Goal: Obtain resource: Obtain resource

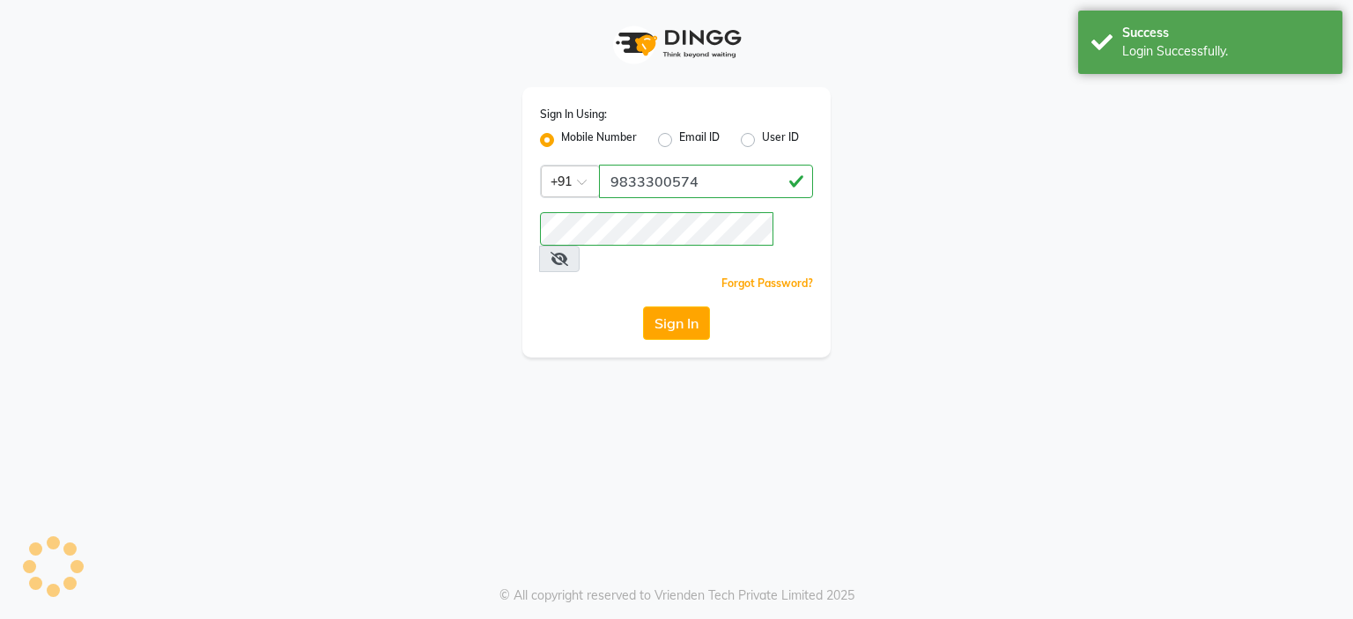
select select "5986"
select select "service"
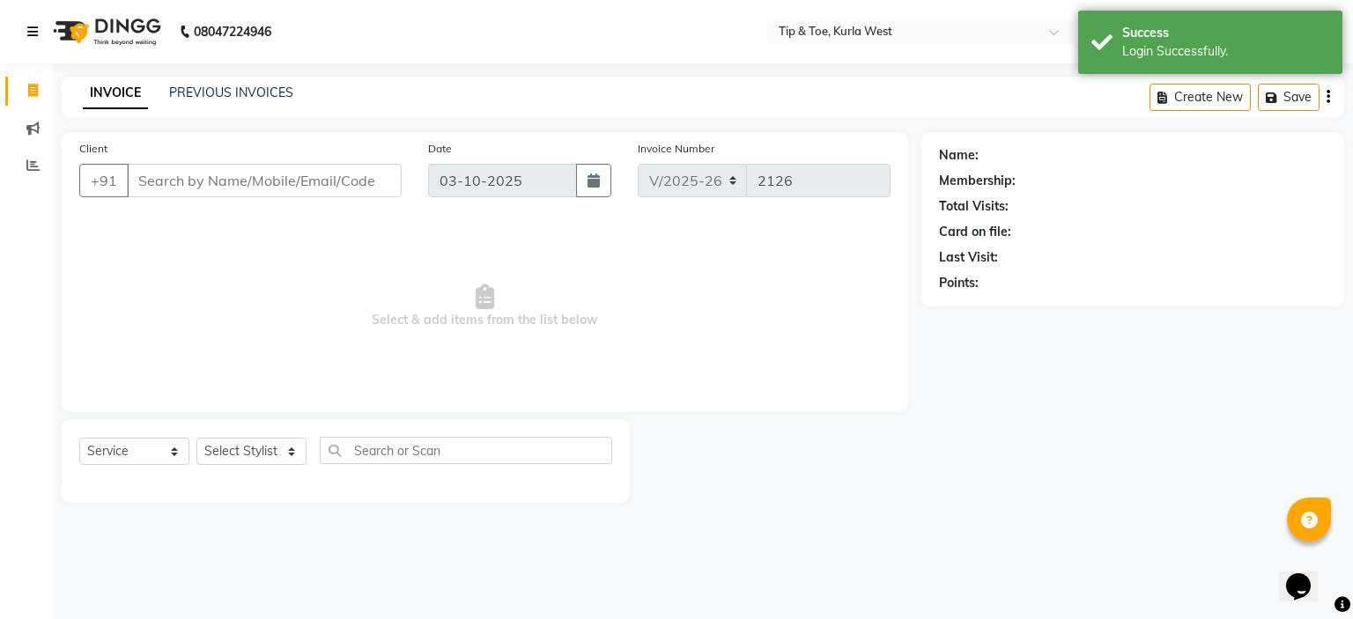
click at [31, 32] on icon at bounding box center [32, 32] width 11 height 12
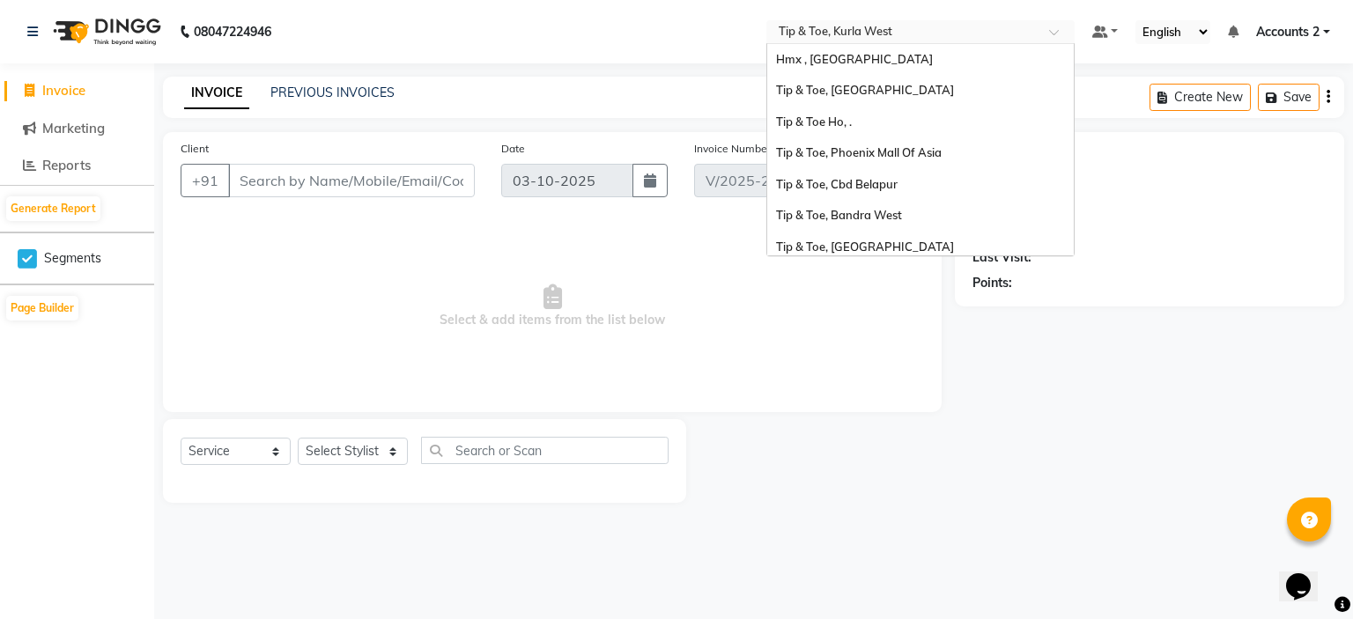
click at [872, 30] on input "text" at bounding box center [903, 34] width 256 height 18
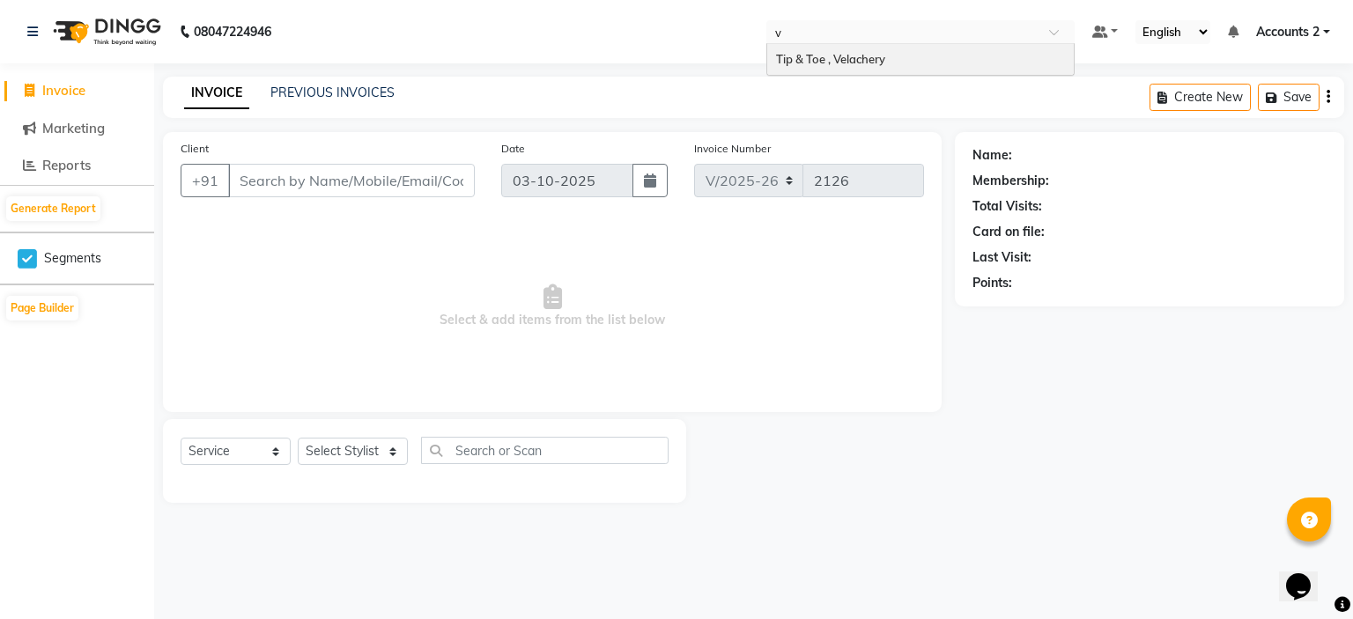
type input "ve"
click at [854, 57] on span "Tip & Toe , Velachery" at bounding box center [830, 59] width 109 height 14
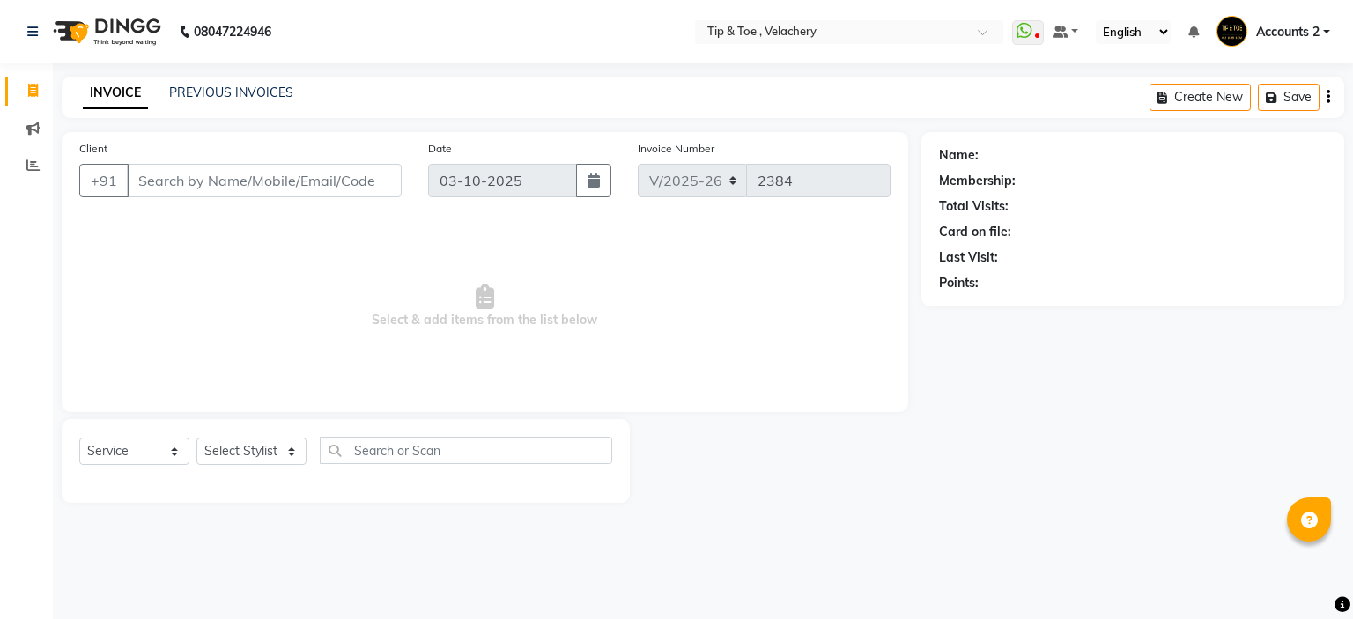
select select "5863"
select select "service"
click at [34, 38] on icon at bounding box center [32, 32] width 11 height 12
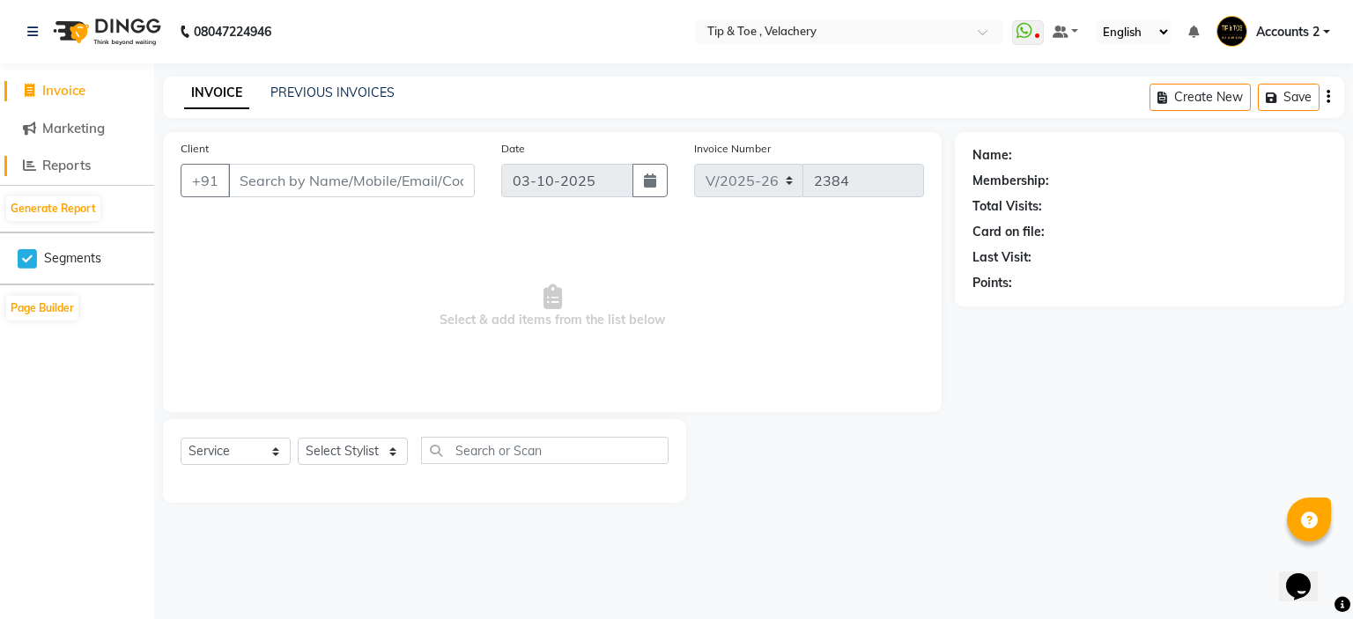
click at [65, 166] on span "Reports" at bounding box center [66, 165] width 48 height 17
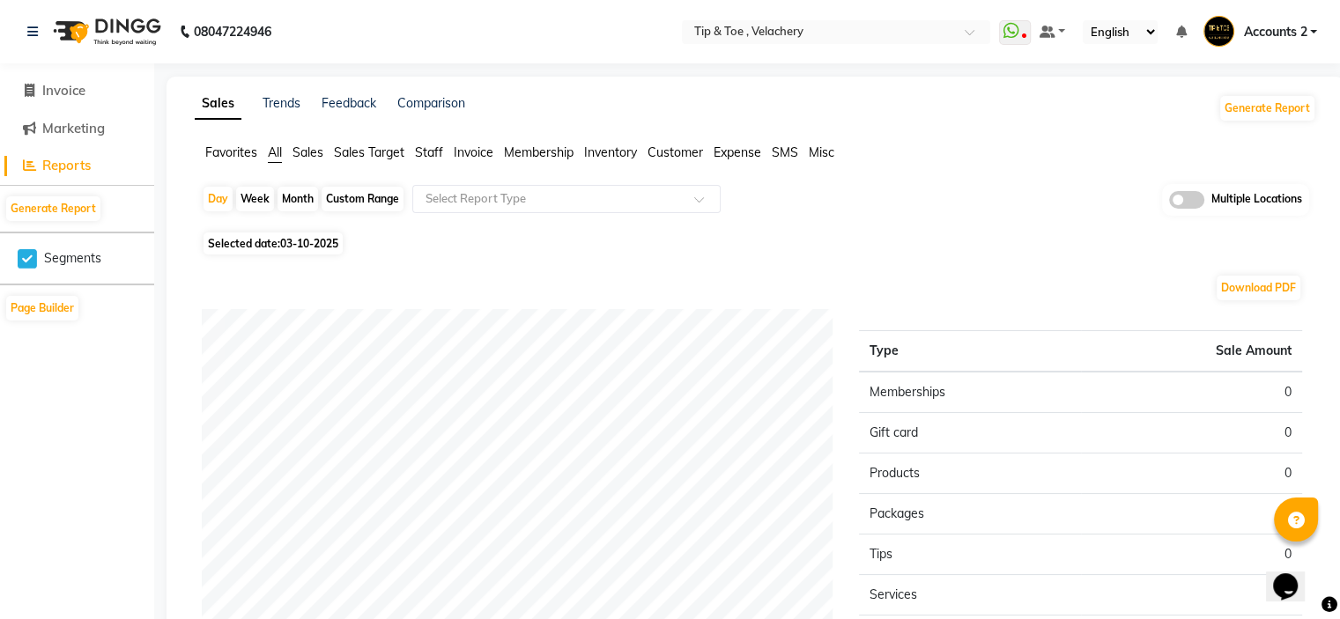
click at [312, 149] on span "Sales" at bounding box center [308, 152] width 31 height 16
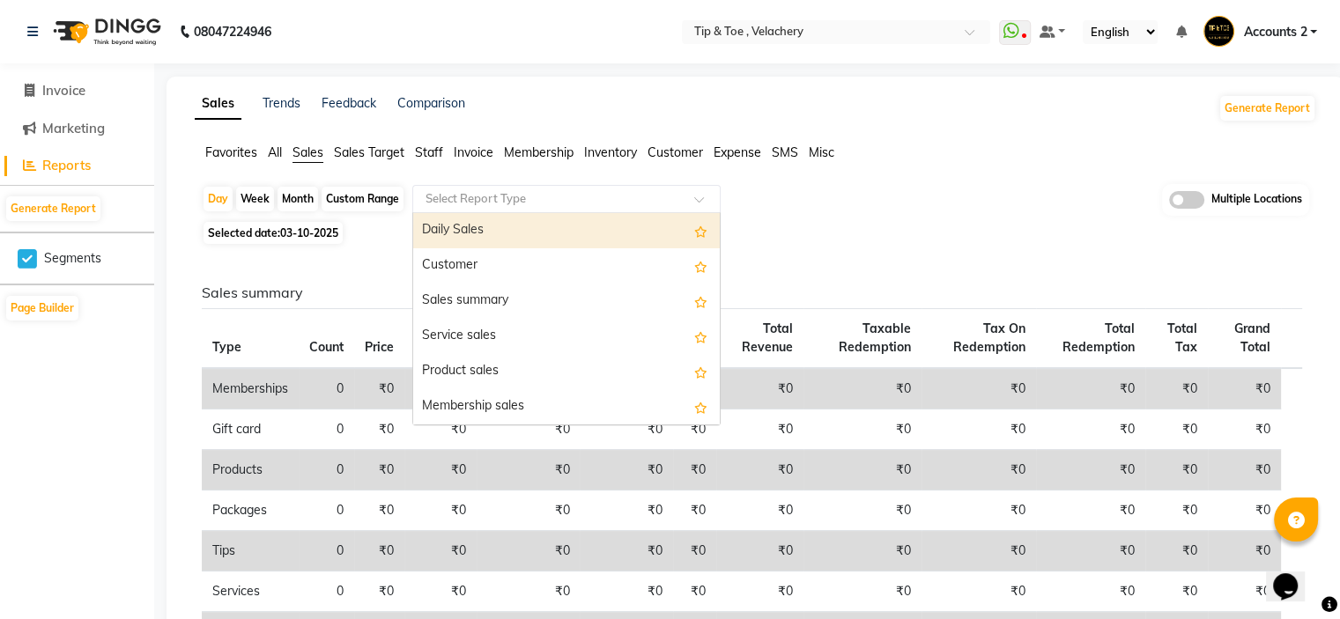
click at [441, 196] on input "text" at bounding box center [549, 199] width 254 height 18
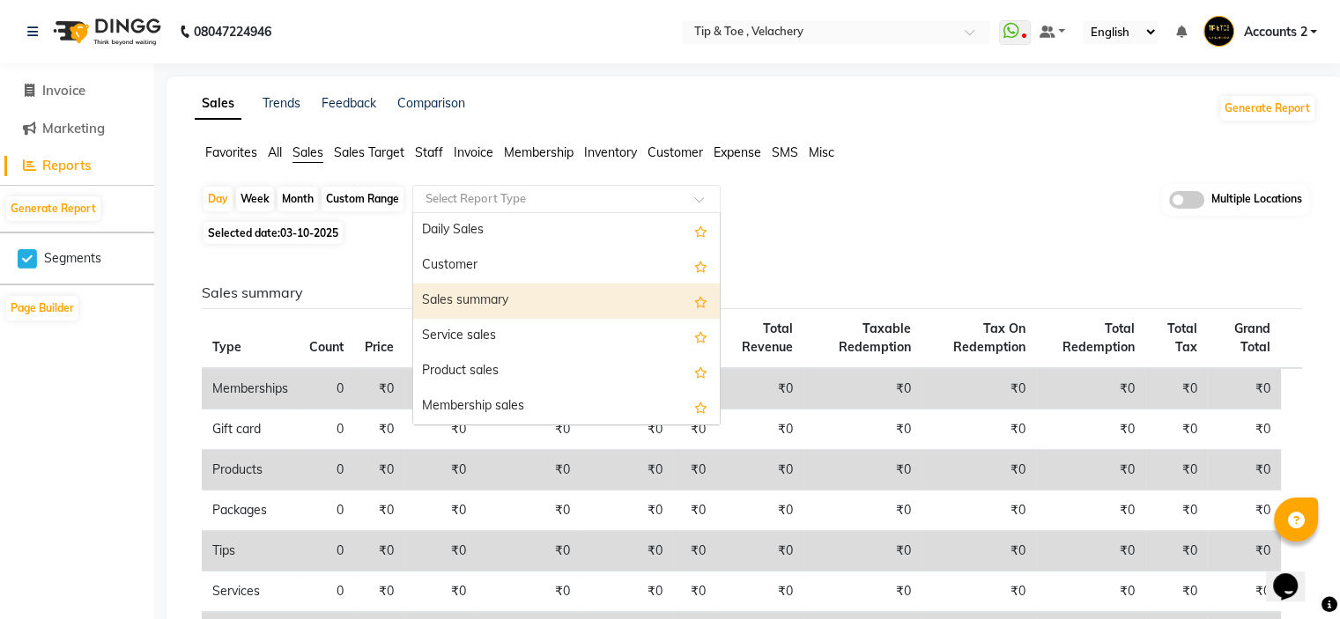
click at [444, 296] on div "Sales summary" at bounding box center [566, 301] width 307 height 35
select select "full_report"
select select "csv"
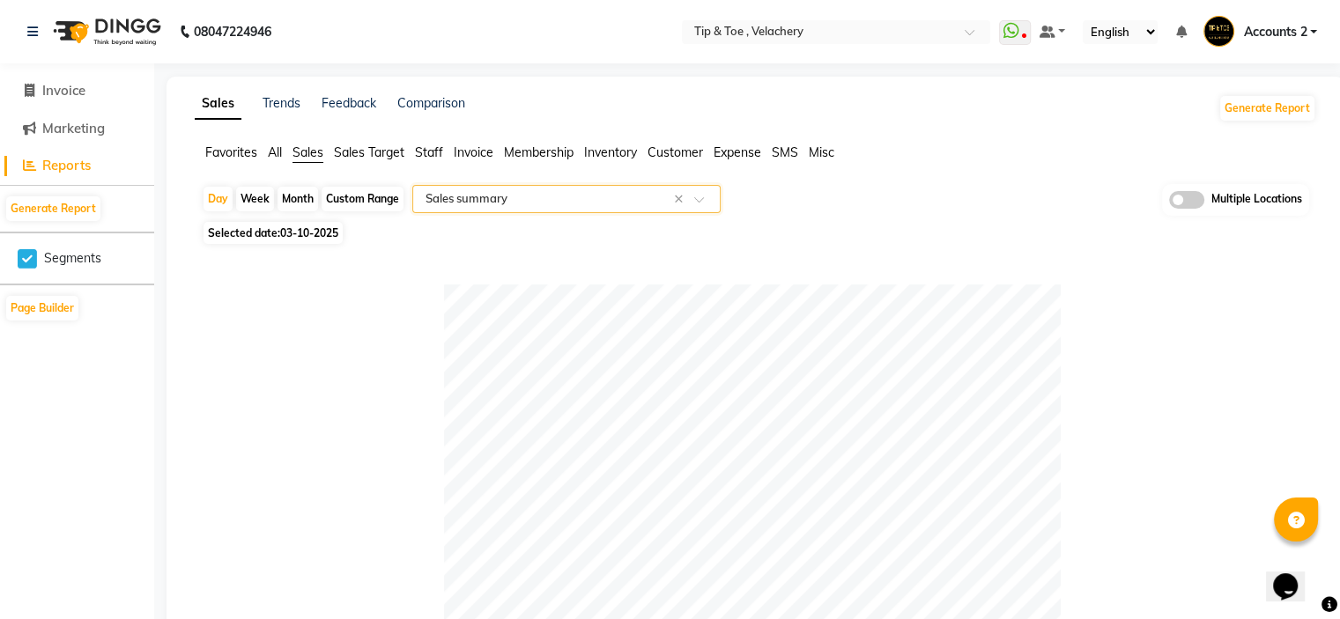
click at [303, 200] on div "Month" at bounding box center [298, 199] width 41 height 25
select select "10"
select select "2025"
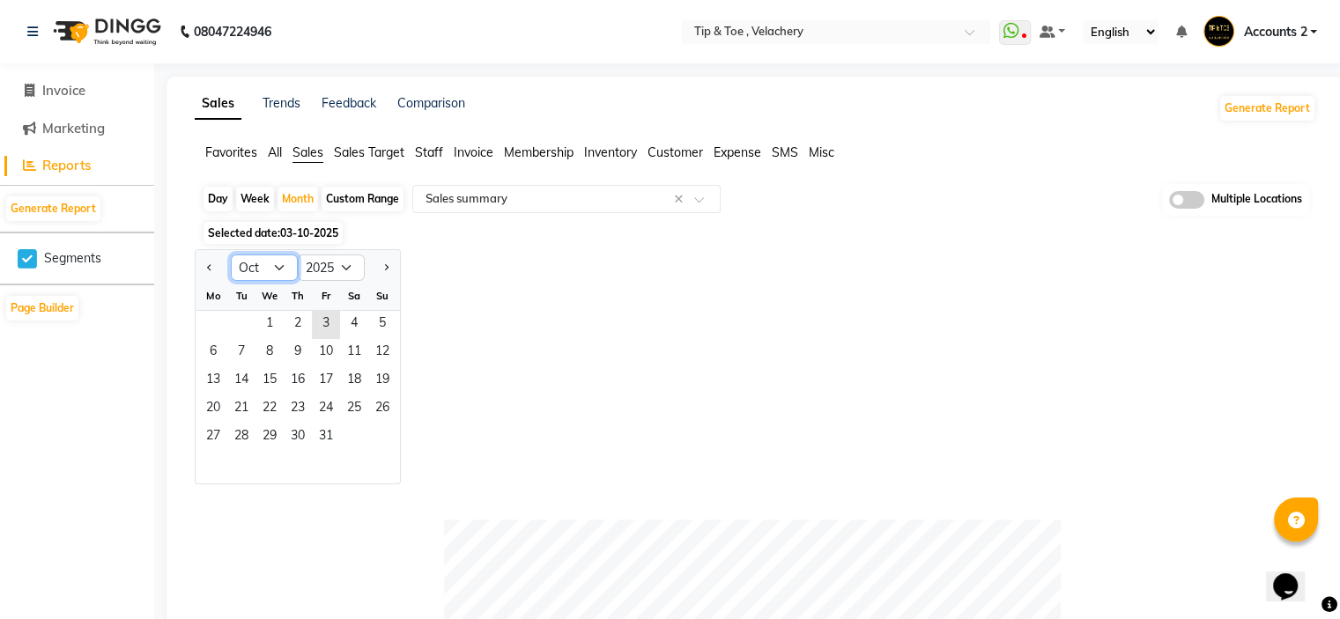
click at [280, 263] on select "Jan Feb Mar Apr May Jun [DATE] Aug Sep Oct Nov Dec" at bounding box center [264, 268] width 67 height 26
select select "8"
click at [231, 255] on select "Jan Feb Mar Apr May Jun [DATE] Aug Sep Oct Nov Dec" at bounding box center [264, 268] width 67 height 26
click at [324, 309] on div "Fr" at bounding box center [326, 296] width 28 height 28
click at [331, 326] on span "1" at bounding box center [326, 325] width 28 height 28
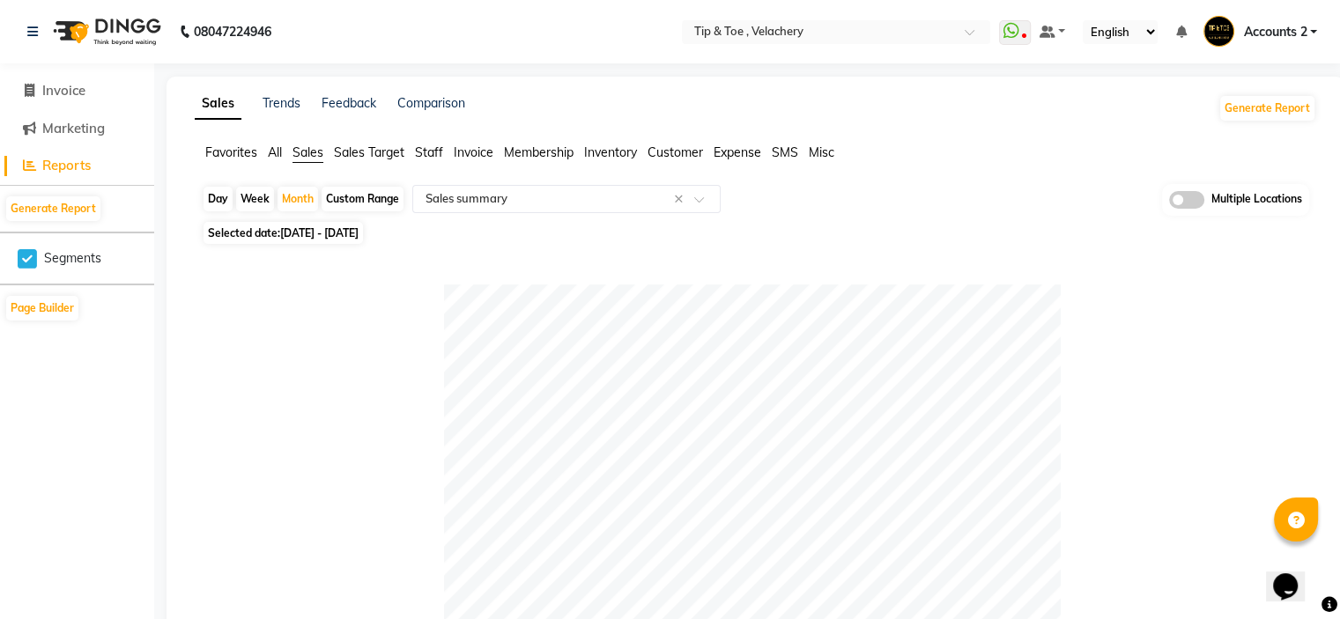
click at [307, 200] on div "Month" at bounding box center [298, 199] width 41 height 25
select select "8"
select select "2025"
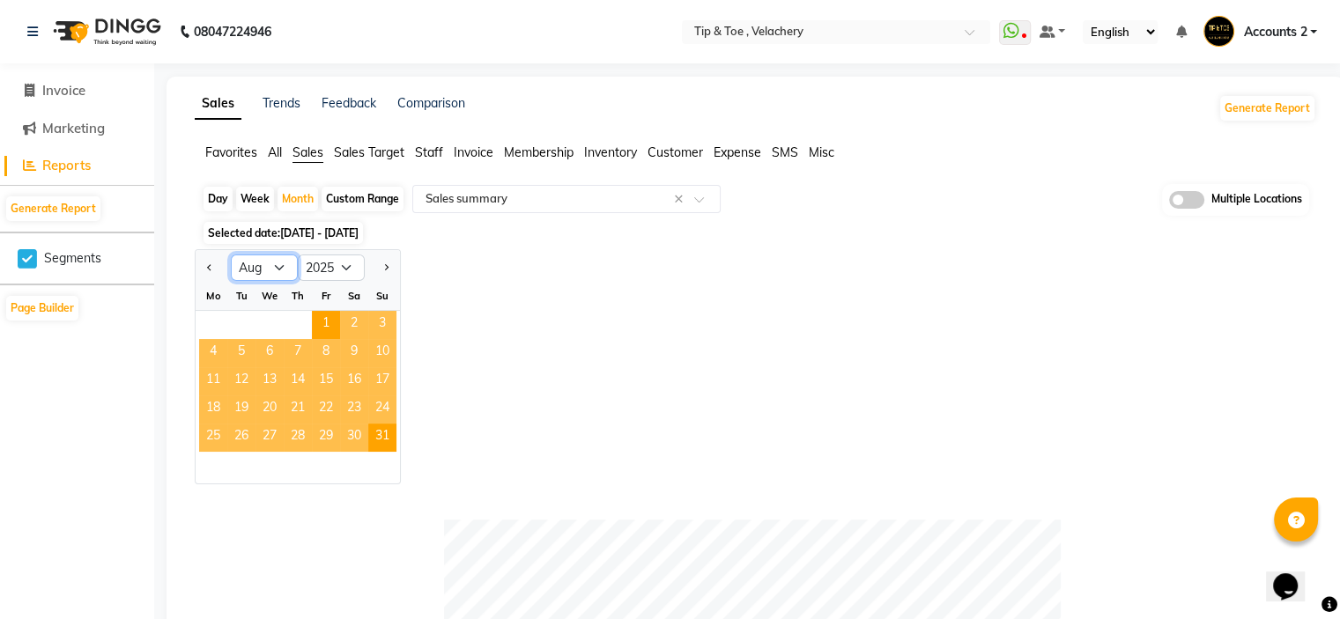
click at [280, 270] on select "Jan Feb Mar Apr May Jun [DATE] Aug Sep Oct Nov Dec" at bounding box center [264, 268] width 67 height 26
select select "9"
click at [231, 255] on select "Jan Feb Mar Apr May Jun [DATE] Aug Sep Oct Nov Dec" at bounding box center [264, 268] width 67 height 26
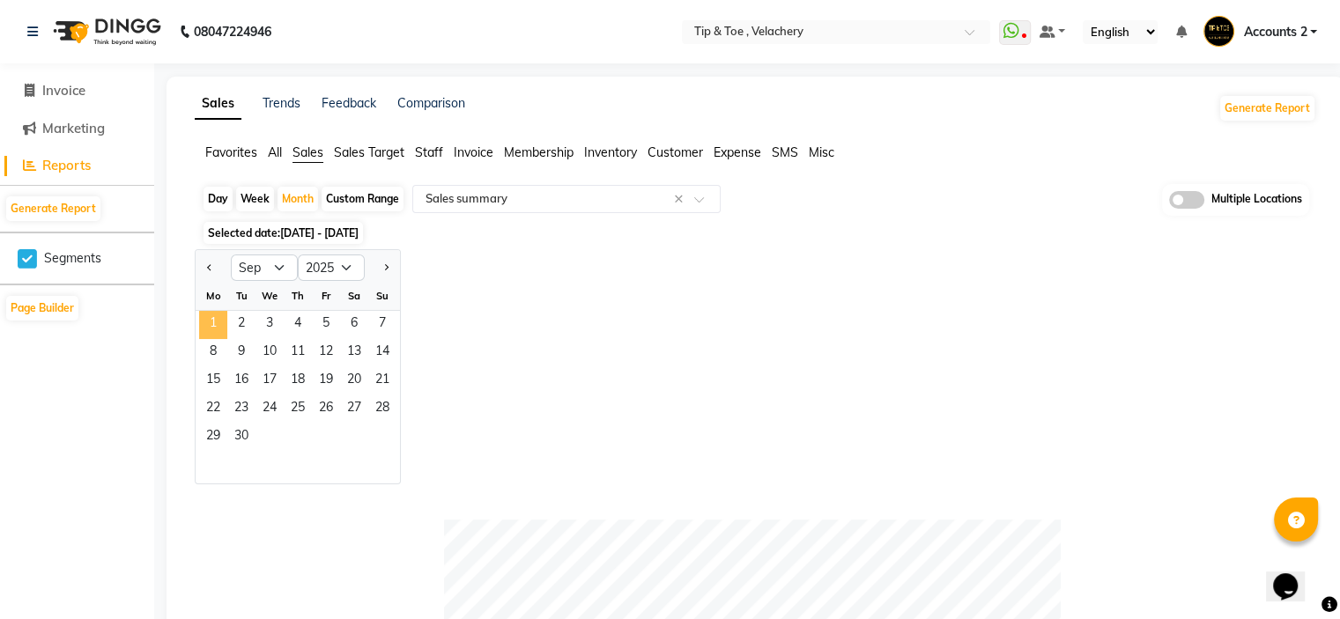
click at [218, 320] on span "1" at bounding box center [213, 325] width 28 height 28
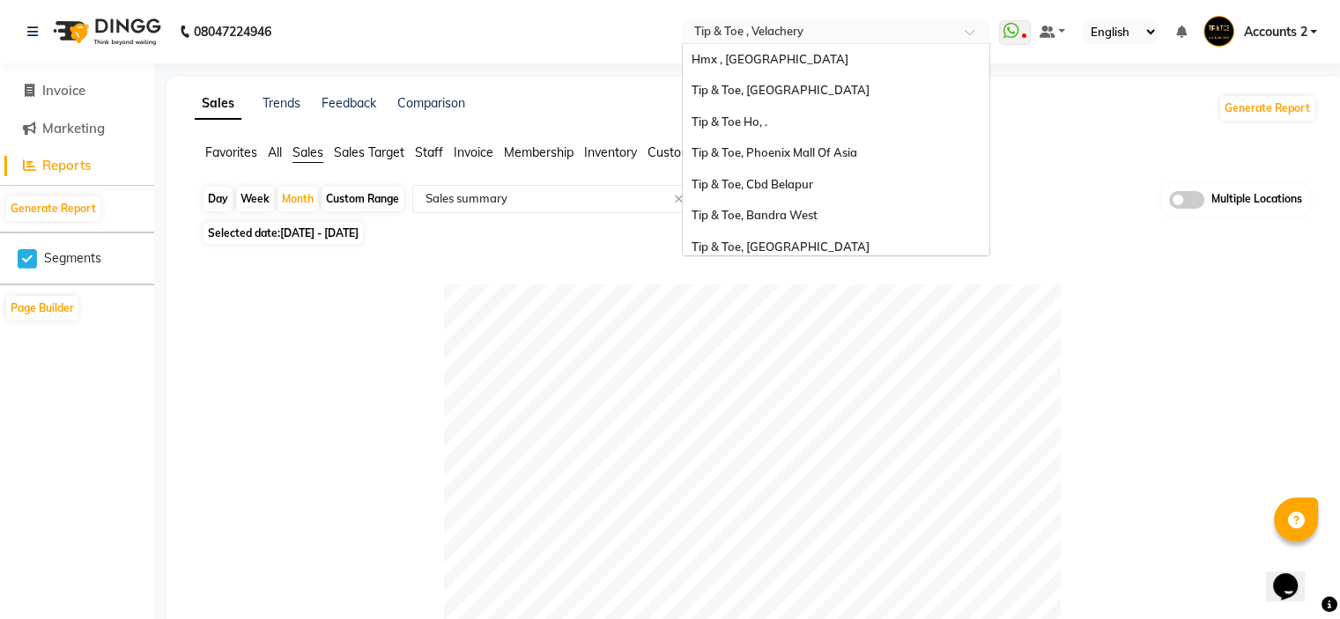
click at [767, 36] on input "text" at bounding box center [819, 34] width 256 height 18
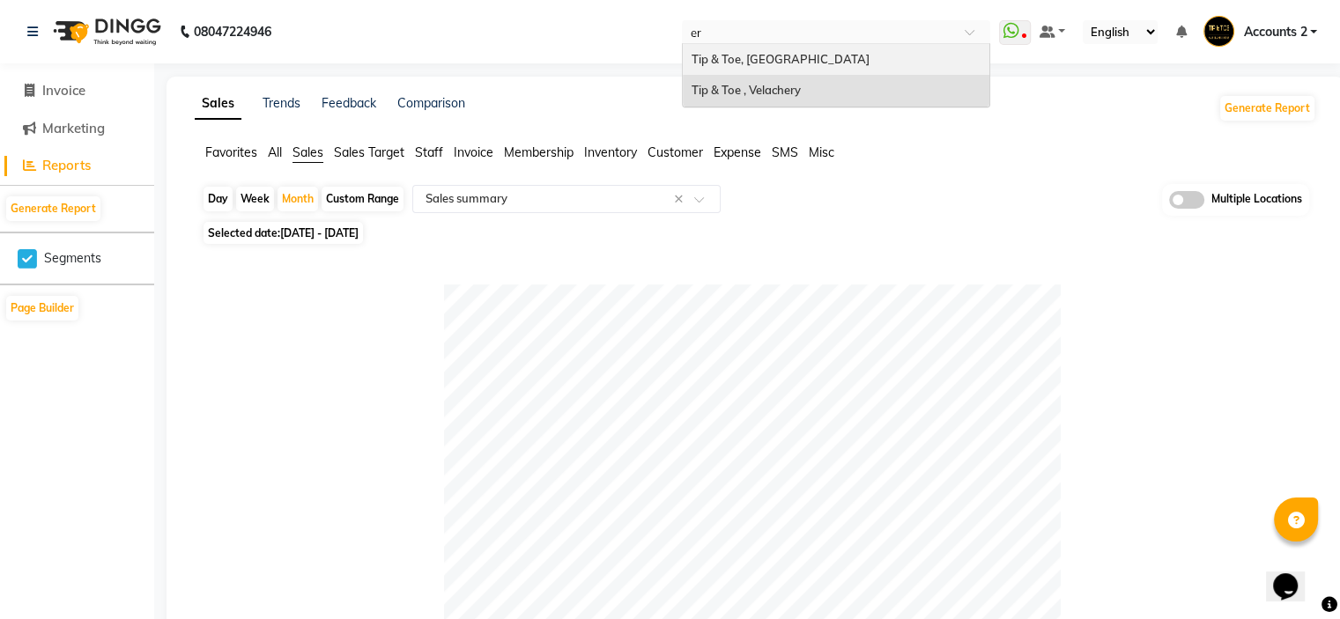
type input "ern"
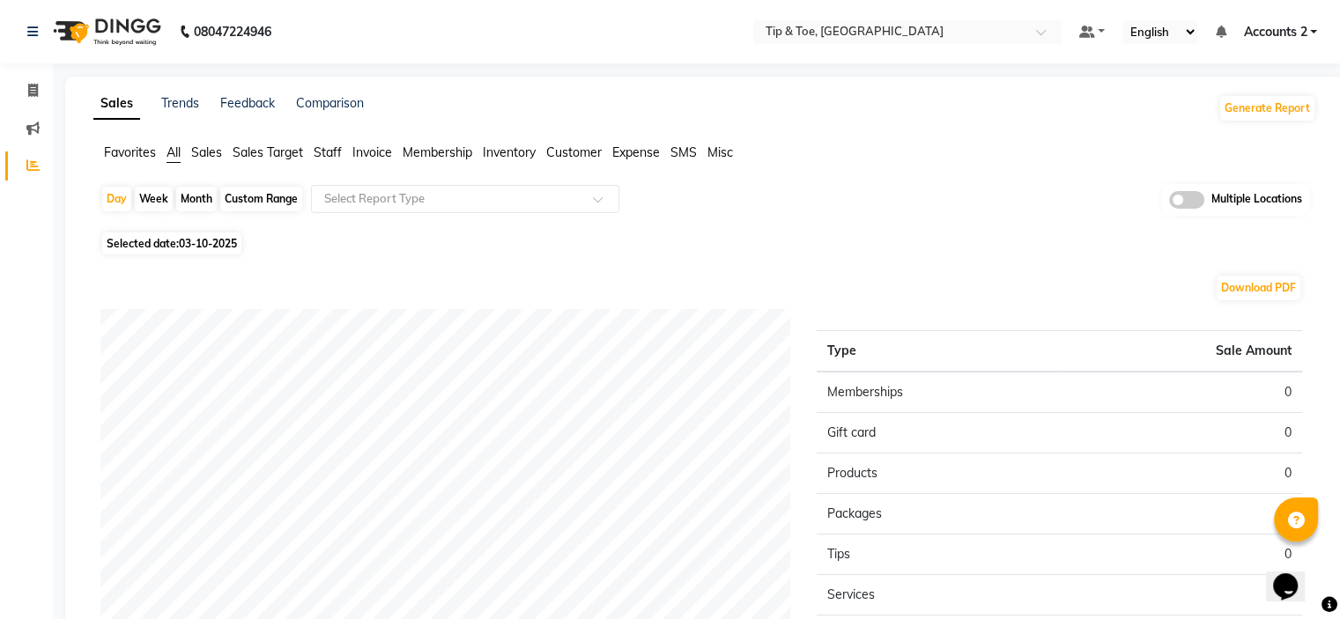
click at [213, 151] on span "Sales" at bounding box center [206, 152] width 31 height 16
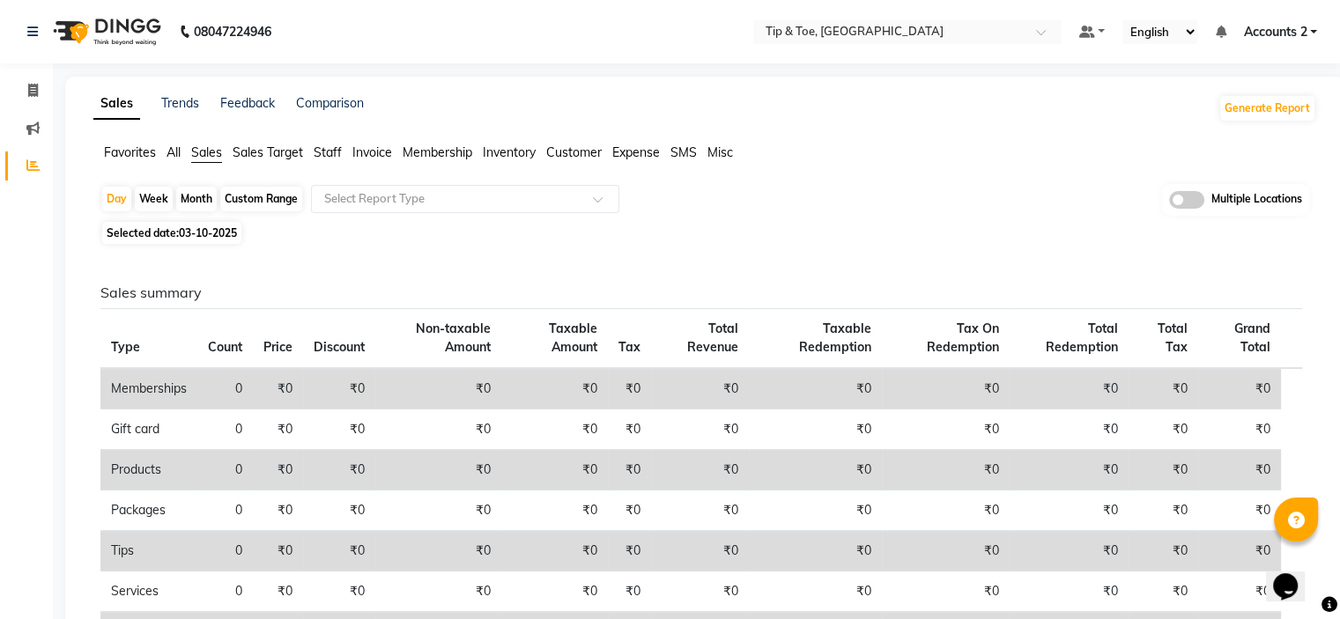
click at [203, 196] on div "Month" at bounding box center [196, 199] width 41 height 25
select select "10"
select select "2025"
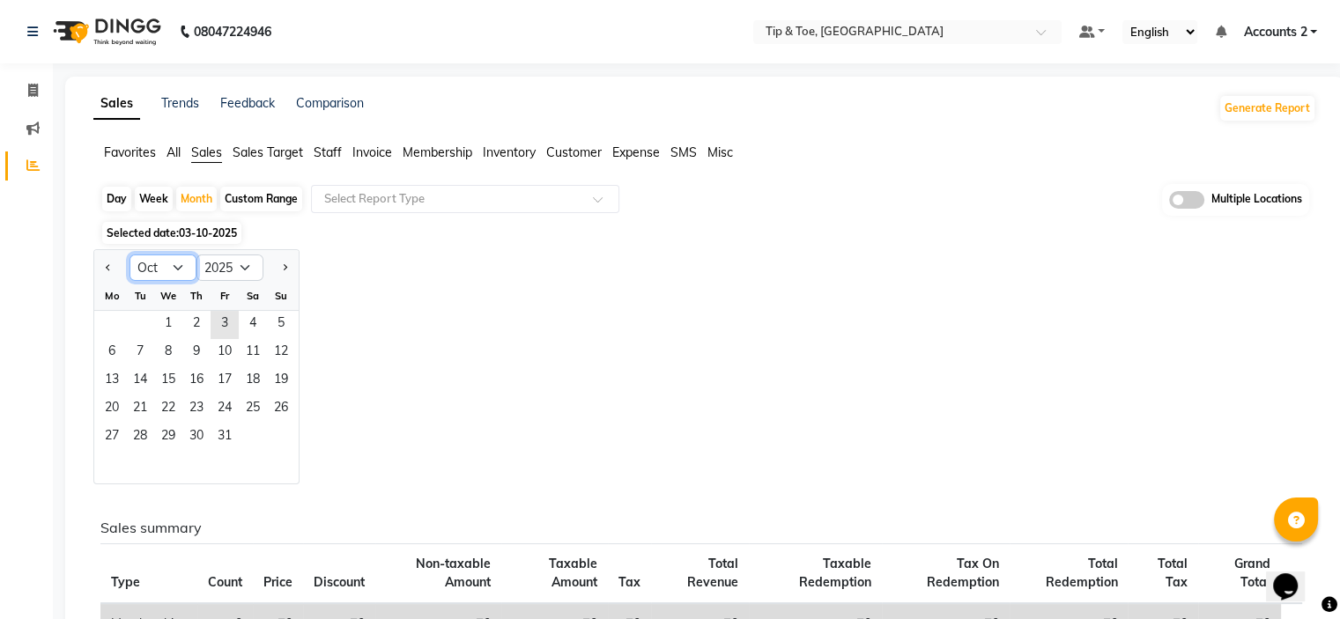
click at [177, 270] on select "Jan Feb Mar Apr May Jun [DATE] Aug Sep Oct Nov Dec" at bounding box center [163, 268] width 67 height 26
select select "8"
click at [130, 255] on select "Jan Feb Mar Apr May Jun [DATE] Aug Sep Oct Nov Dec" at bounding box center [163, 268] width 67 height 26
click at [219, 316] on span "1" at bounding box center [225, 325] width 28 height 28
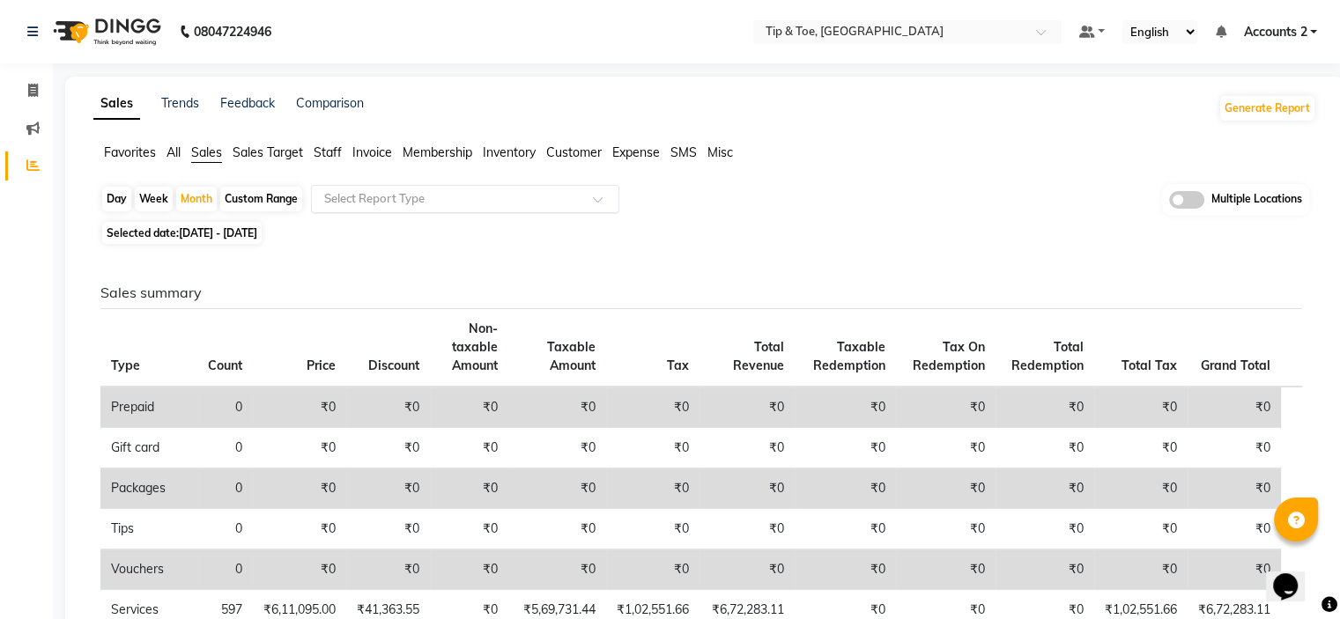
click at [410, 188] on div "Select Report Type" at bounding box center [465, 199] width 308 height 28
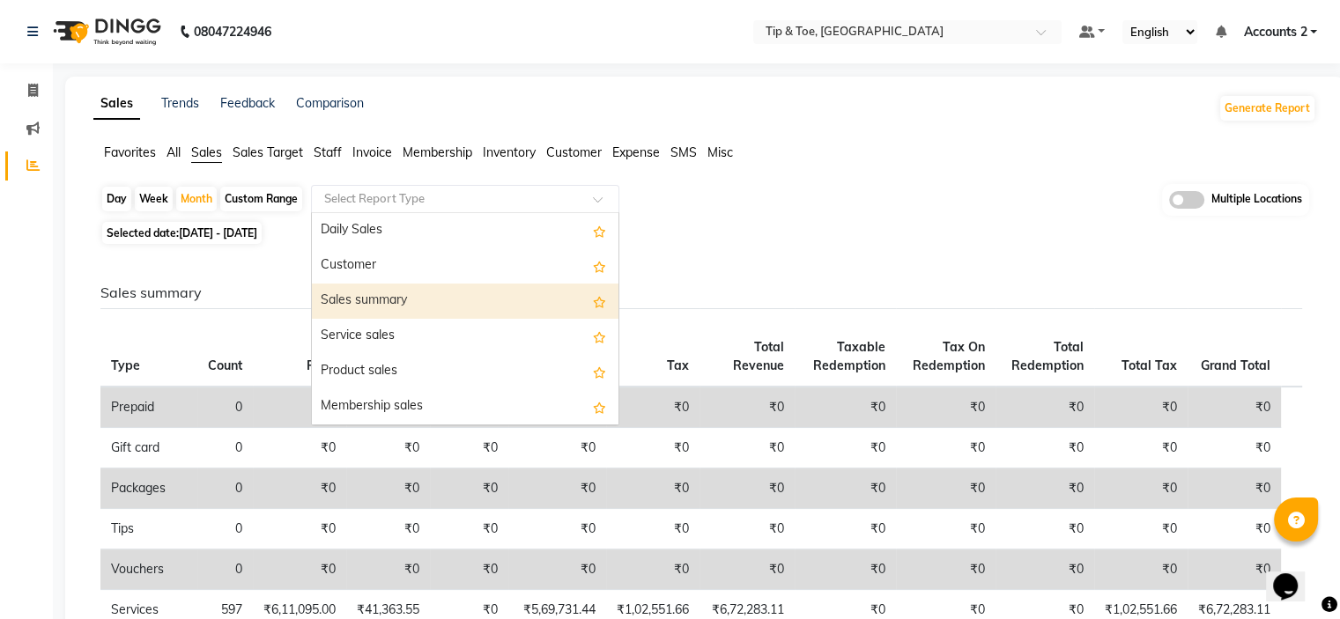
click at [356, 302] on div "Sales summary" at bounding box center [465, 301] width 307 height 35
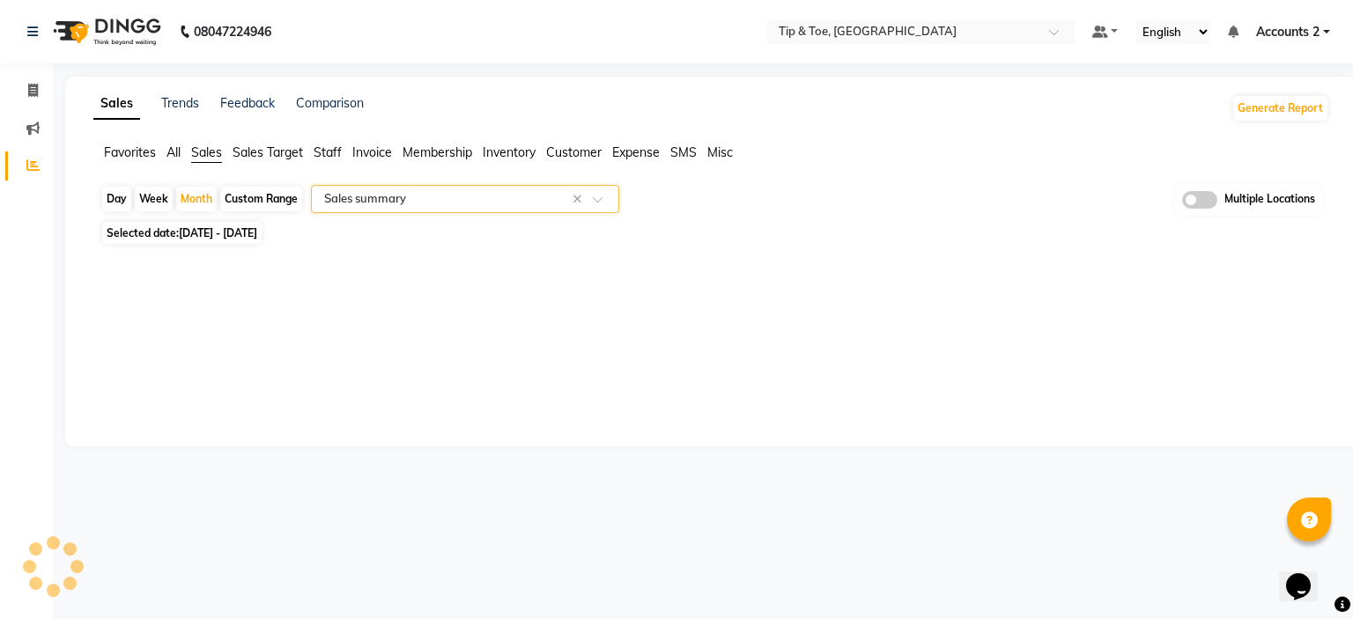
select select "filtered_report"
select select "pdf"
click at [844, 26] on input "text" at bounding box center [890, 34] width 256 height 18
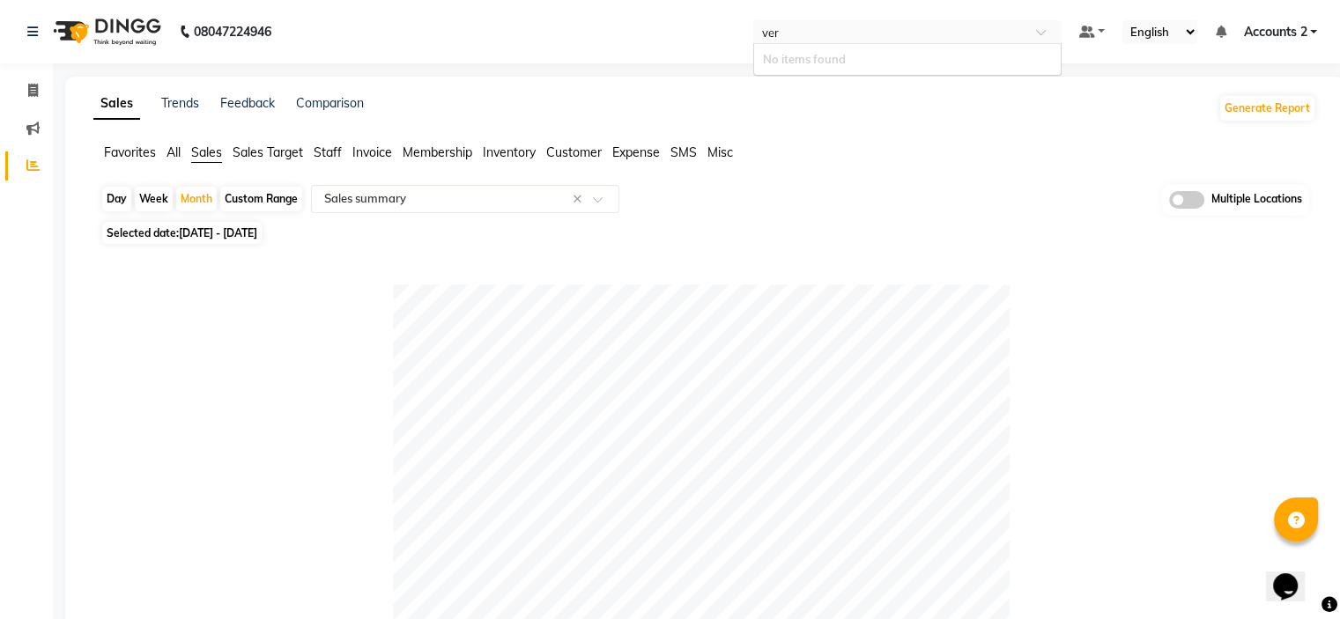
type input "ve"
click at [839, 53] on span "Tip & Toe , Velachery" at bounding box center [817, 59] width 109 height 14
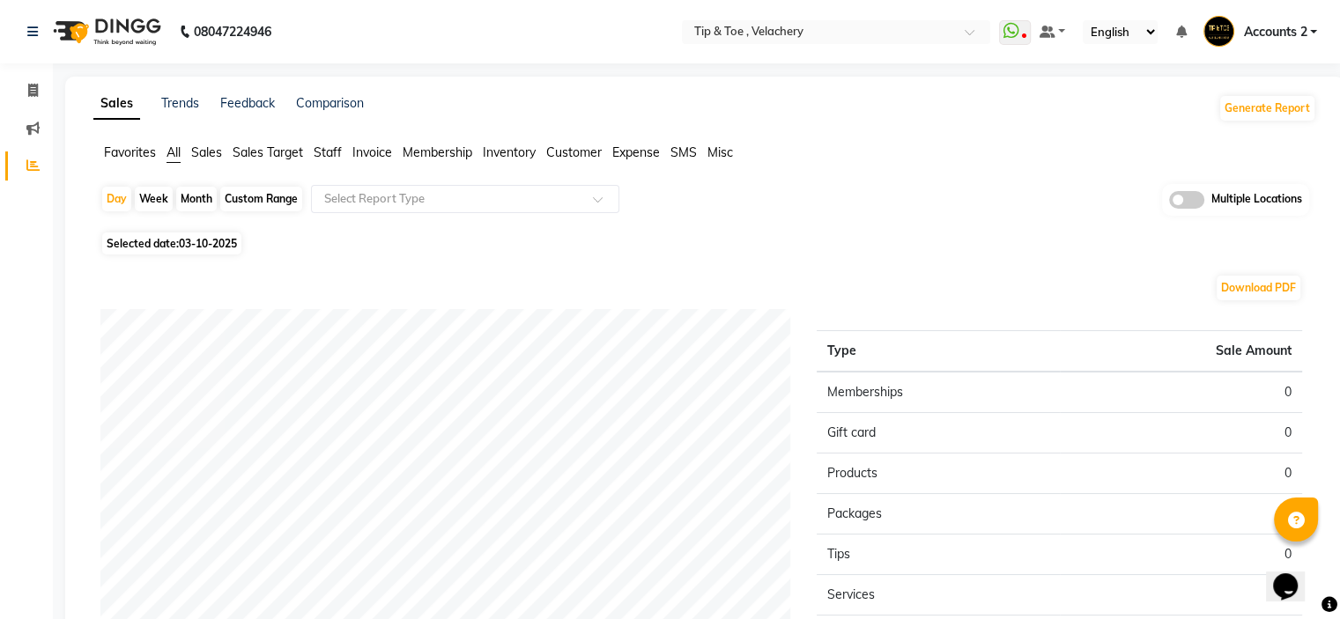
click at [211, 157] on span "Sales" at bounding box center [206, 152] width 31 height 16
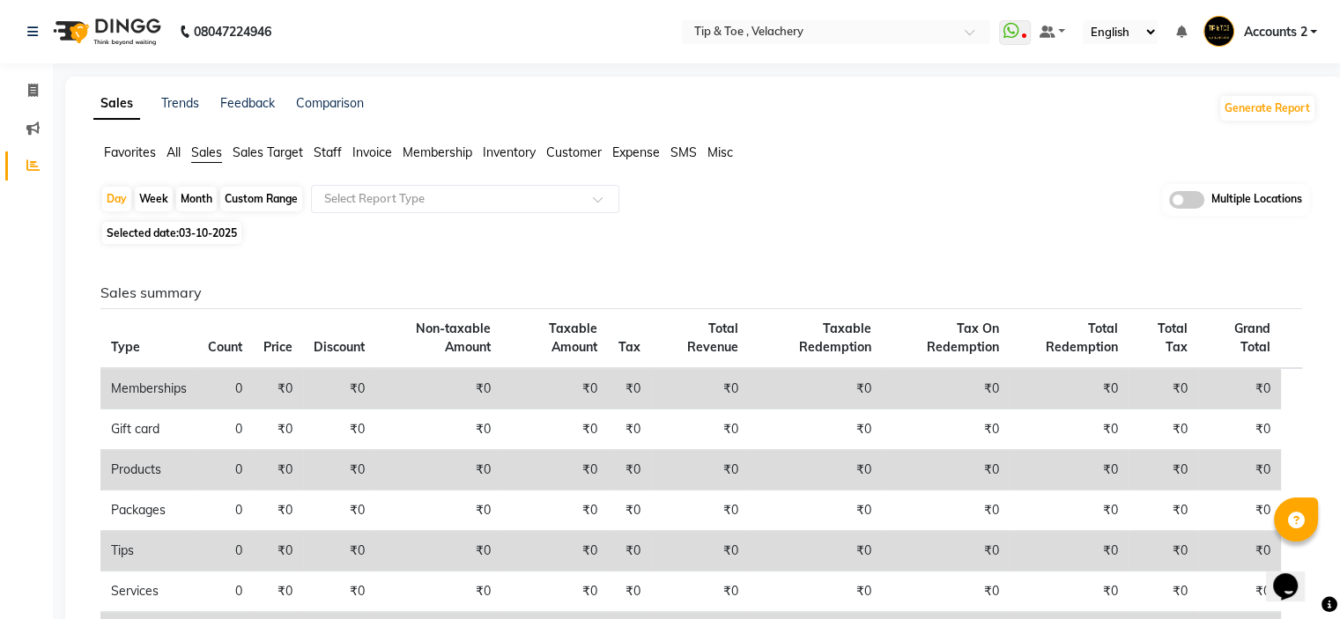
click at [197, 198] on div "Month" at bounding box center [196, 199] width 41 height 25
select select "10"
select select "2025"
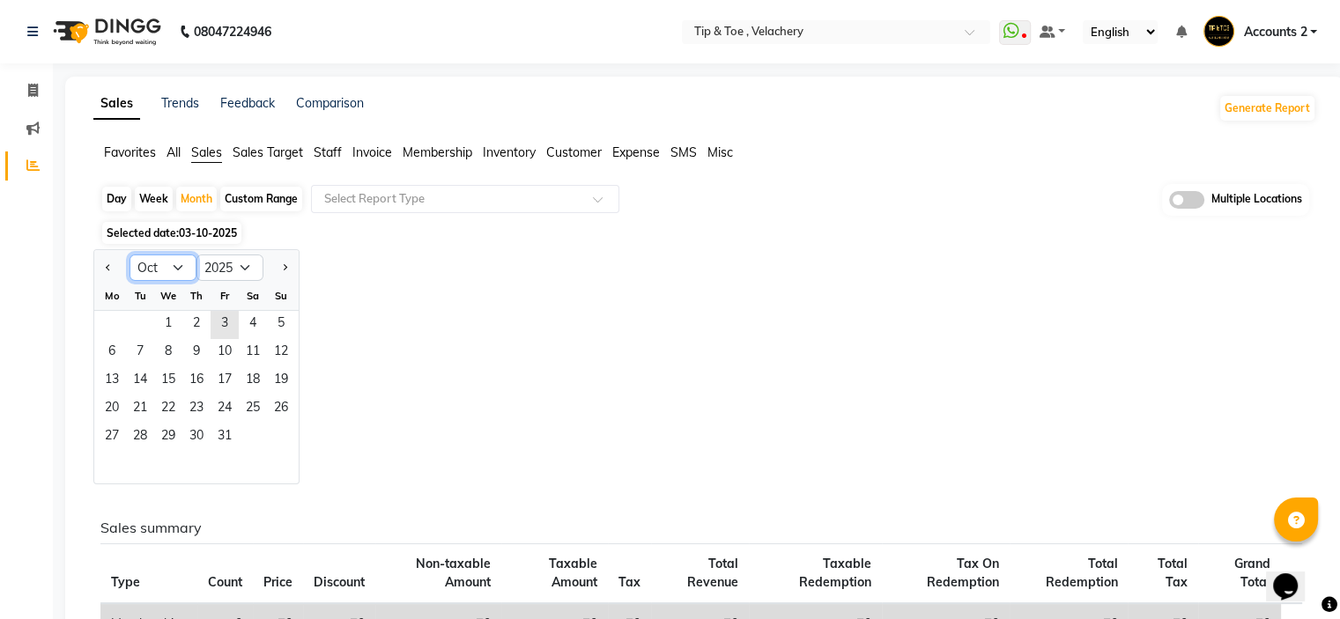
click at [174, 270] on select "Jan Feb Mar Apr May Jun [DATE] Aug Sep Oct Nov Dec" at bounding box center [163, 268] width 67 height 26
select select "9"
click at [130, 255] on select "Jan Feb Mar Apr May Jun [DATE] Aug Sep Oct Nov Dec" at bounding box center [163, 268] width 67 height 26
click at [113, 319] on span "1" at bounding box center [112, 325] width 28 height 28
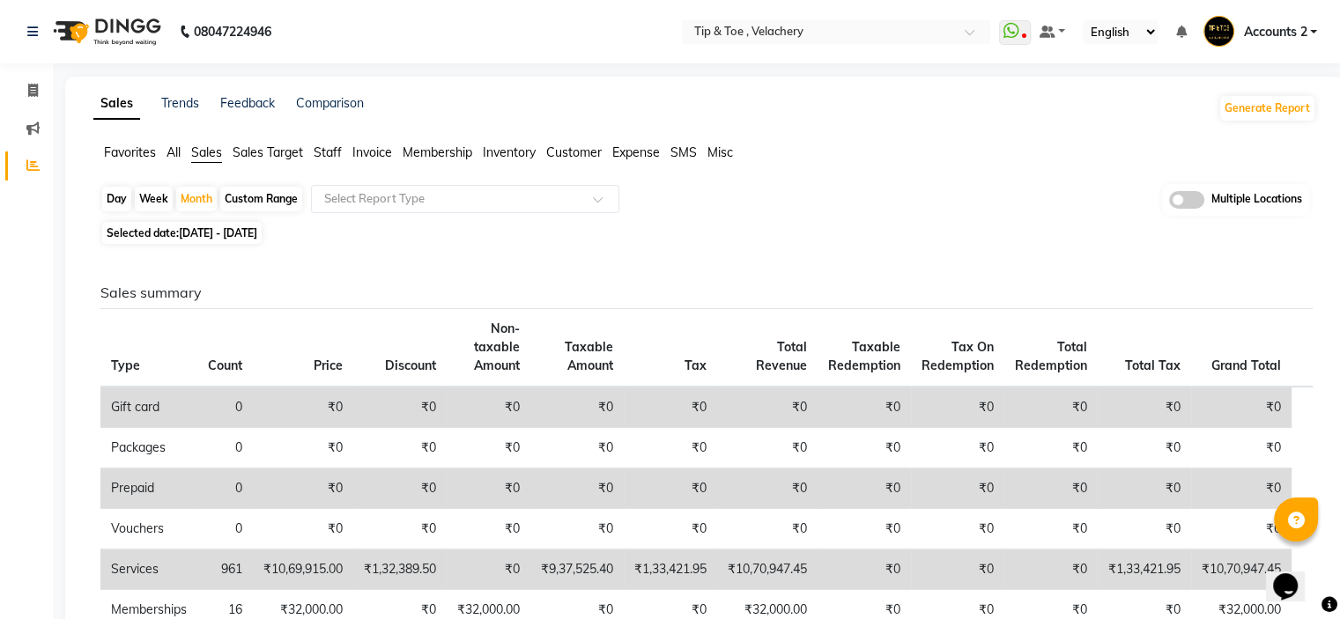
click at [263, 193] on div "Custom Range" at bounding box center [261, 199] width 82 height 25
select select "9"
select select "2025"
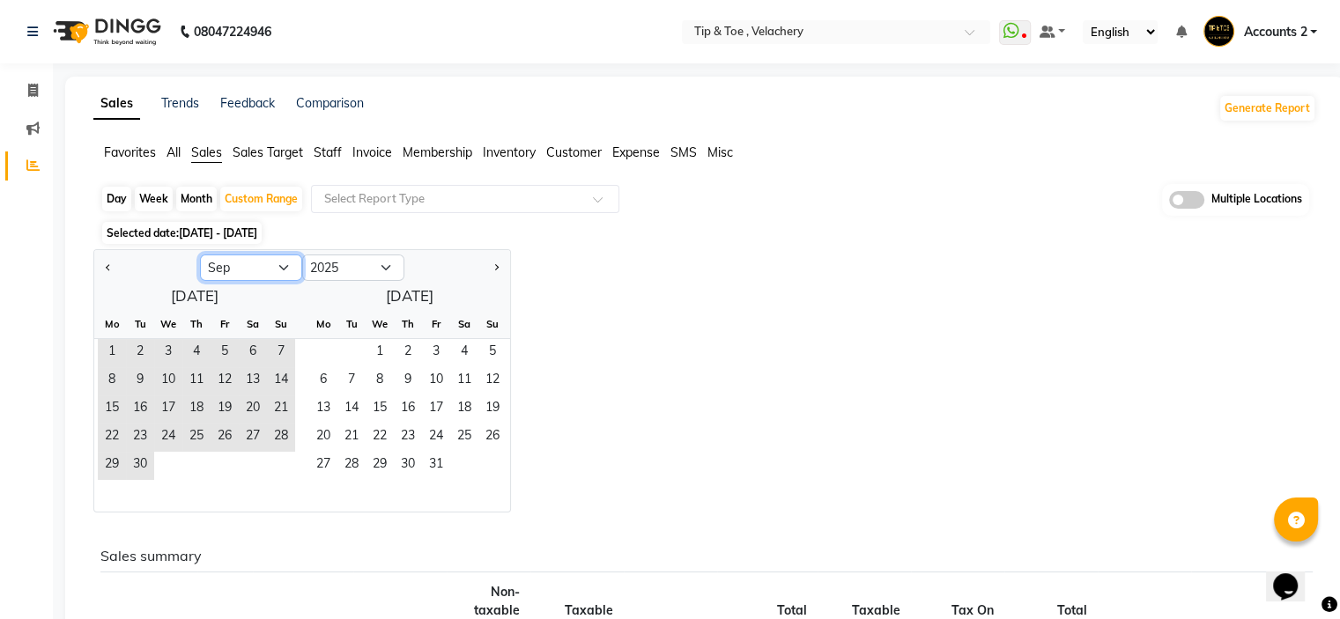
click at [277, 267] on select "Jan Feb Mar Apr May Jun [DATE] Aug Sep Oct Nov Dec" at bounding box center [251, 268] width 102 height 26
click at [200, 255] on select "Jan Feb Mar Apr May Jun [DATE] Aug Sep Oct Nov Dec" at bounding box center [251, 268] width 102 height 26
click at [105, 352] on span "1" at bounding box center [112, 353] width 28 height 28
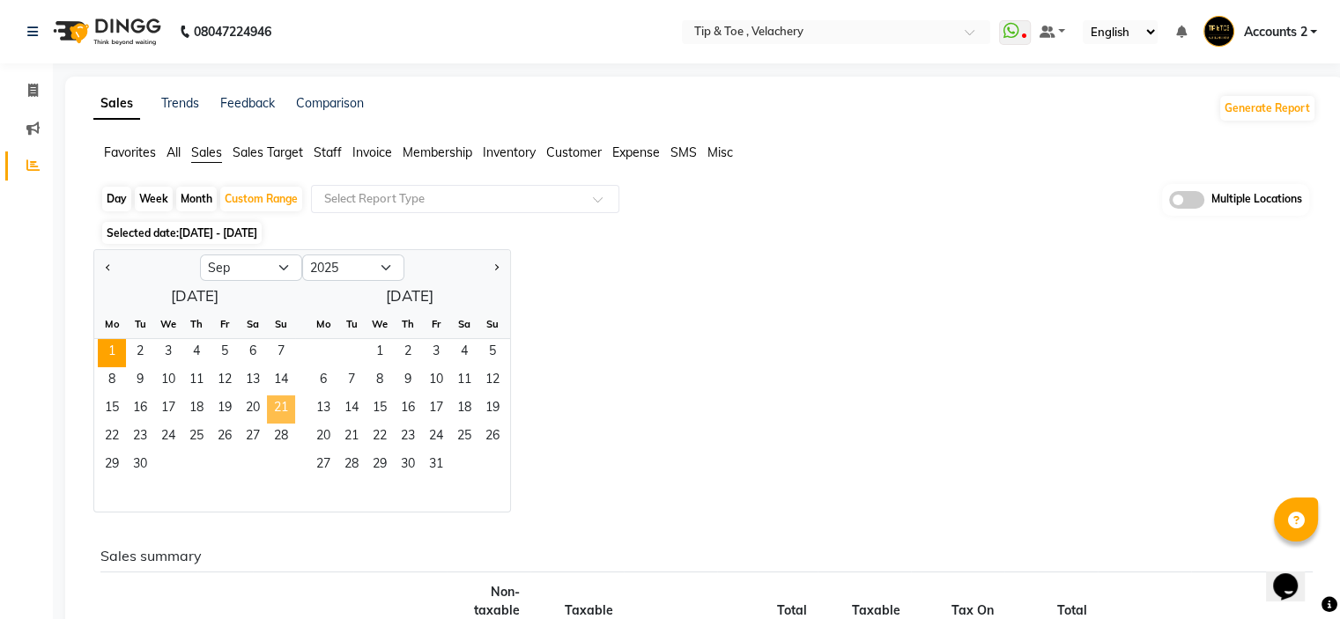
click at [282, 407] on span "21" at bounding box center [281, 410] width 28 height 28
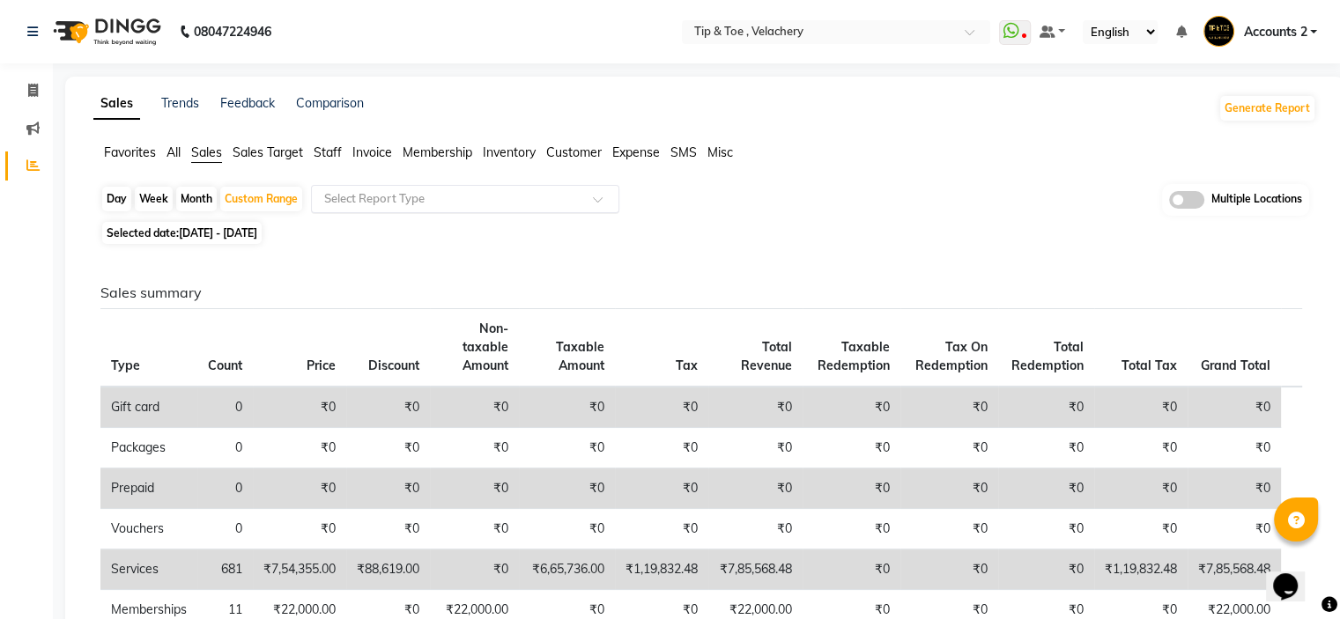
click at [394, 206] on input "text" at bounding box center [448, 199] width 254 height 18
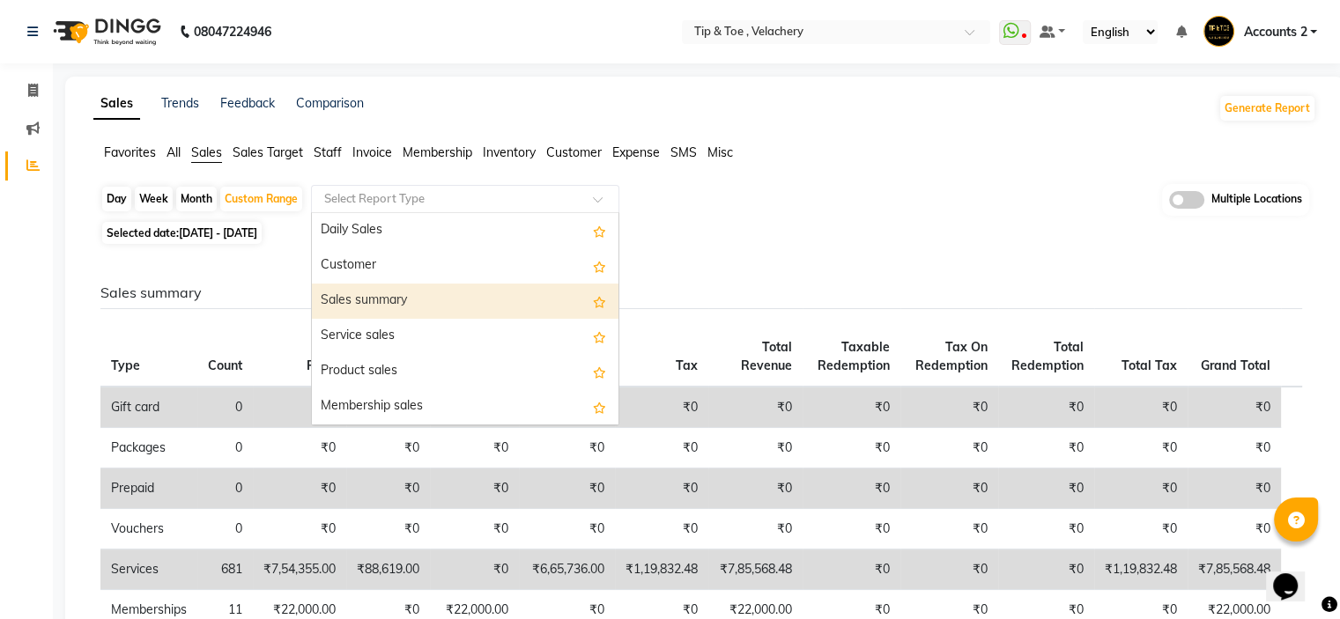
click at [372, 299] on div "Sales summary" at bounding box center [465, 301] width 307 height 35
select select "full_report"
select select "csv"
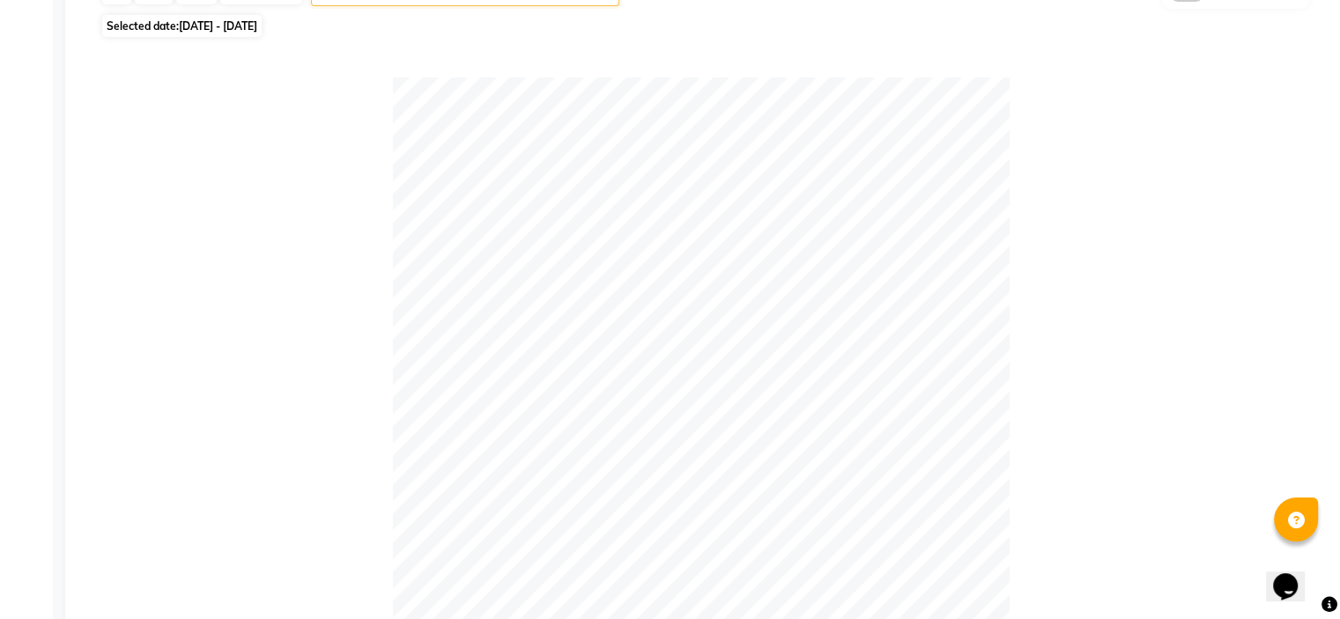
scroll to position [27, 0]
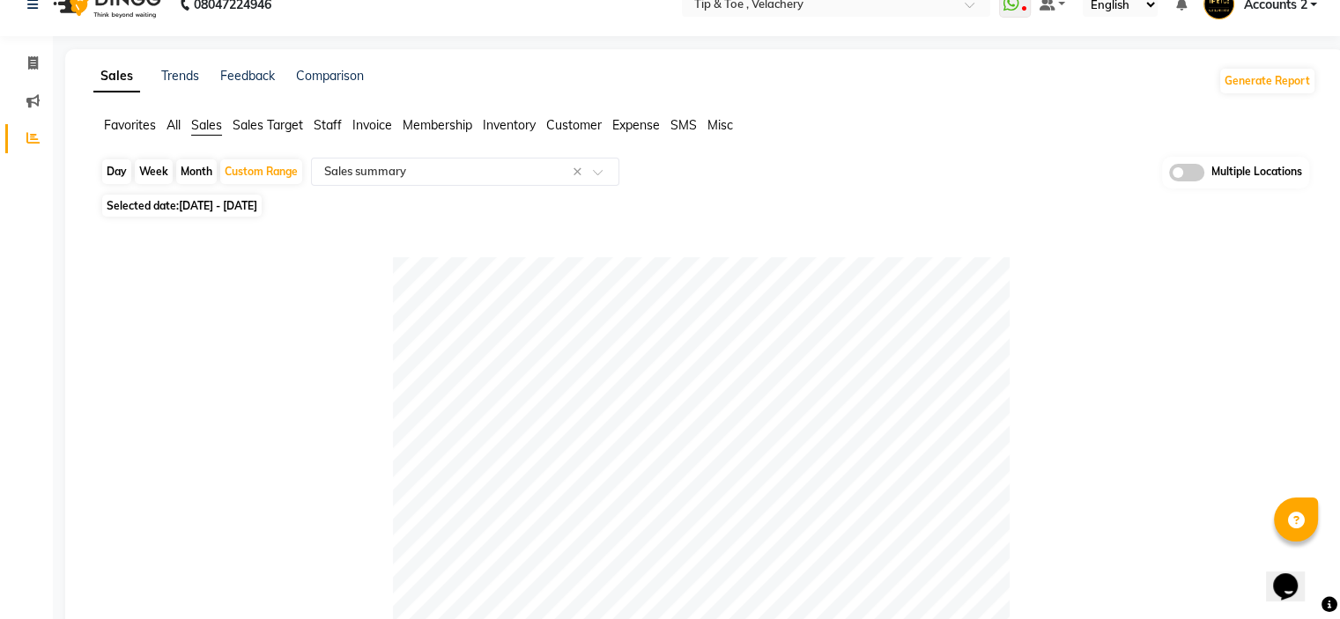
click at [240, 200] on span "[DATE] - [DATE]" at bounding box center [218, 205] width 78 height 13
select select "9"
select select "2025"
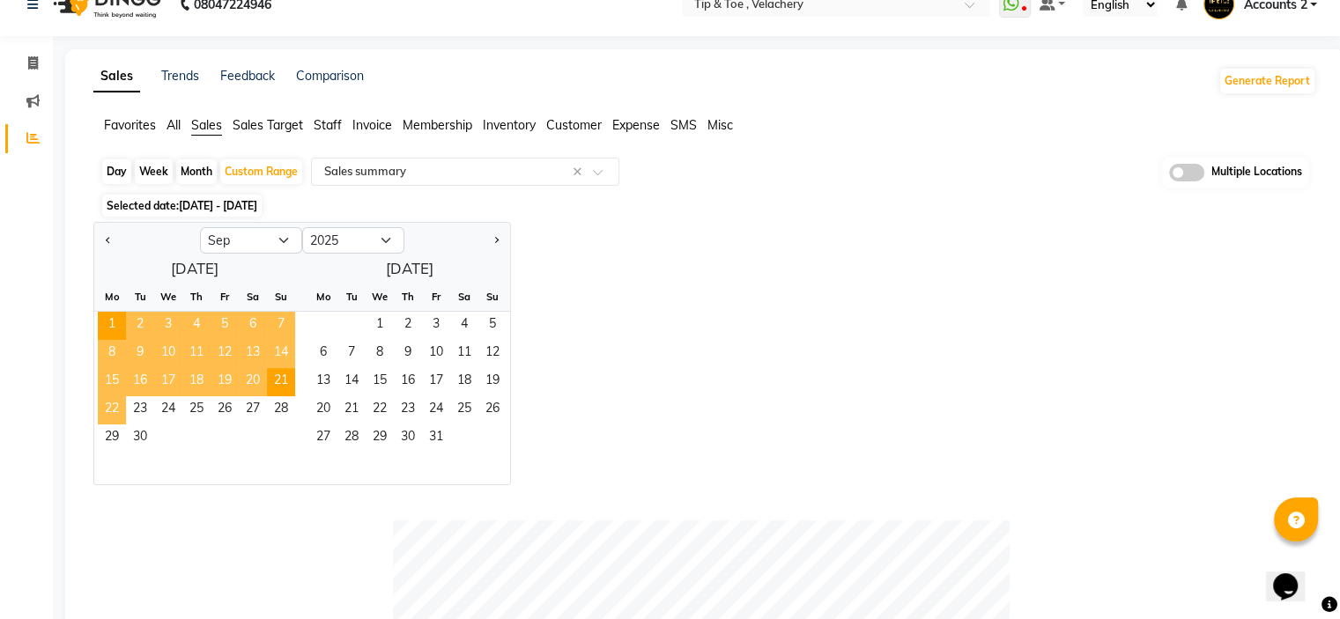
click at [114, 409] on span "22" at bounding box center [112, 410] width 28 height 28
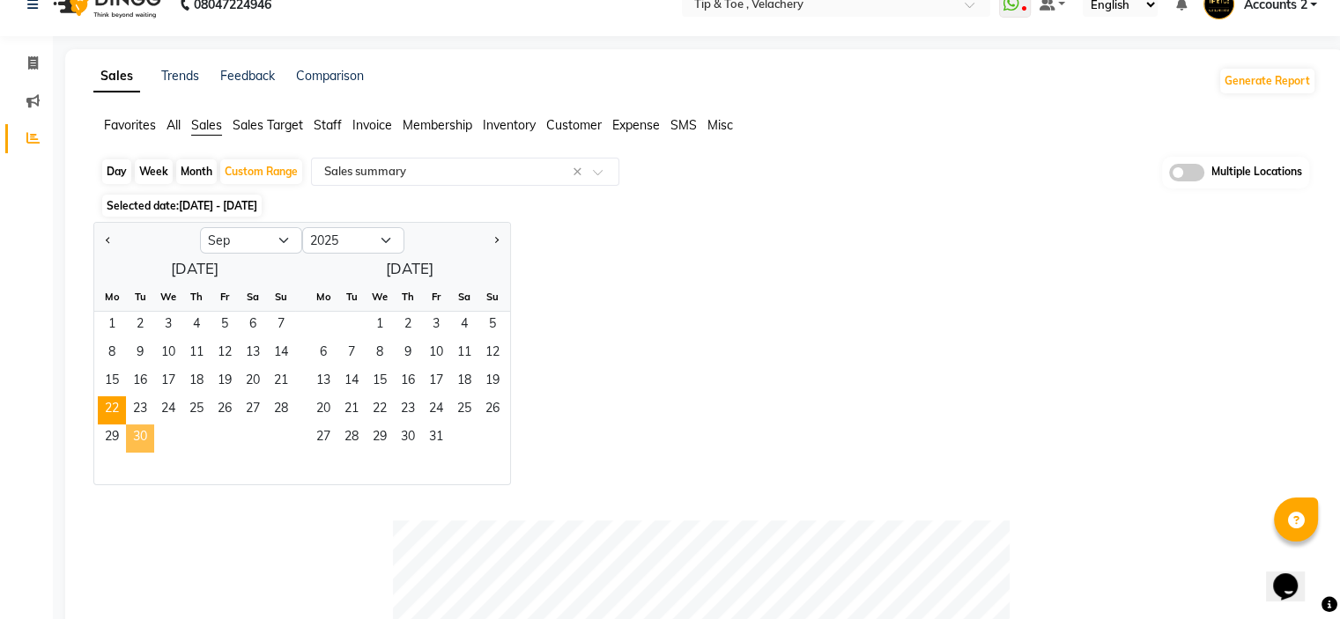
click at [144, 436] on span "30" at bounding box center [140, 439] width 28 height 28
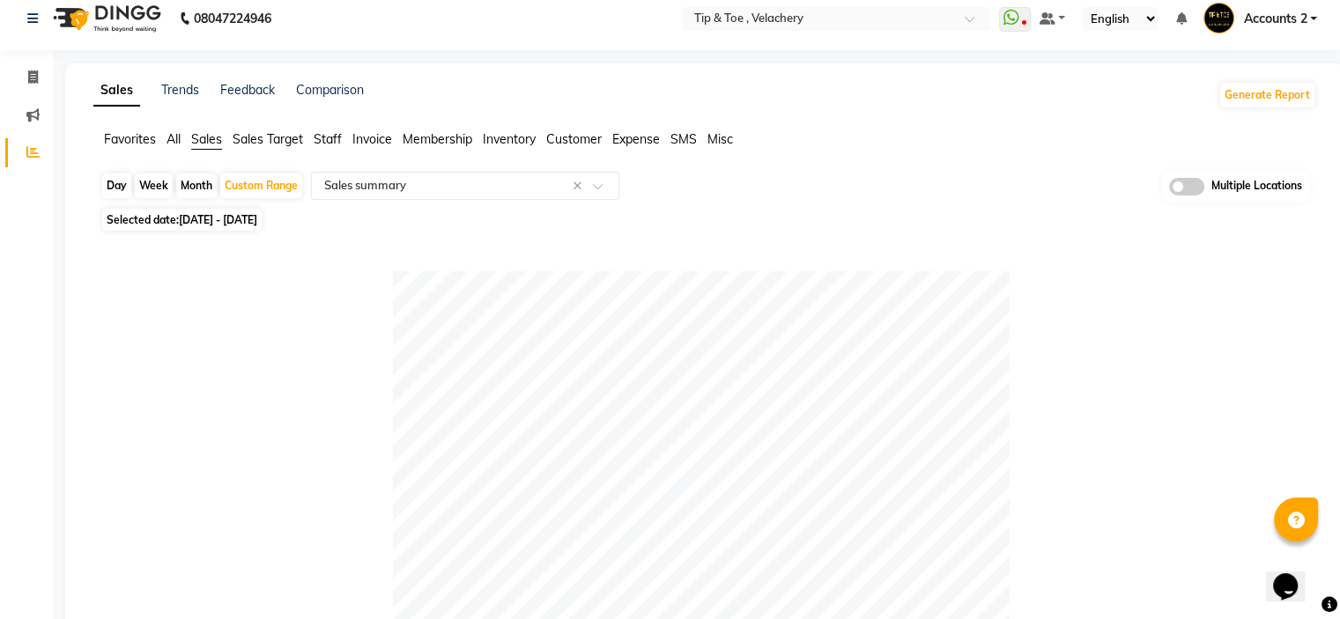
scroll to position [0, 0]
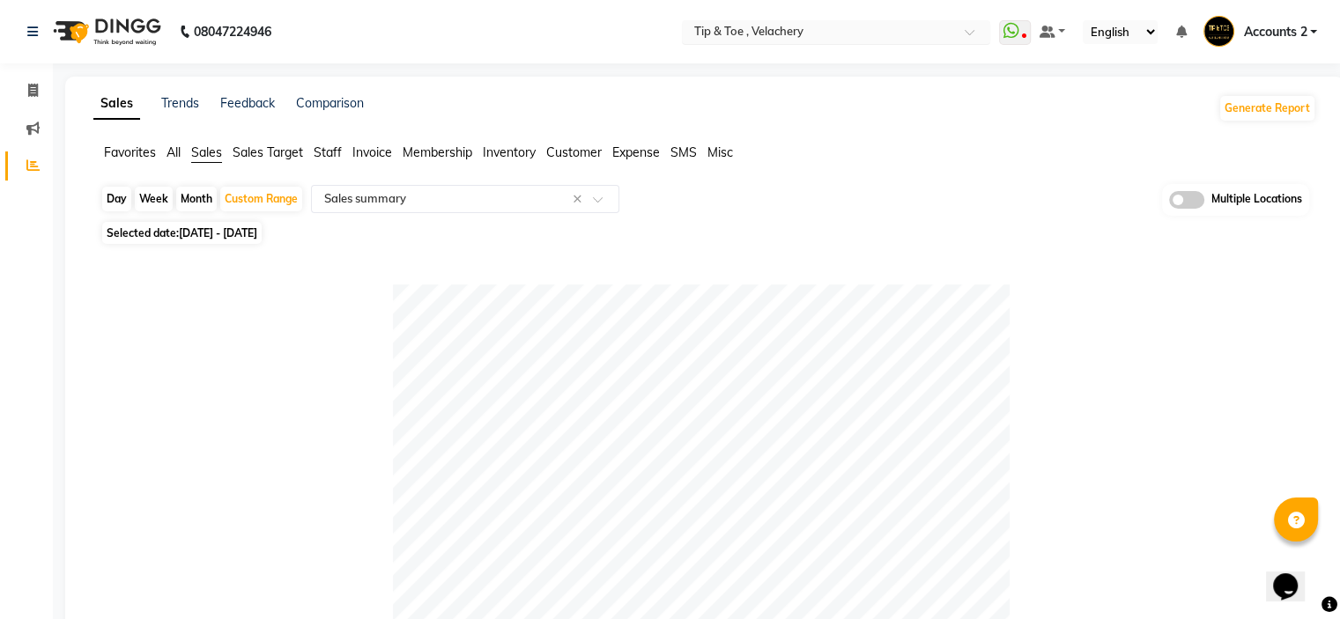
click at [782, 31] on input "text" at bounding box center [819, 34] width 256 height 18
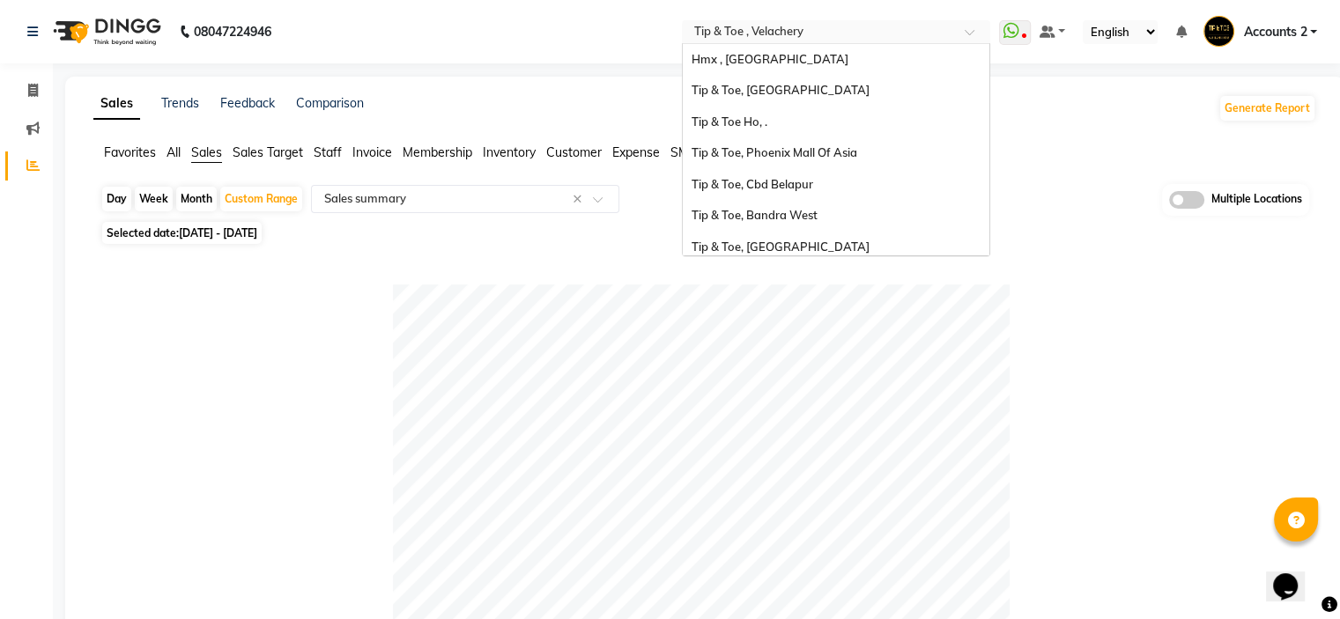
scroll to position [375, 0]
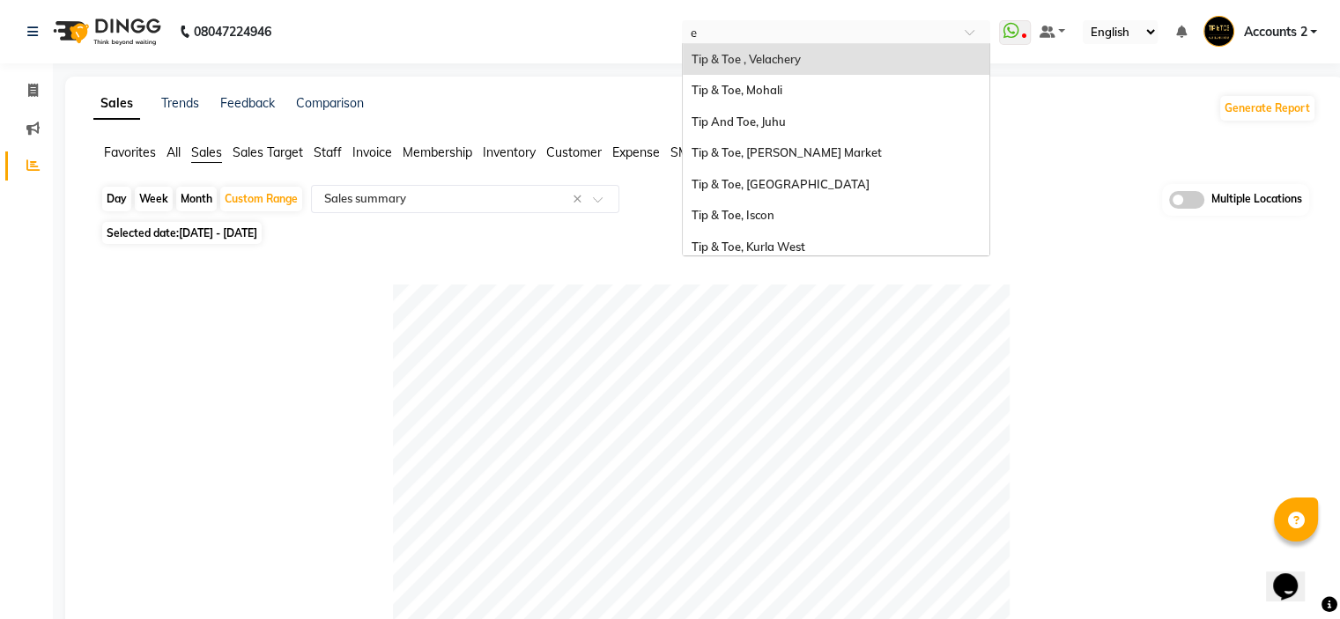
type input "er"
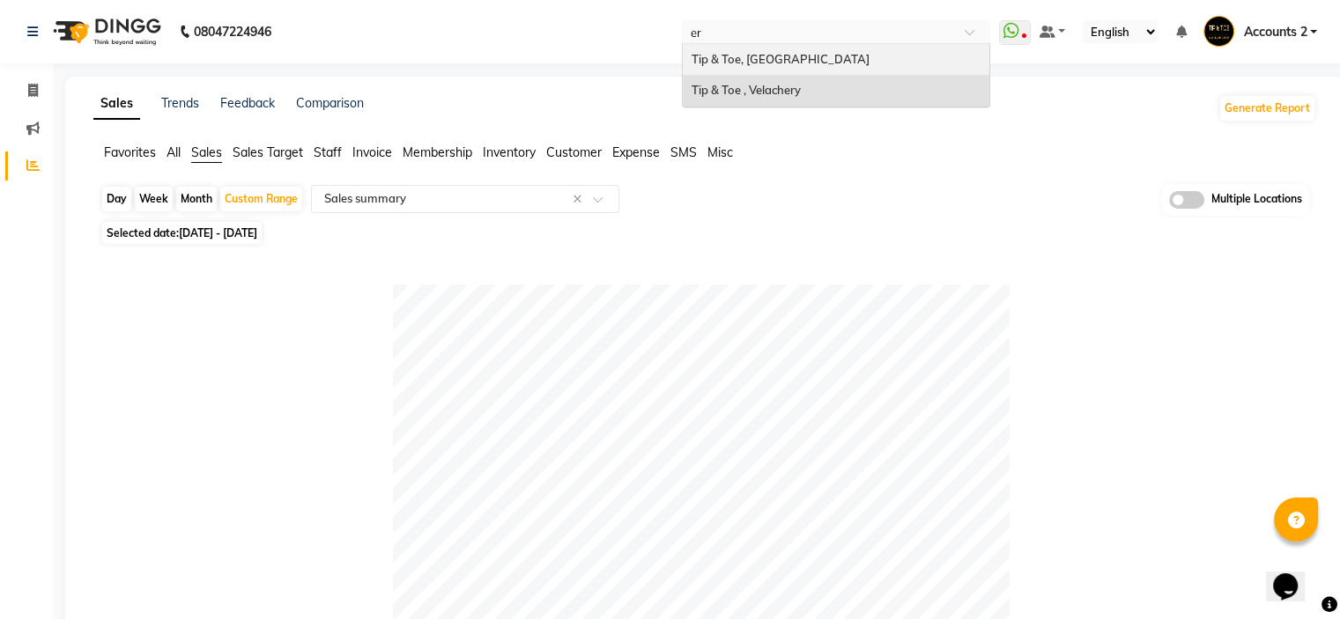
click at [774, 63] on span "Tip & Toe, [GEOGRAPHIC_DATA]" at bounding box center [781, 59] width 178 height 14
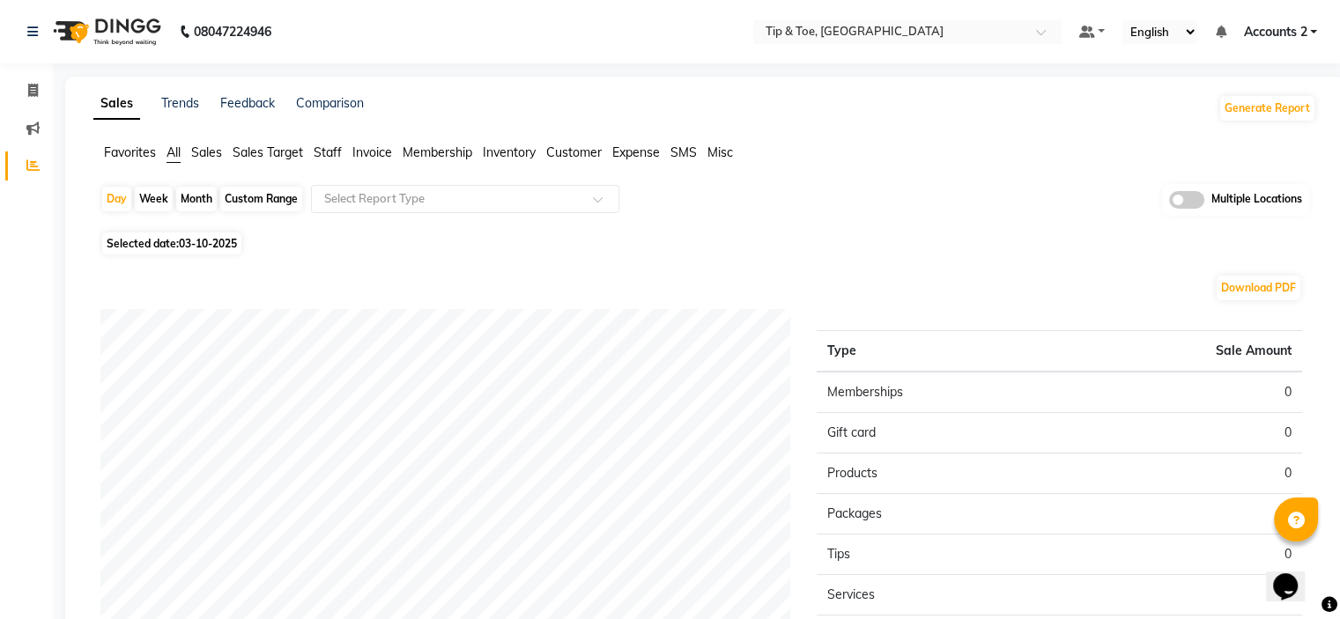
click at [208, 154] on span "Sales" at bounding box center [206, 152] width 31 height 16
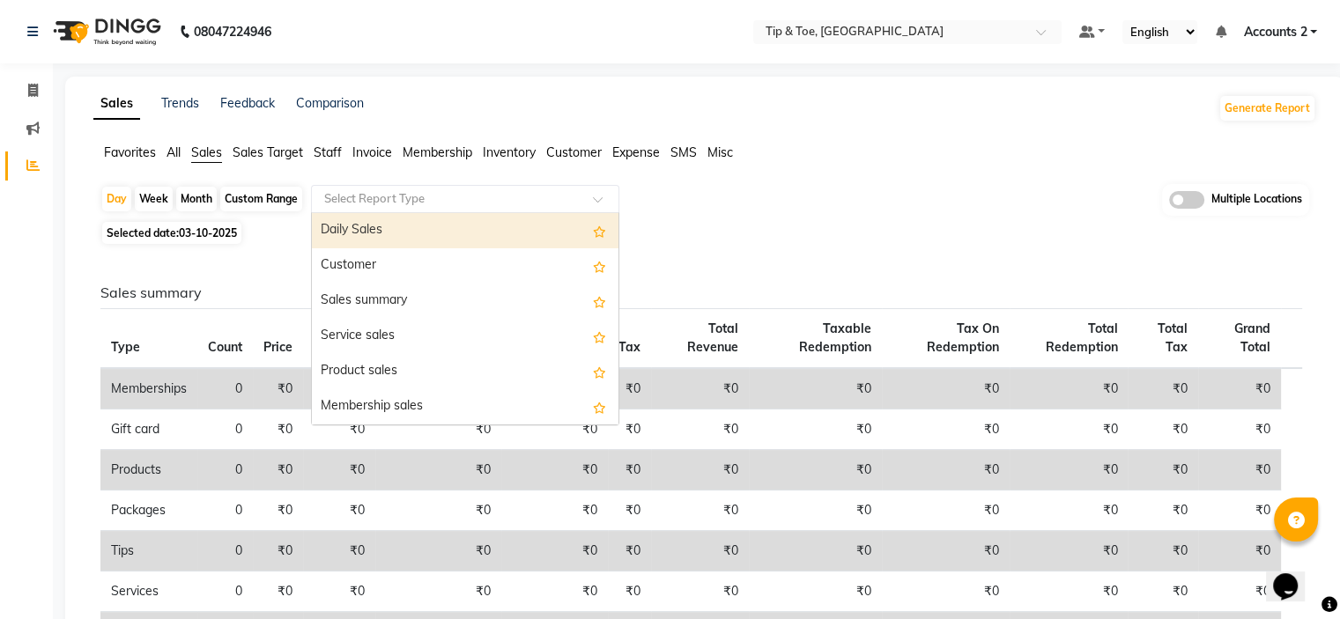
click at [419, 196] on input "text" at bounding box center [448, 199] width 254 height 18
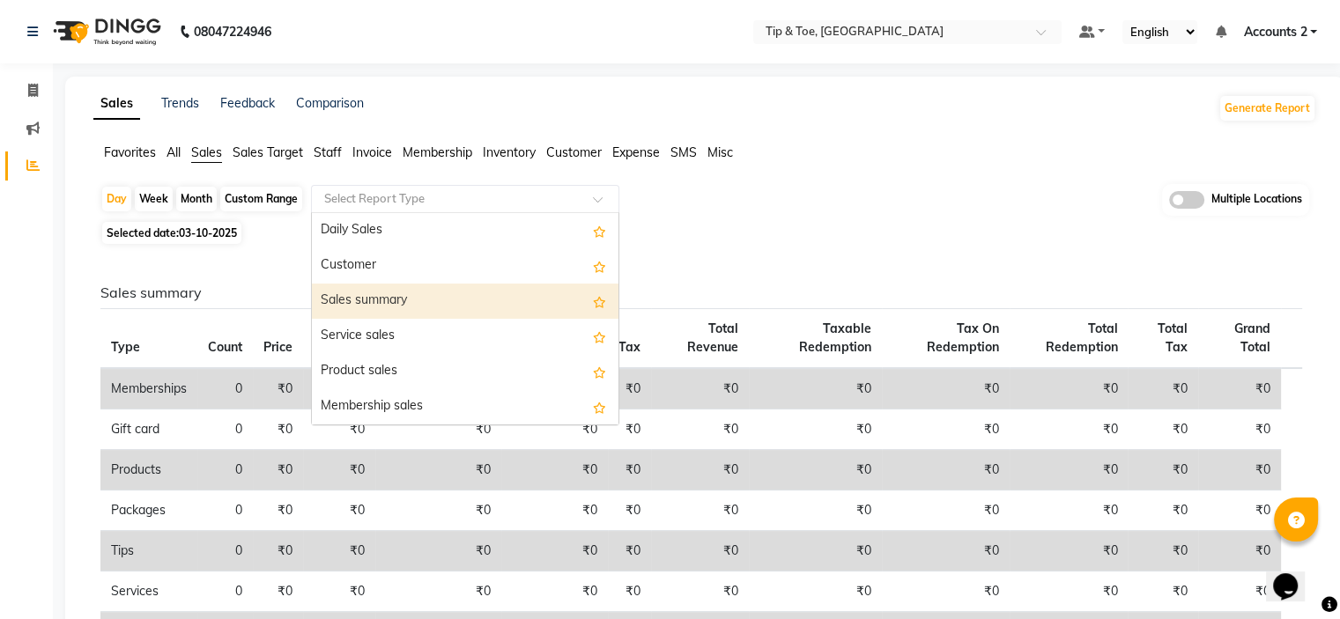
click at [377, 291] on div "Sales summary" at bounding box center [465, 301] width 307 height 35
select select "filtered_report"
select select "pdf"
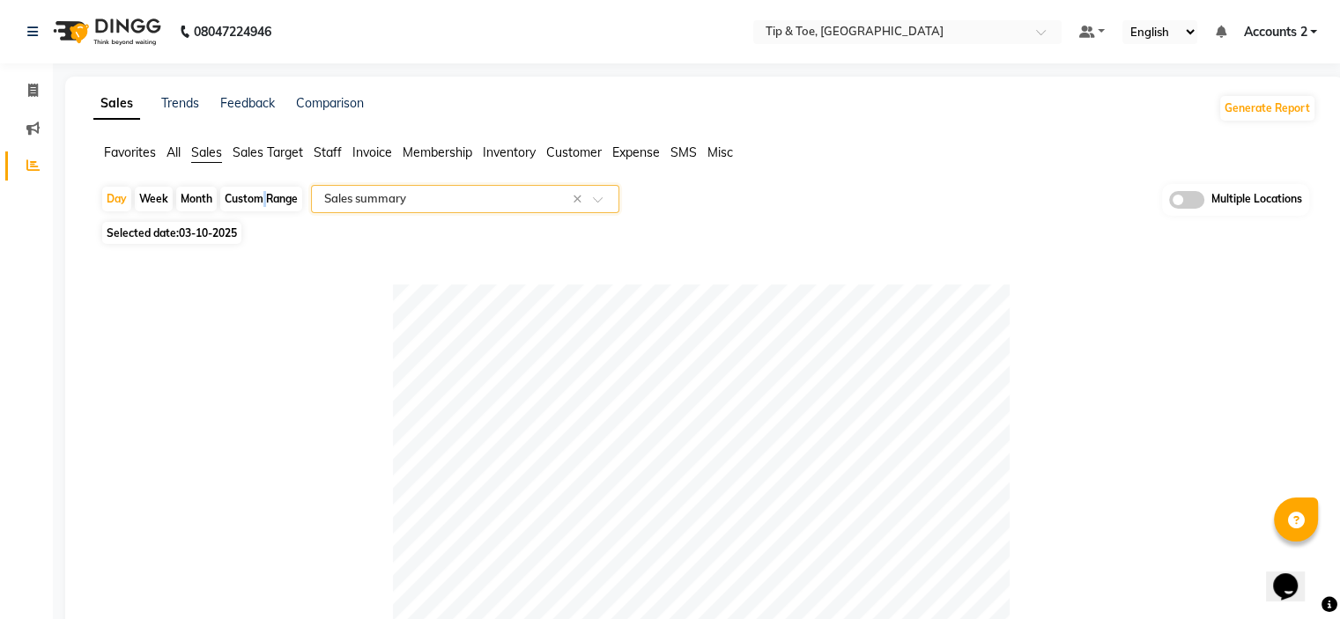
click at [257, 200] on div "Custom Range" at bounding box center [261, 199] width 82 height 25
select select "10"
select select "2025"
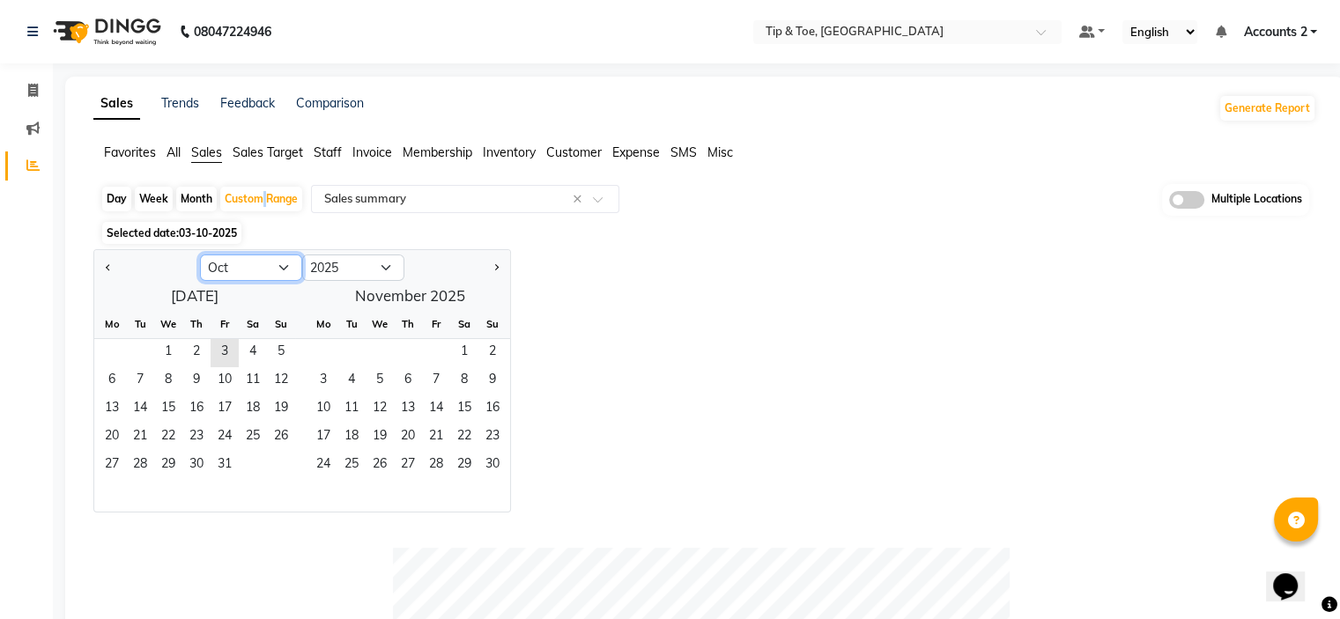
click at [278, 265] on select "Jan Feb Mar Apr May Jun [DATE] Aug Sep Oct Nov Dec" at bounding box center [251, 268] width 102 height 26
select select "9"
click at [200, 255] on select "Jan Feb Mar Apr May Jun [DATE] Aug Sep Oct Nov Dec" at bounding box center [251, 268] width 102 height 26
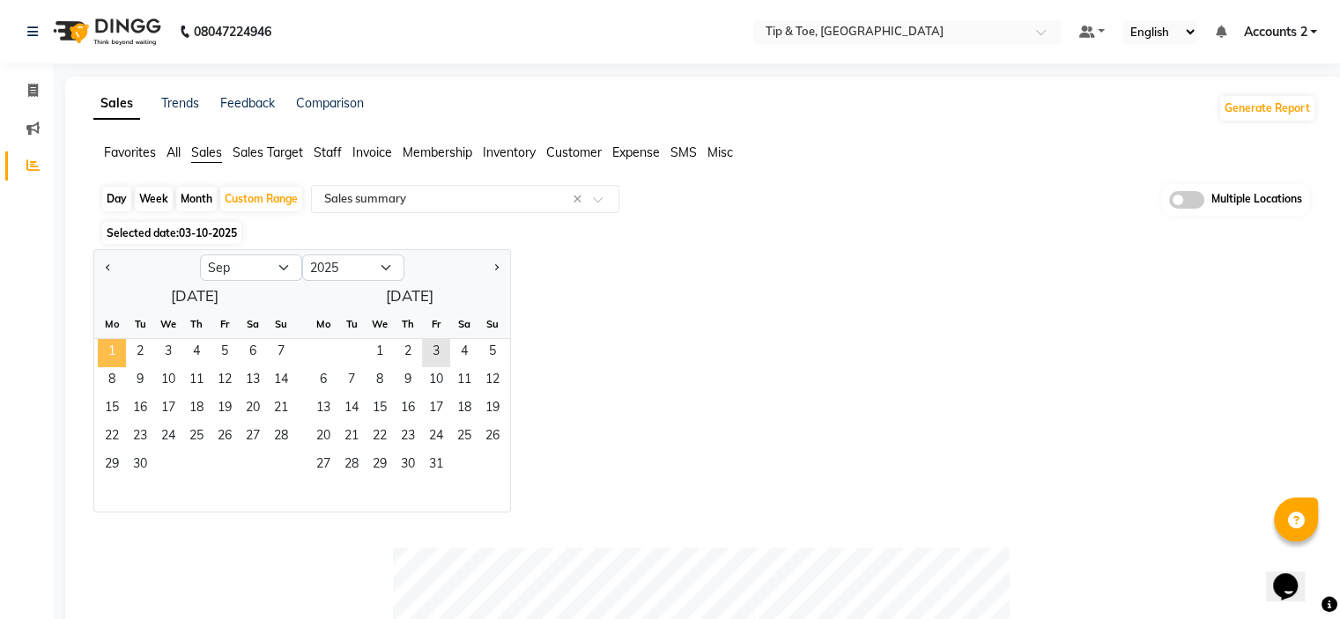
click at [122, 345] on span "1" at bounding box center [112, 353] width 28 height 28
click at [278, 414] on span "21" at bounding box center [281, 410] width 28 height 28
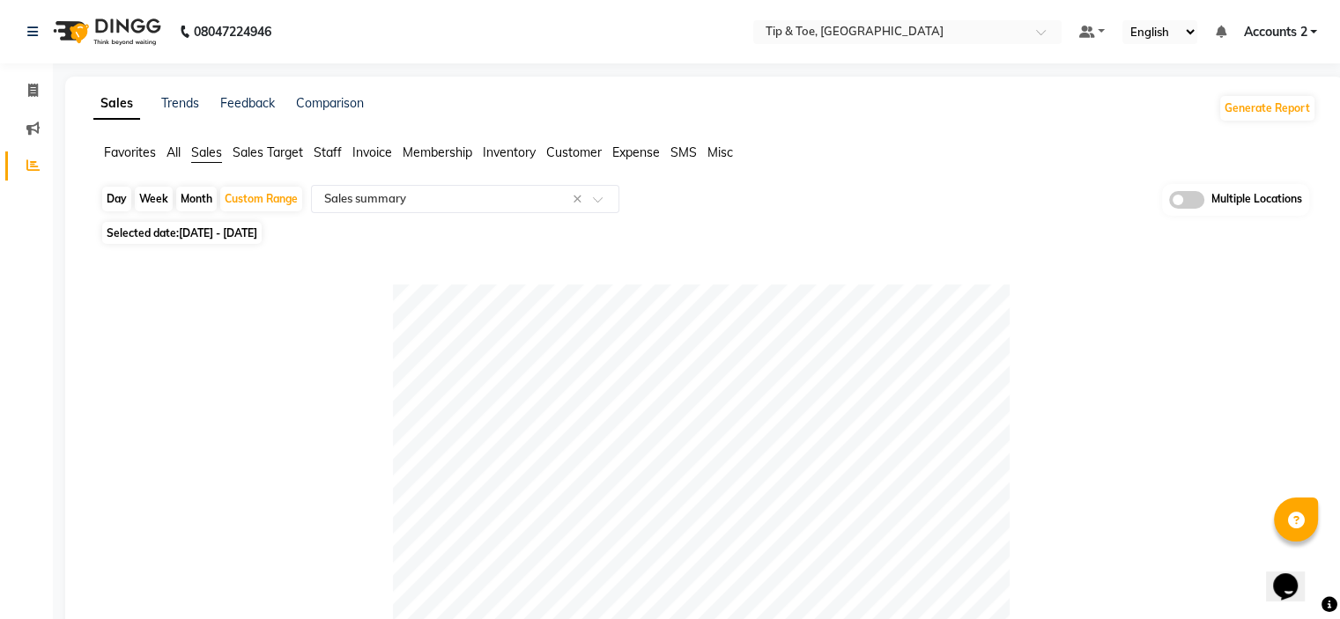
click at [230, 226] on span "[DATE] - [DATE]" at bounding box center [218, 232] width 78 height 13
select select "9"
select select "2025"
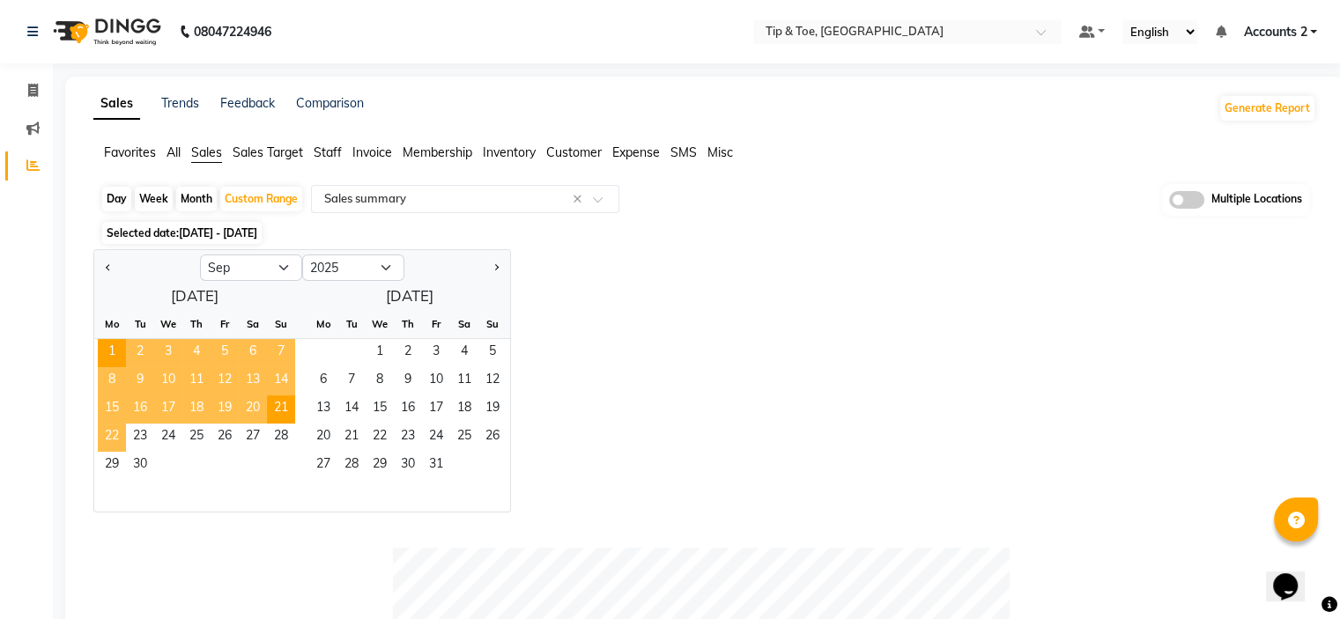
click at [102, 439] on span "22" at bounding box center [112, 438] width 28 height 28
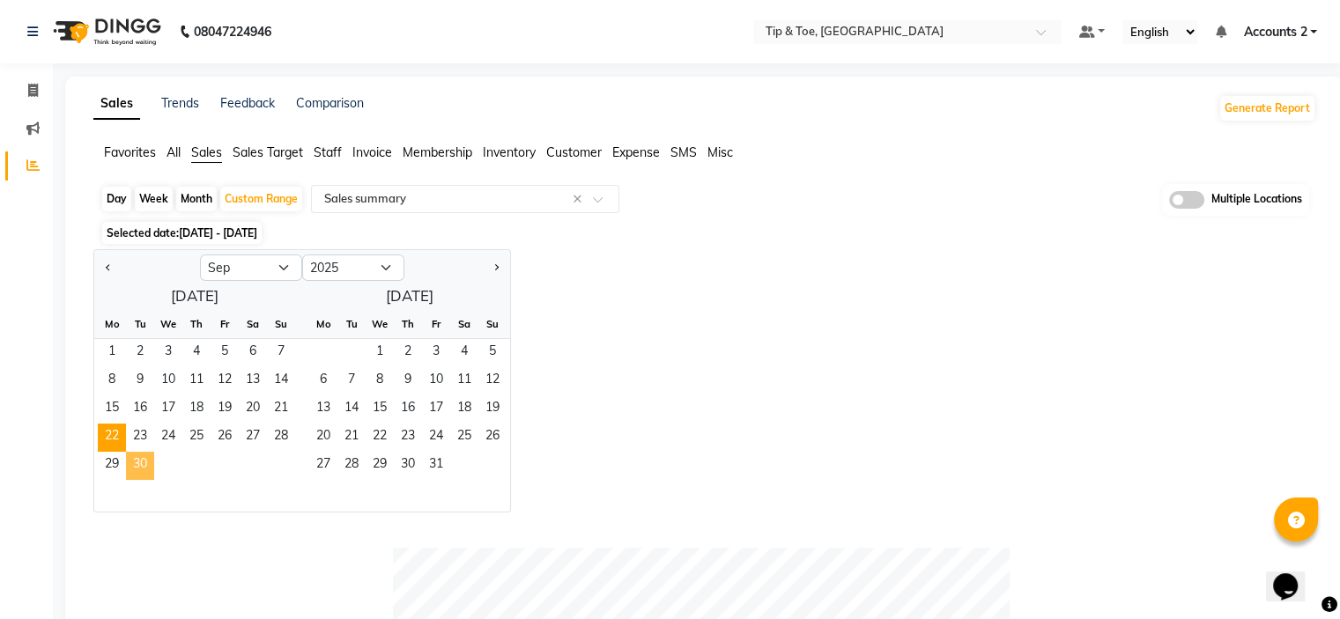
click at [138, 464] on span "30" at bounding box center [140, 466] width 28 height 28
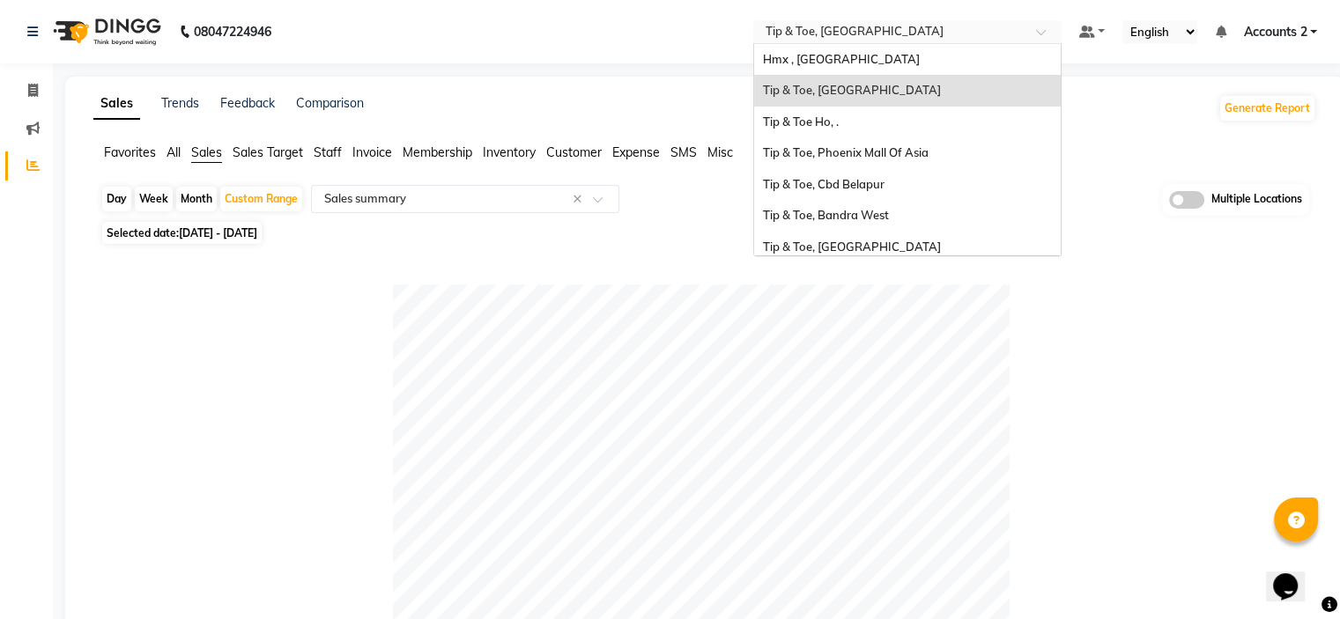
click at [856, 35] on input "text" at bounding box center [890, 34] width 256 height 18
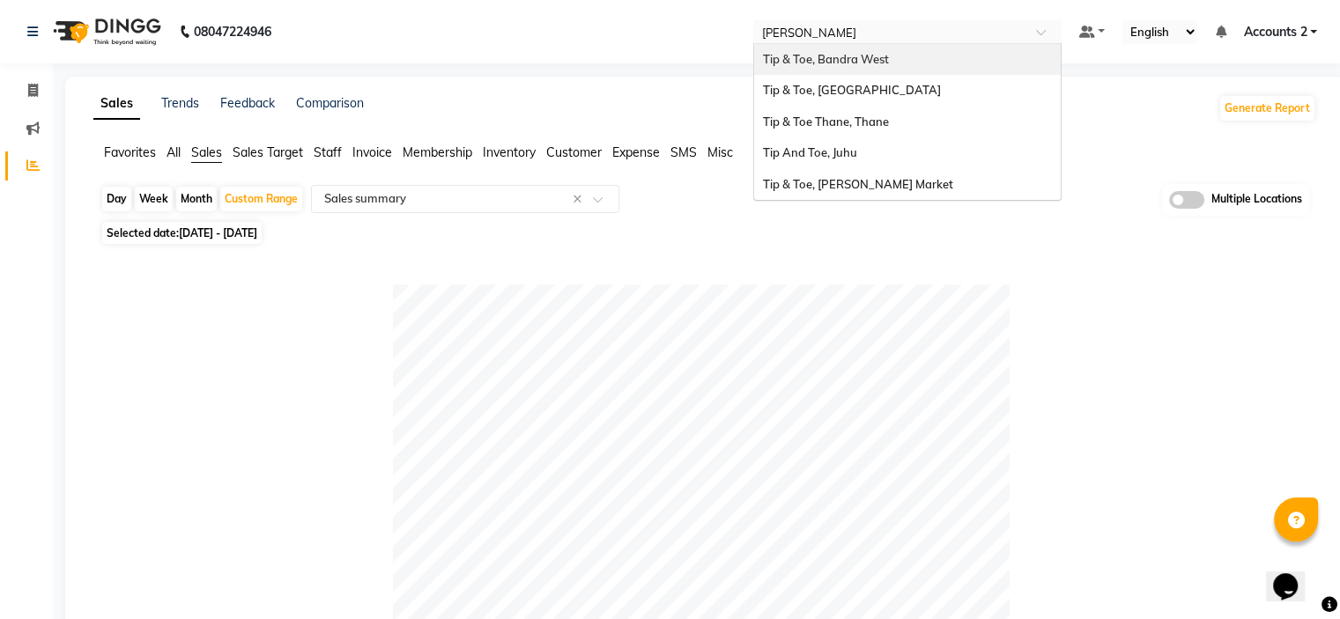
type input "[PERSON_NAME]"
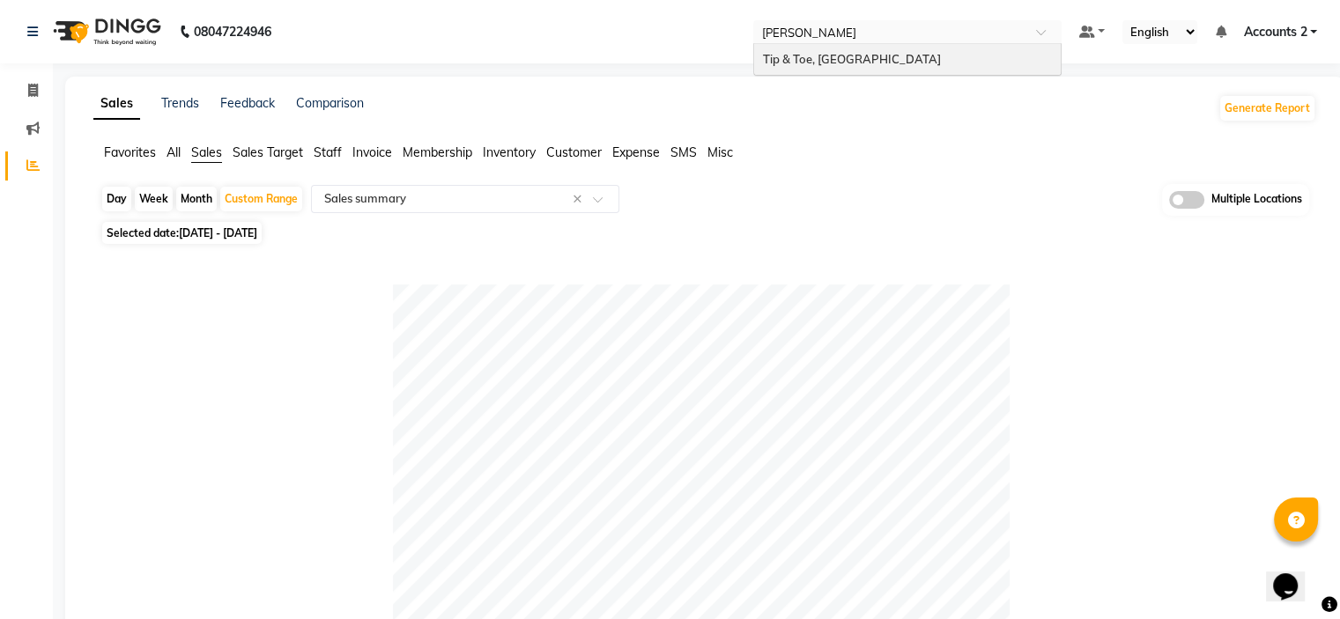
click at [847, 63] on span "Tip & Toe, [GEOGRAPHIC_DATA]" at bounding box center [852, 59] width 178 height 14
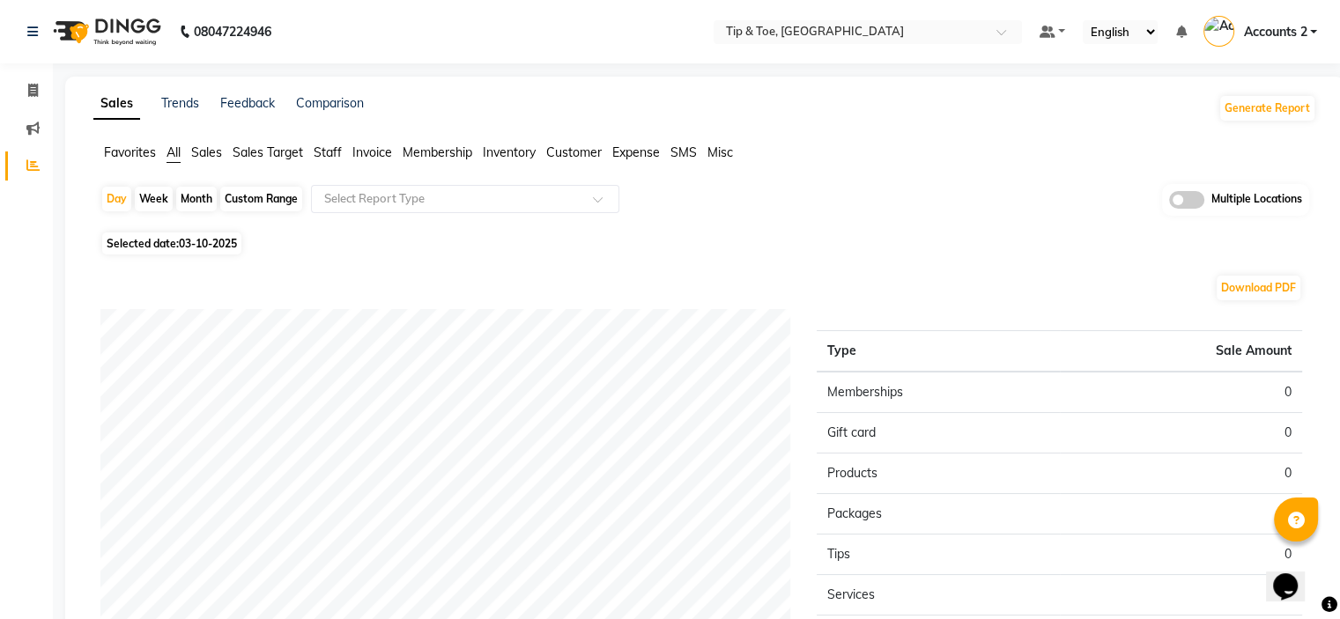
click at [210, 151] on span "Sales" at bounding box center [206, 152] width 31 height 16
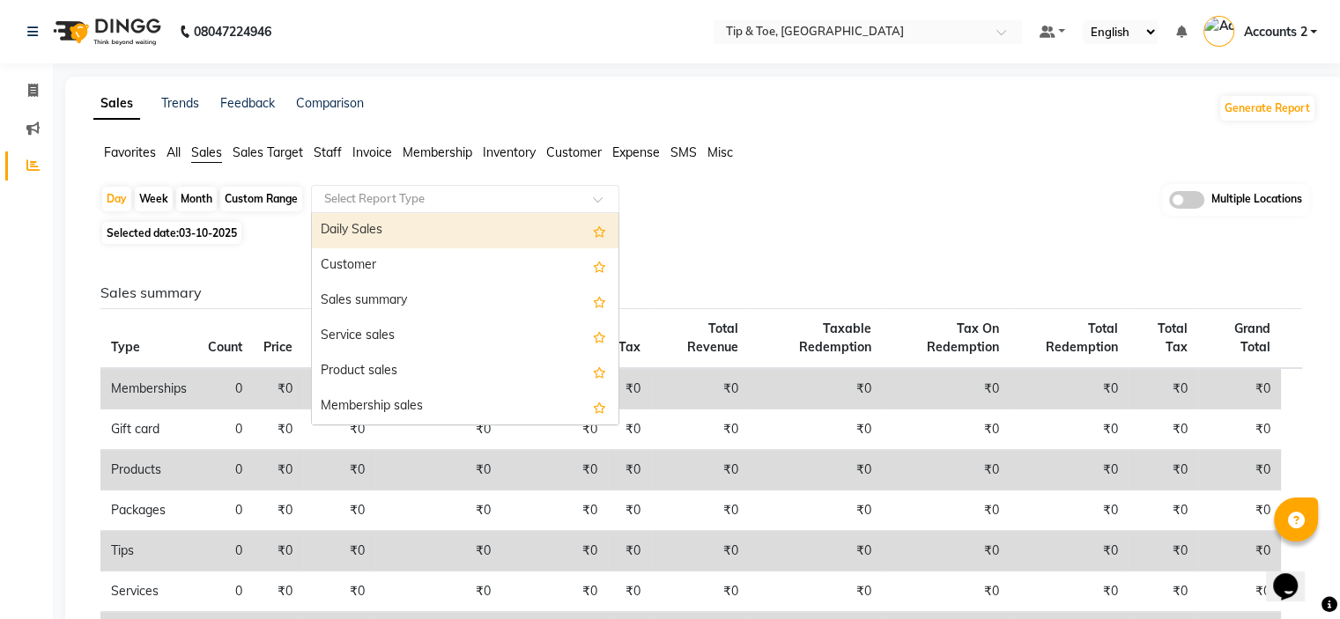
click at [363, 207] on div "Select Report Type" at bounding box center [465, 199] width 308 height 28
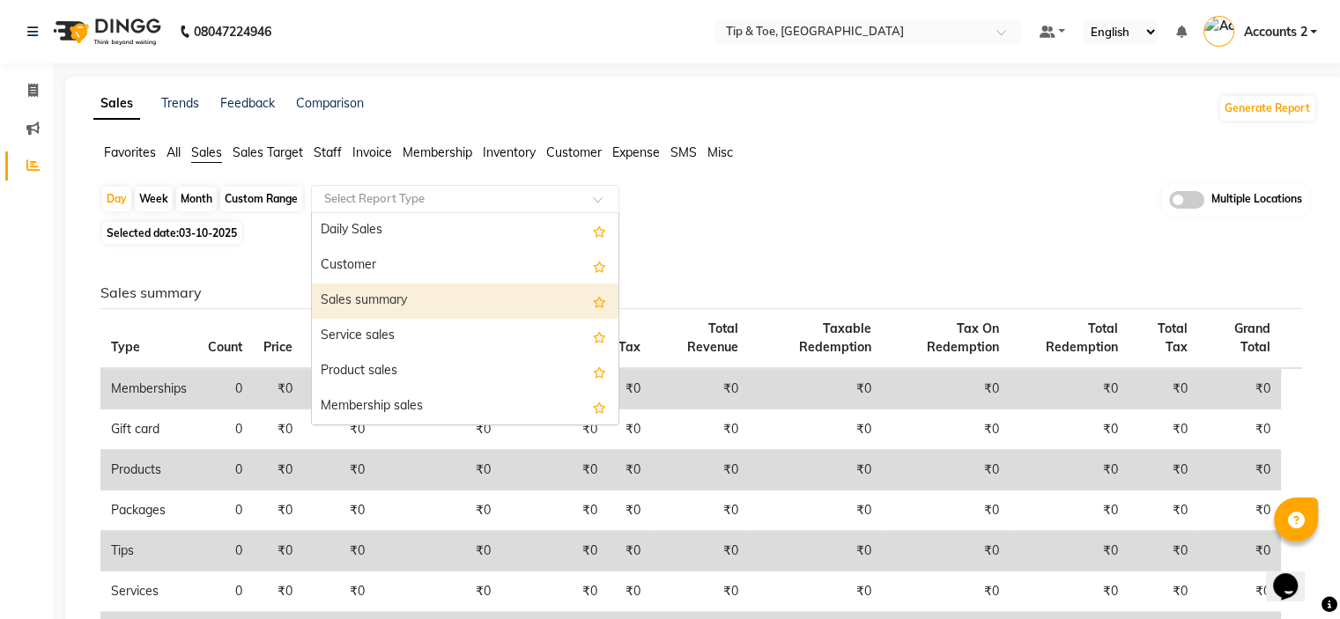
click at [364, 293] on div "Sales summary" at bounding box center [465, 301] width 307 height 35
select select "full_report"
select select "csv"
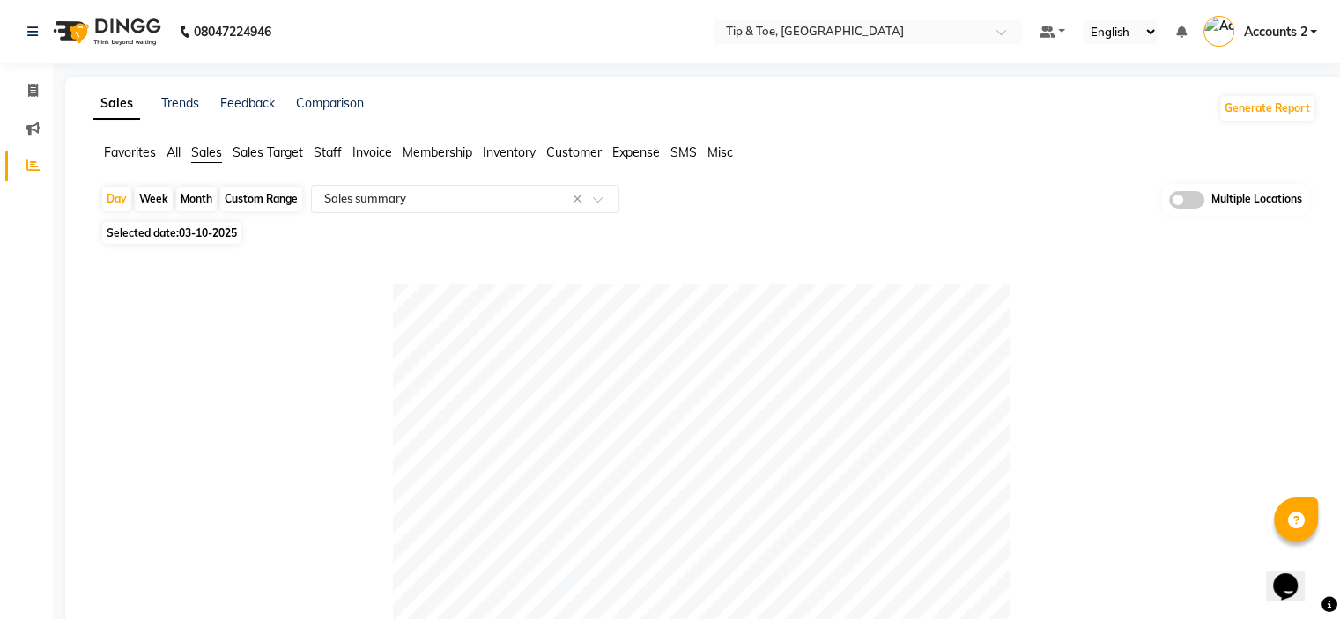
click at [192, 199] on div "Month" at bounding box center [196, 199] width 41 height 25
select select "10"
select select "2025"
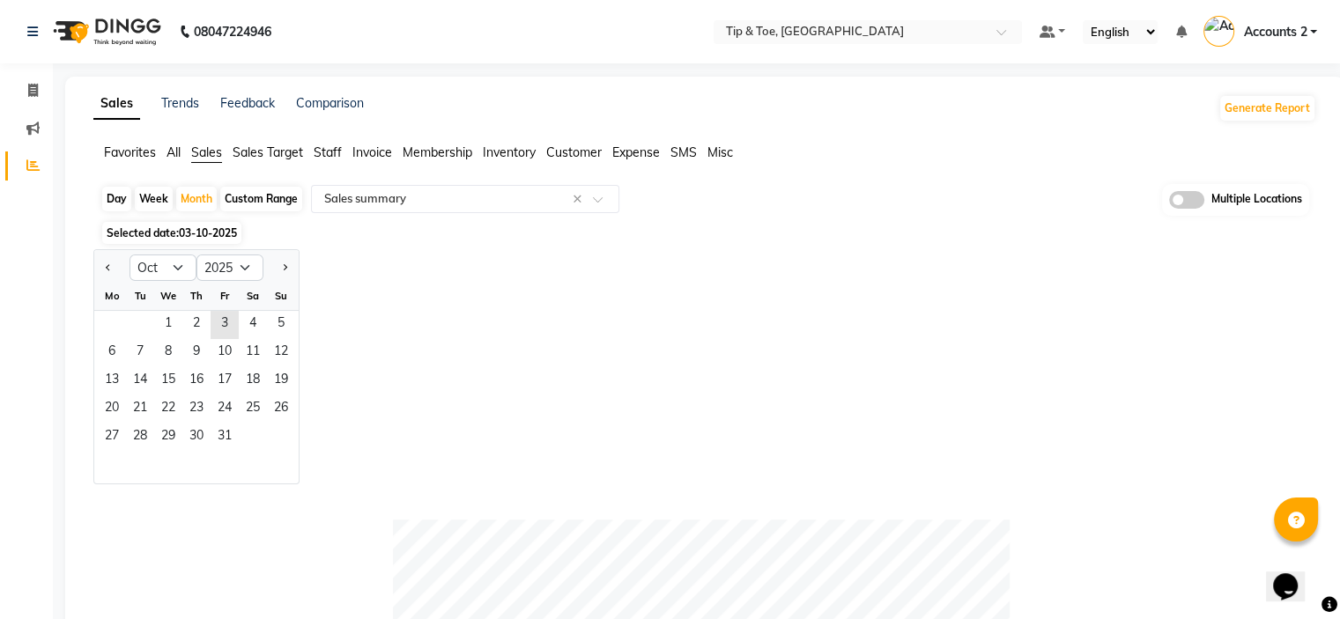
click at [271, 197] on div "Custom Range" at bounding box center [261, 199] width 82 height 25
select select "10"
select select "2025"
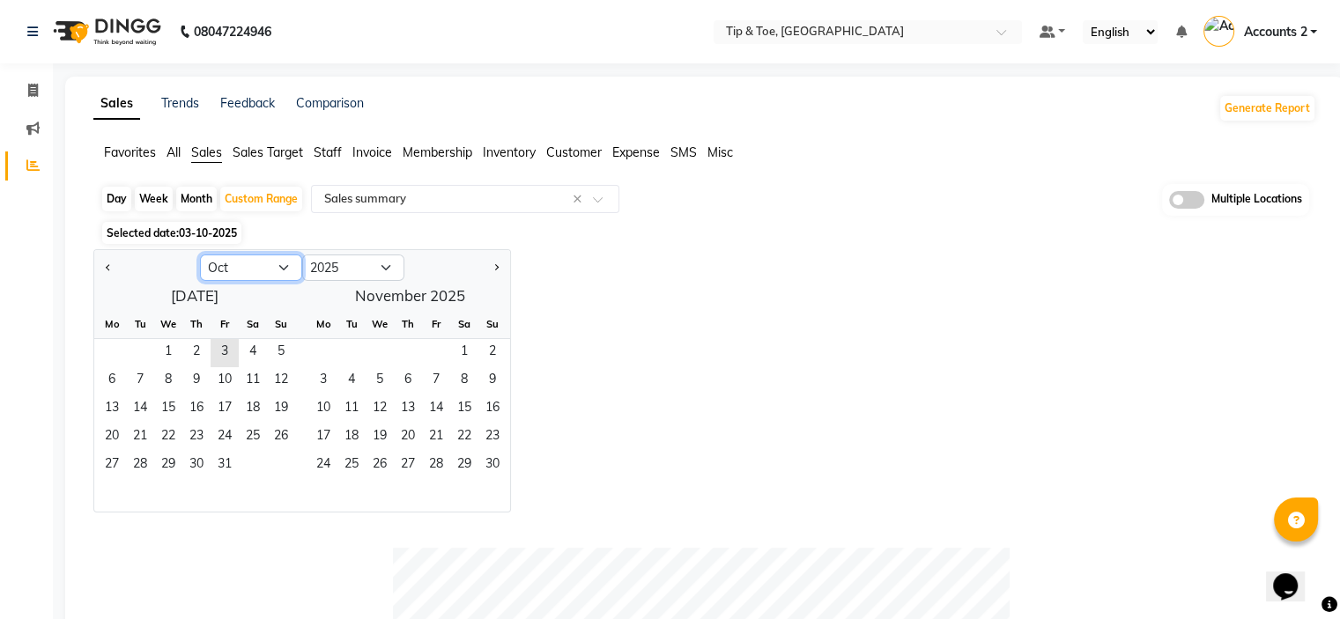
click at [285, 275] on select "Jan Feb Mar Apr May Jun [DATE] Aug Sep Oct Nov Dec" at bounding box center [251, 268] width 102 height 26
select select "9"
click at [200, 255] on select "Jan Feb Mar Apr May Jun [DATE] Aug Sep Oct Nov Dec" at bounding box center [251, 268] width 102 height 26
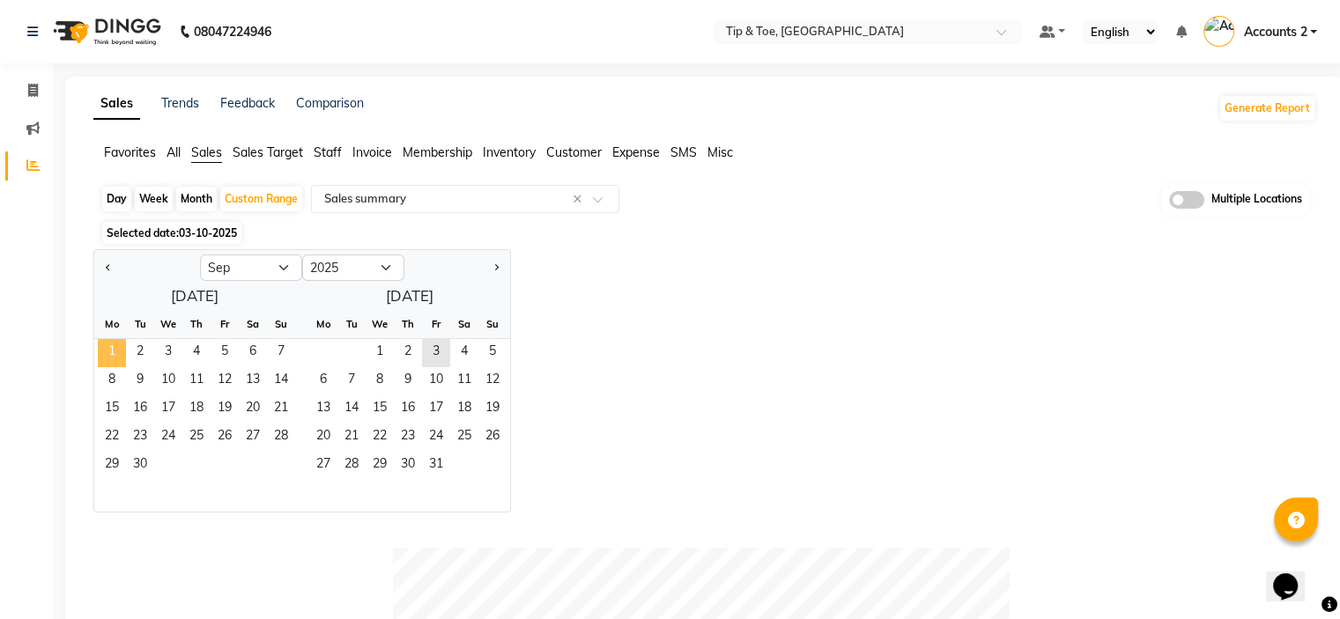
click at [113, 344] on span "1" at bounding box center [112, 353] width 28 height 28
click at [274, 418] on span "21" at bounding box center [281, 410] width 28 height 28
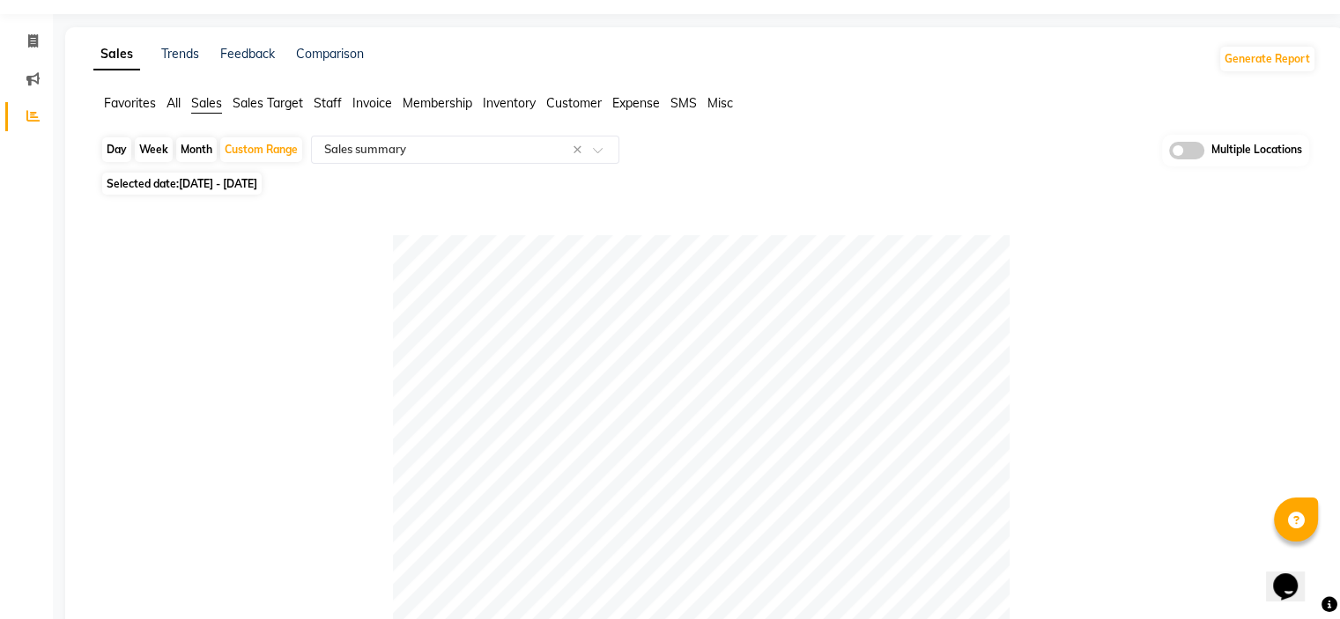
scroll to position [27, 0]
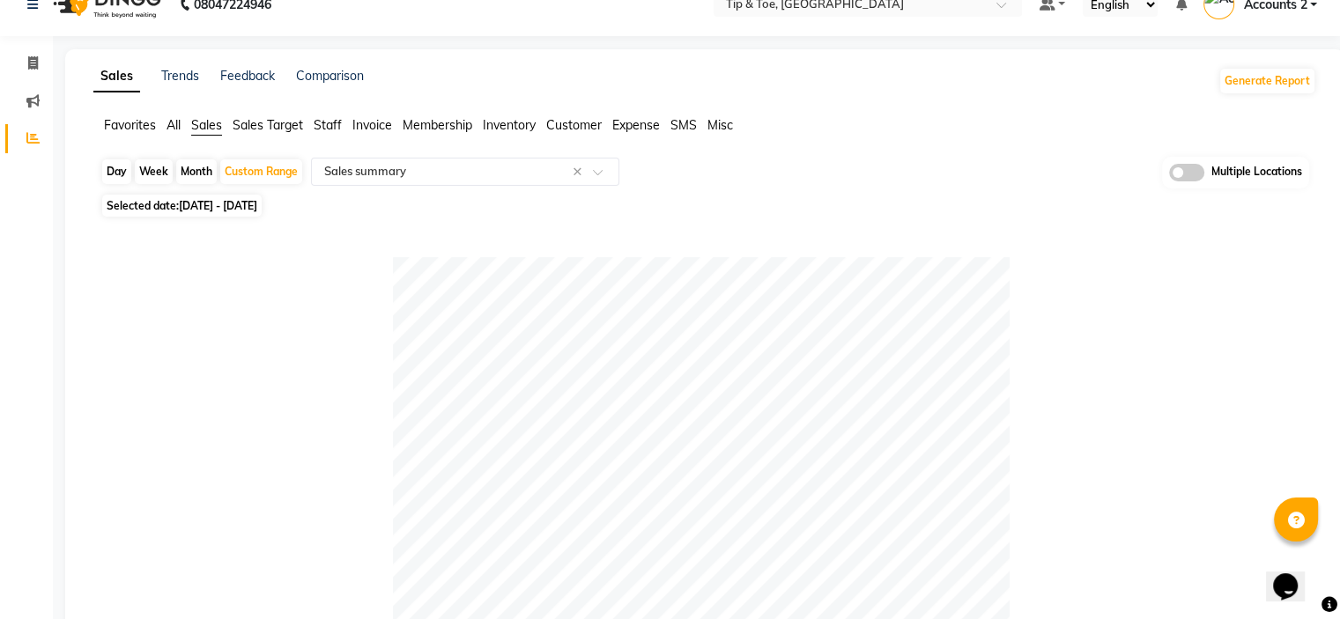
click at [220, 204] on span "[DATE] - [DATE]" at bounding box center [218, 205] width 78 height 13
select select "9"
select select "2025"
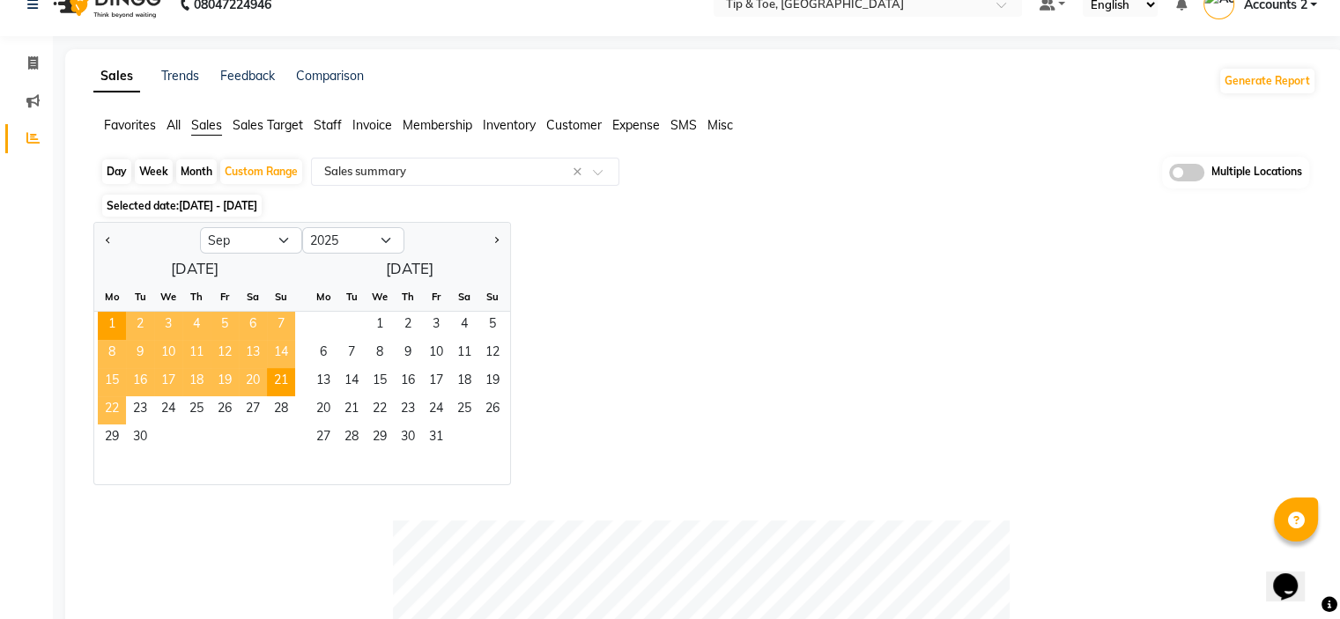
click at [119, 407] on span "22" at bounding box center [112, 410] width 28 height 28
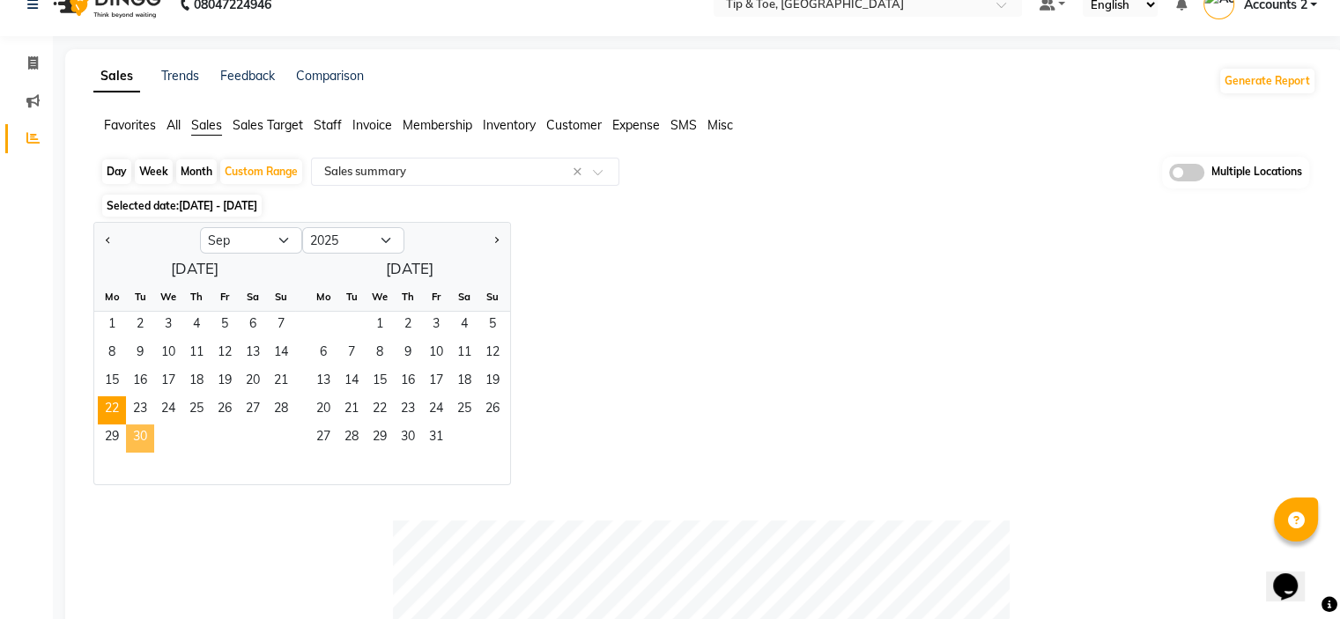
click at [151, 433] on span "30" at bounding box center [140, 439] width 28 height 28
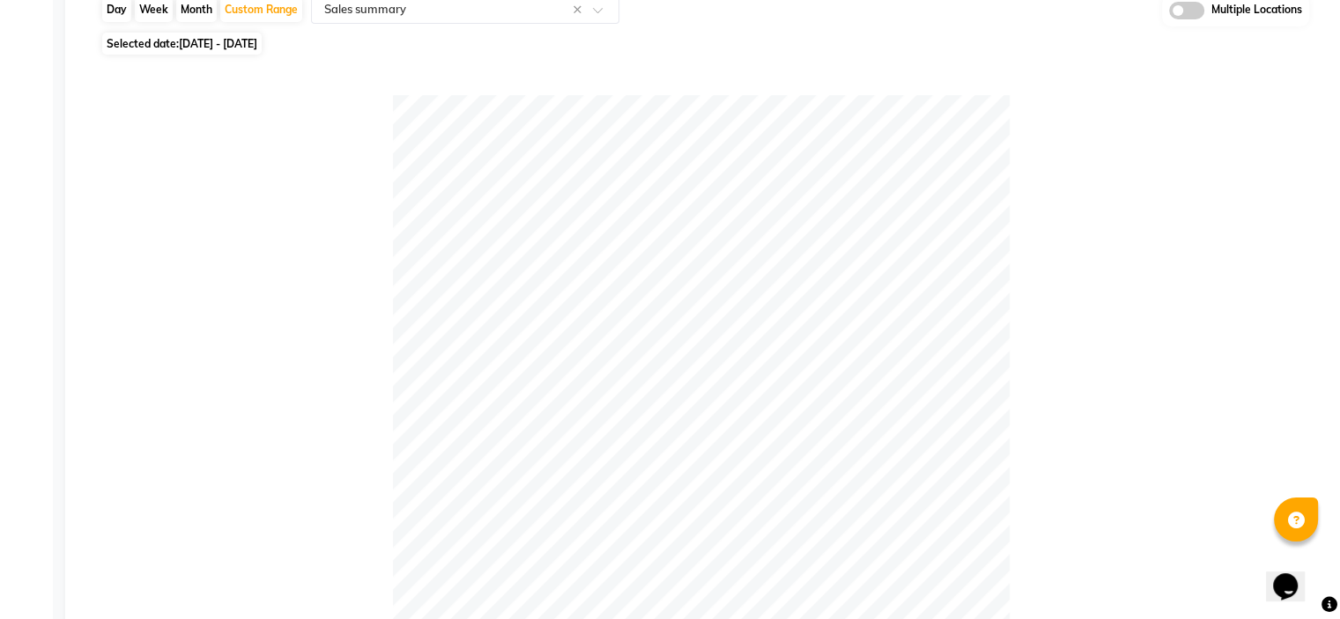
scroll to position [0, 0]
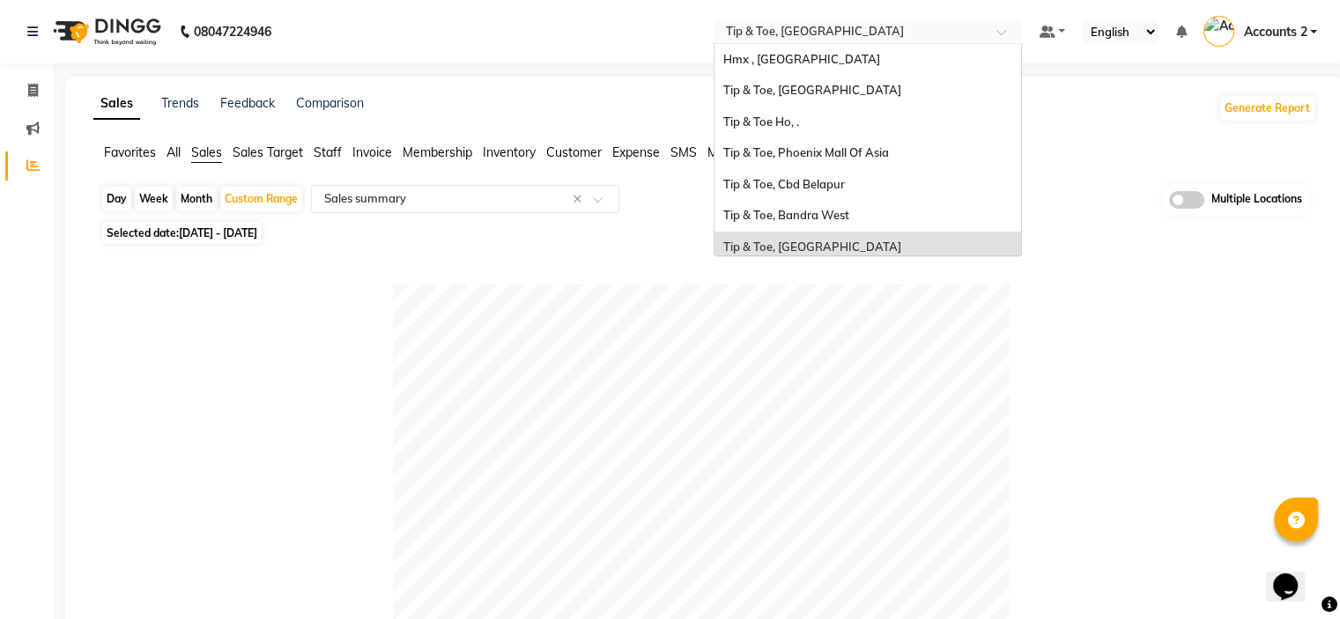
click at [810, 34] on input "text" at bounding box center [850, 34] width 256 height 18
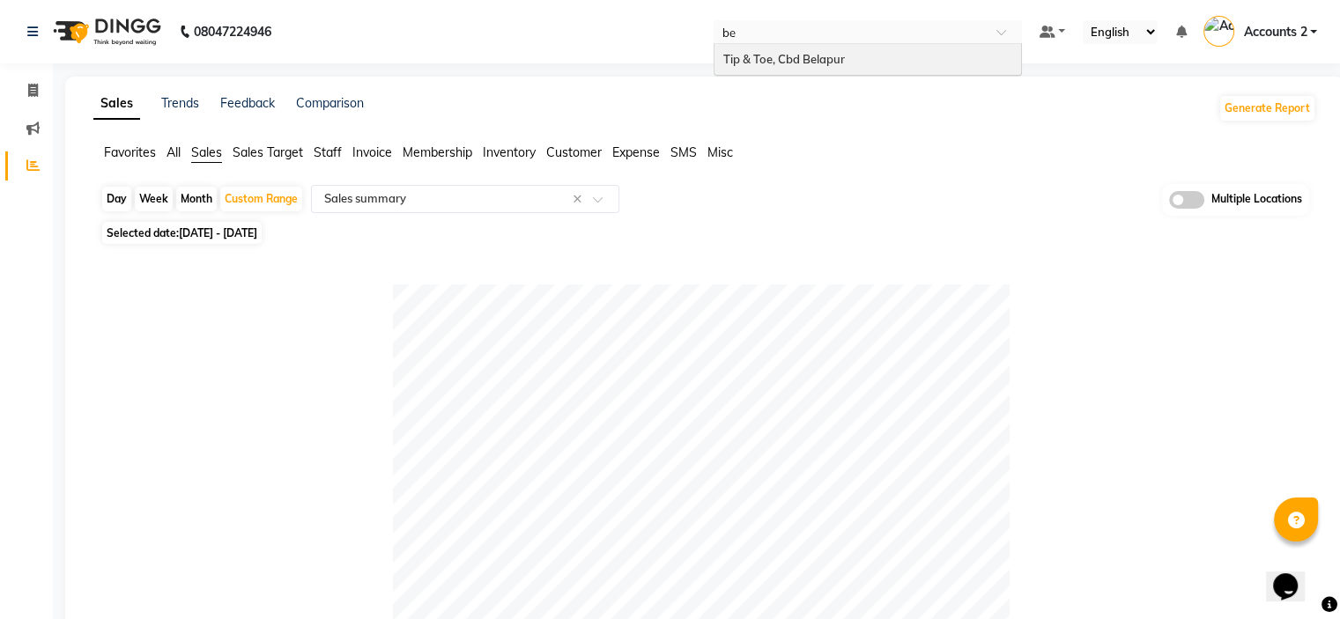
type input "bel"
click at [800, 63] on span "Tip & Toe, Cbd Belapur" at bounding box center [784, 59] width 122 height 14
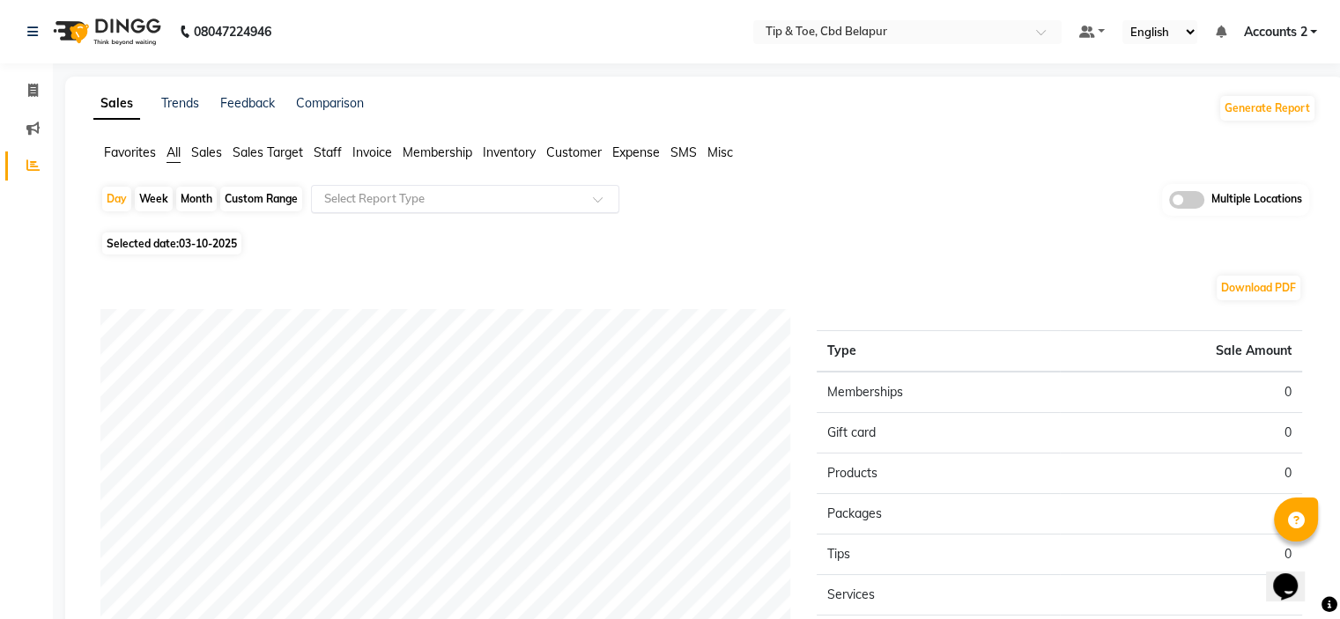
click at [369, 199] on input "text" at bounding box center [448, 199] width 254 height 18
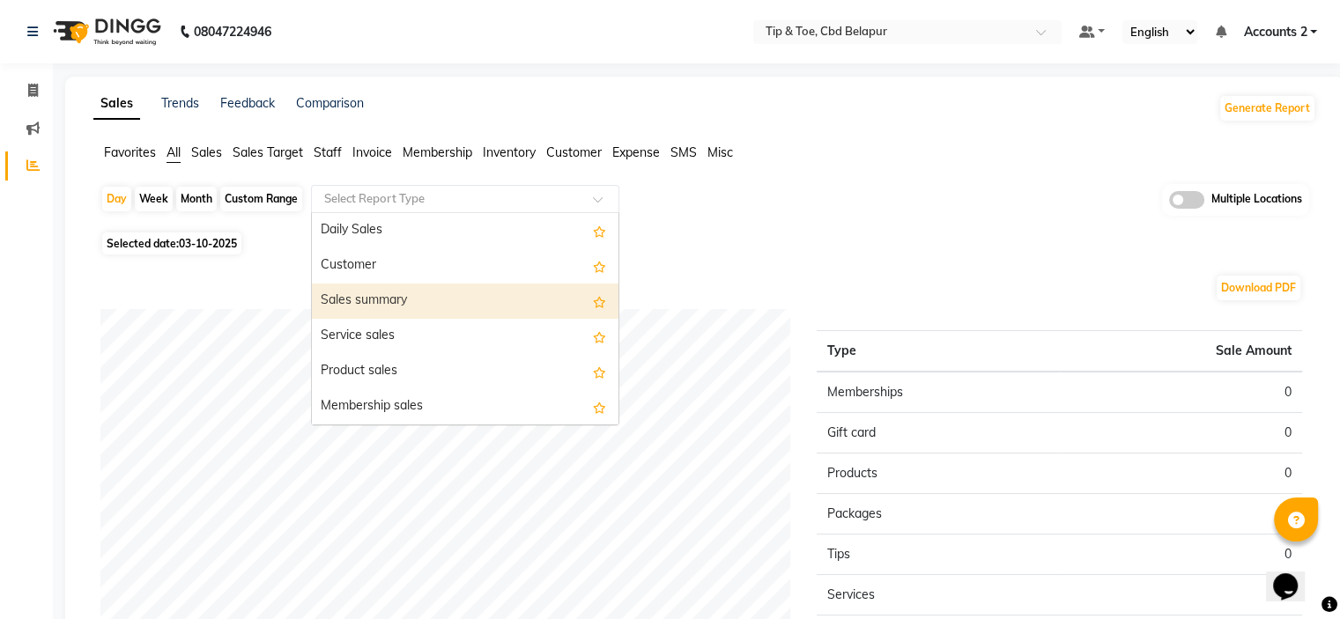
click at [376, 300] on div "Sales summary" at bounding box center [465, 301] width 307 height 35
select select "filtered_report"
select select "pdf"
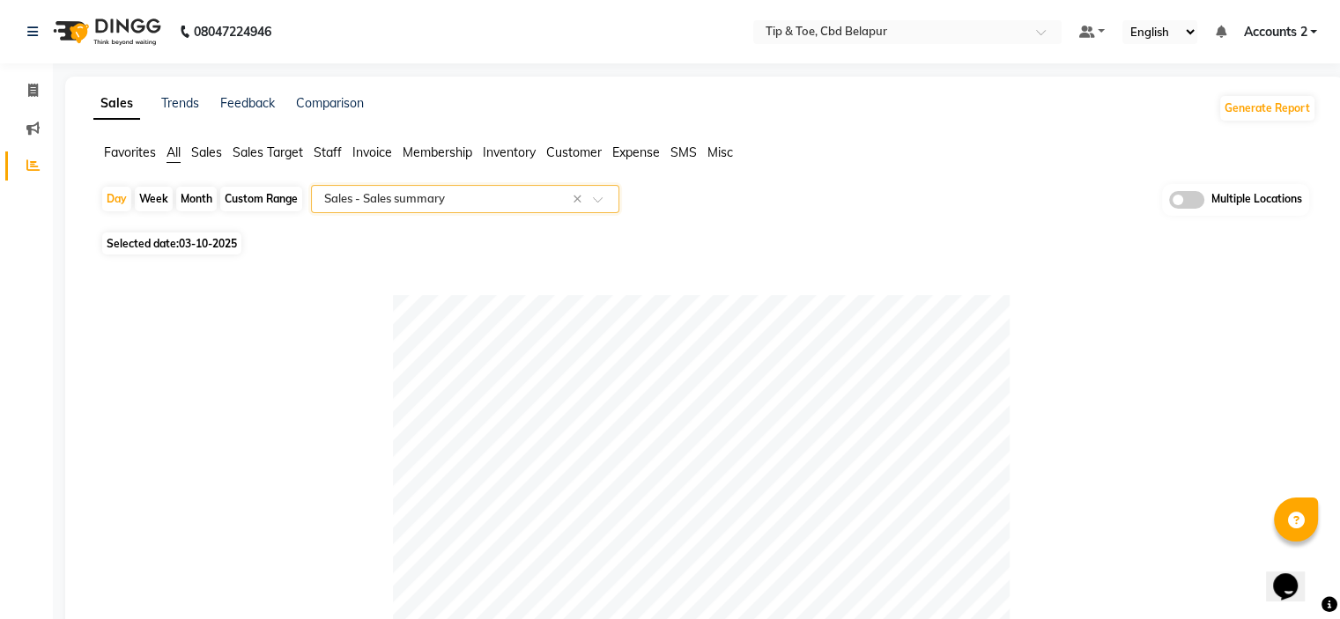
click at [204, 200] on div "Month" at bounding box center [196, 199] width 41 height 25
select select "10"
select select "2025"
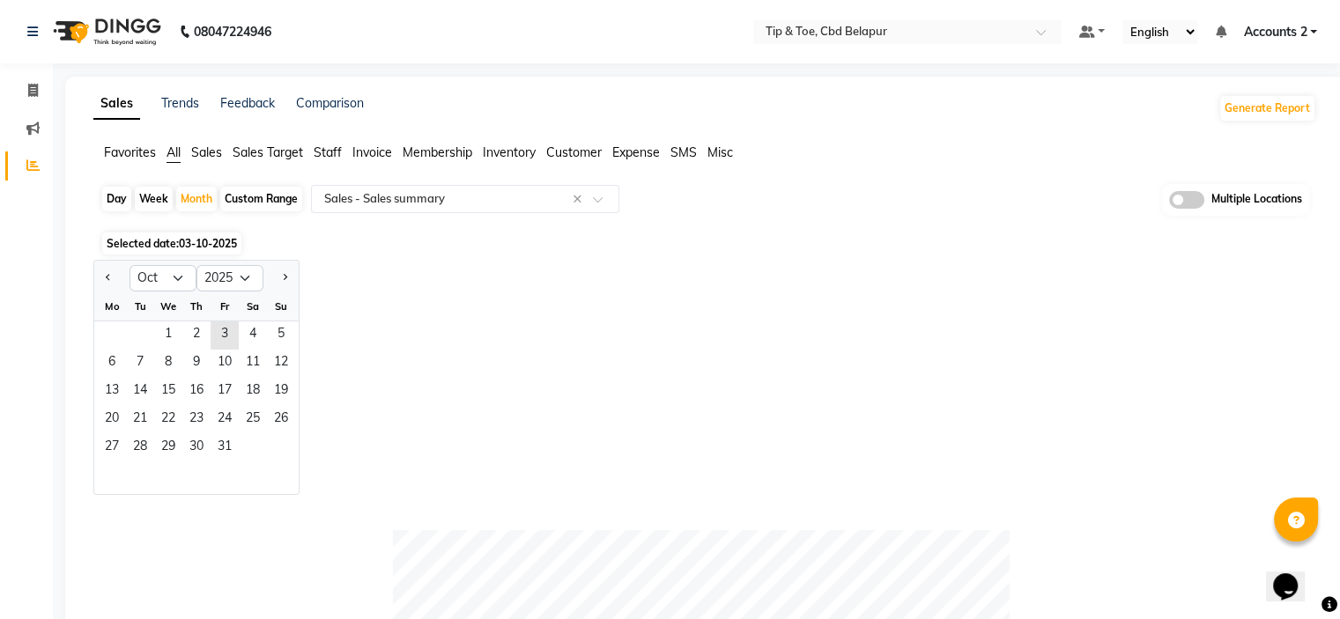
click at [272, 196] on div "Custom Range" at bounding box center [261, 199] width 82 height 25
select select "10"
select select "2025"
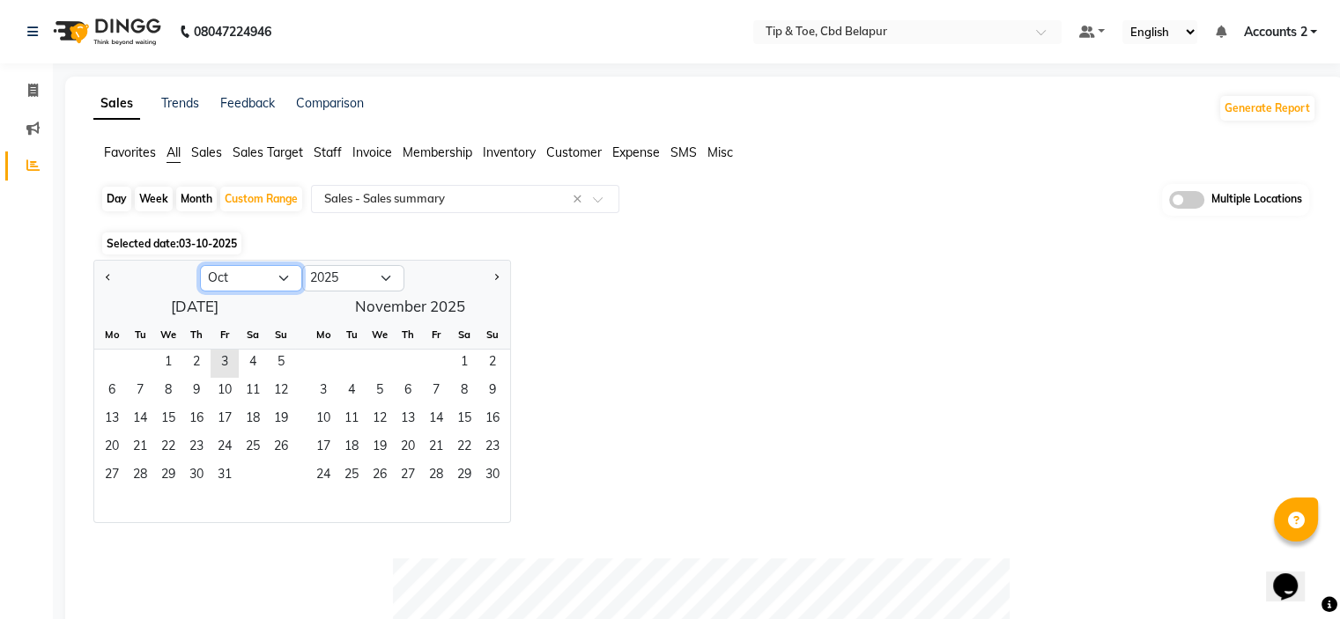
click at [282, 271] on select "Jan Feb Mar Apr May Jun [DATE] Aug Sep Oct Nov Dec" at bounding box center [251, 278] width 102 height 26
select select "9"
click at [200, 265] on select "Jan Feb Mar Apr May Jun [DATE] Aug Sep Oct Nov Dec" at bounding box center [251, 278] width 102 height 26
click at [121, 359] on span "1" at bounding box center [112, 364] width 28 height 28
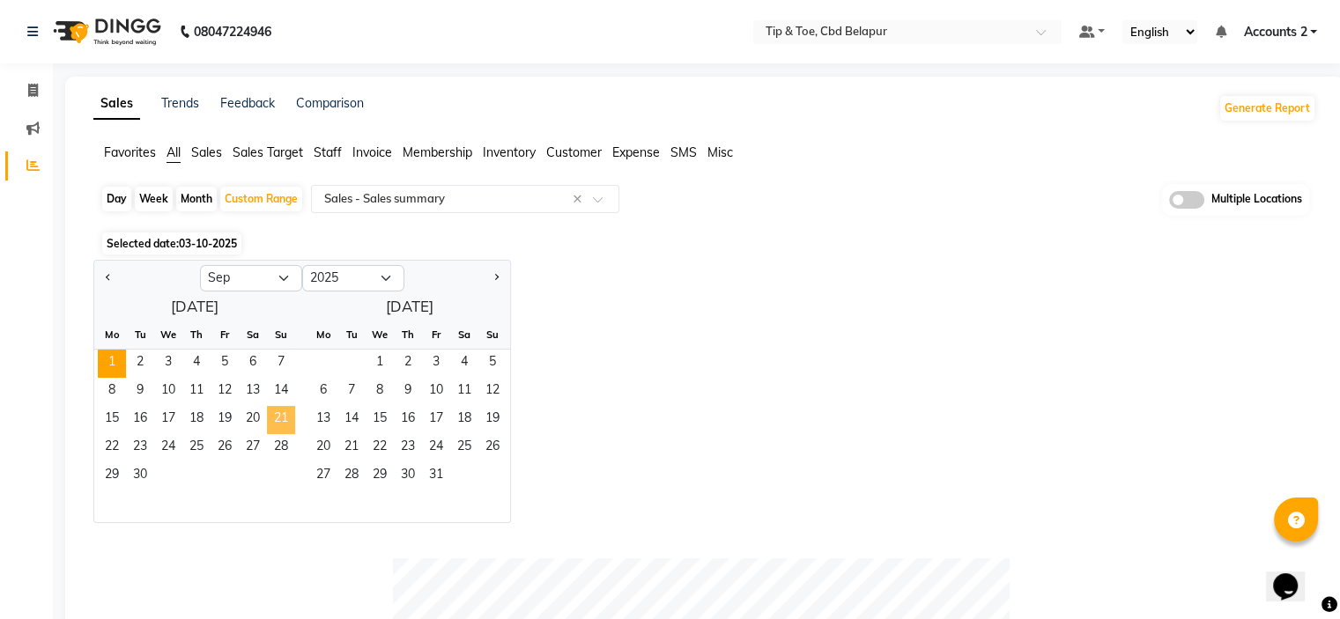
click at [282, 417] on span "21" at bounding box center [281, 420] width 28 height 28
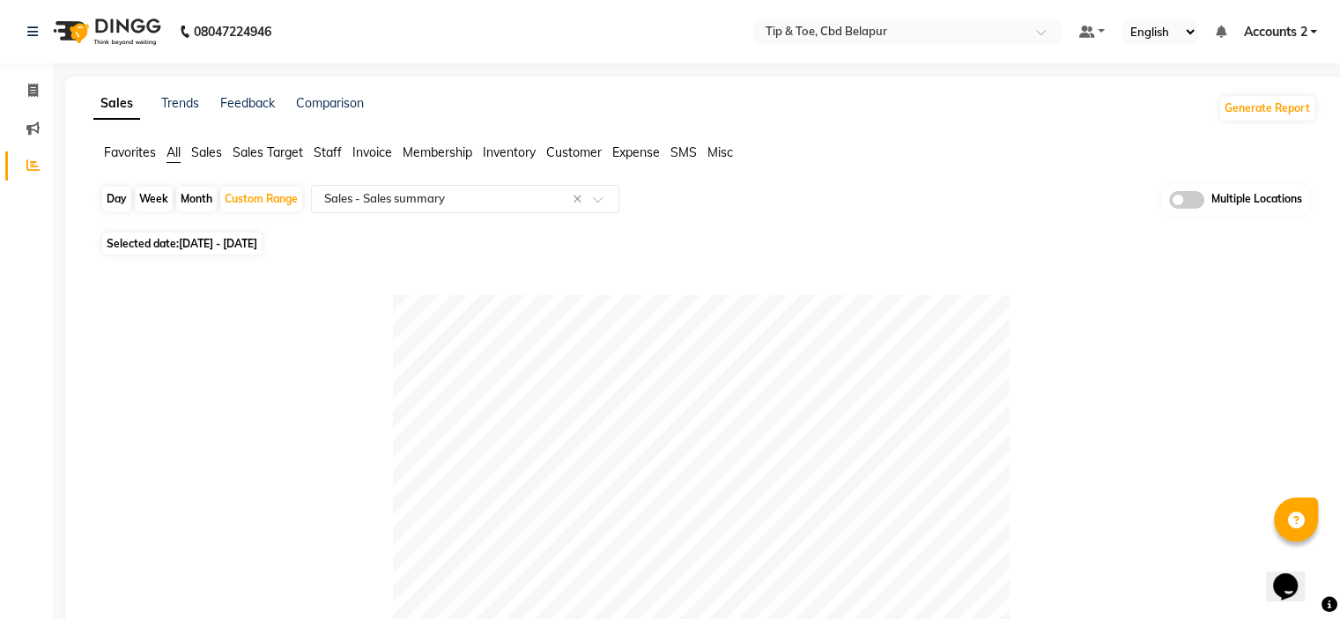
click at [238, 241] on span "[DATE] - [DATE]" at bounding box center [218, 243] width 78 height 13
select select "9"
select select "2025"
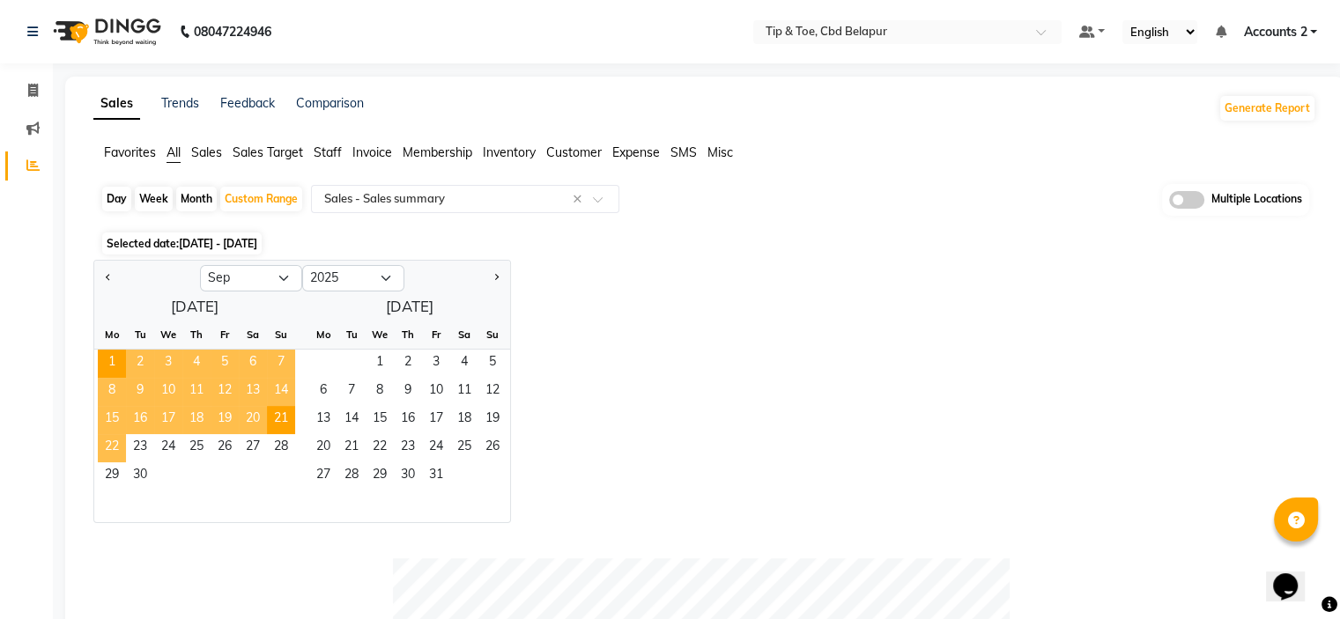
click at [107, 445] on span "22" at bounding box center [112, 448] width 28 height 28
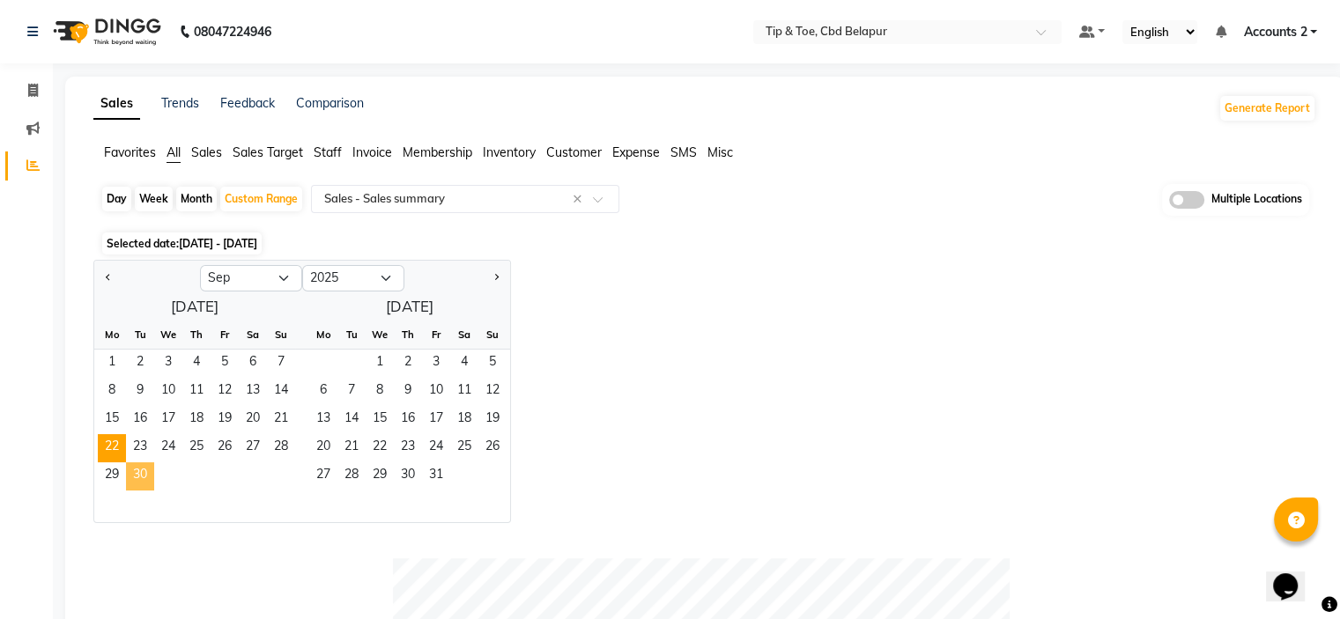
click at [149, 468] on span "30" at bounding box center [140, 477] width 28 height 28
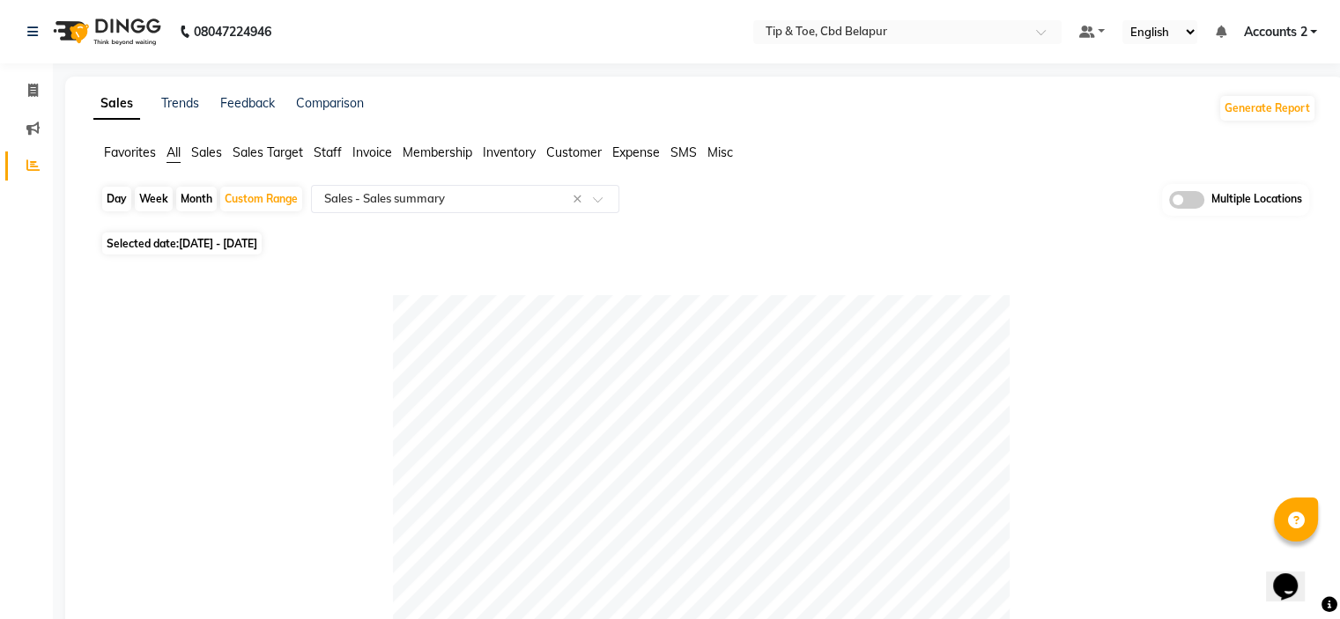
click at [246, 243] on span "[DATE] - [DATE]" at bounding box center [218, 243] width 78 height 13
select select "9"
select select "2025"
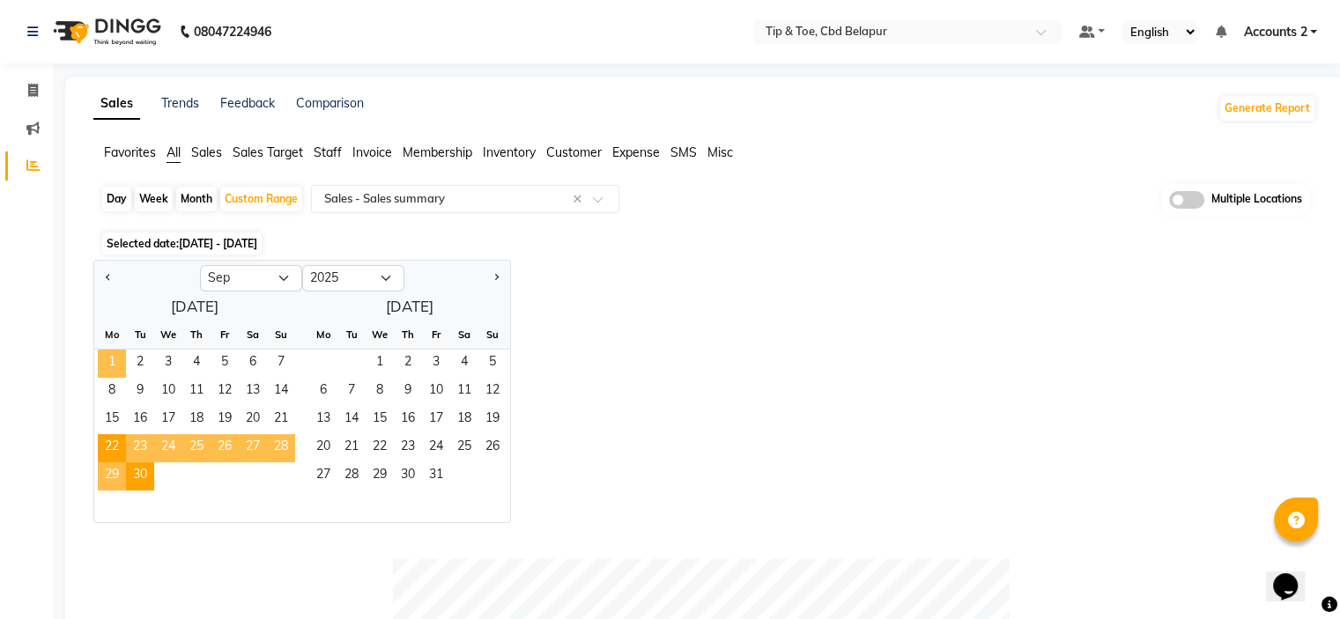
click at [116, 362] on span "1" at bounding box center [112, 364] width 28 height 28
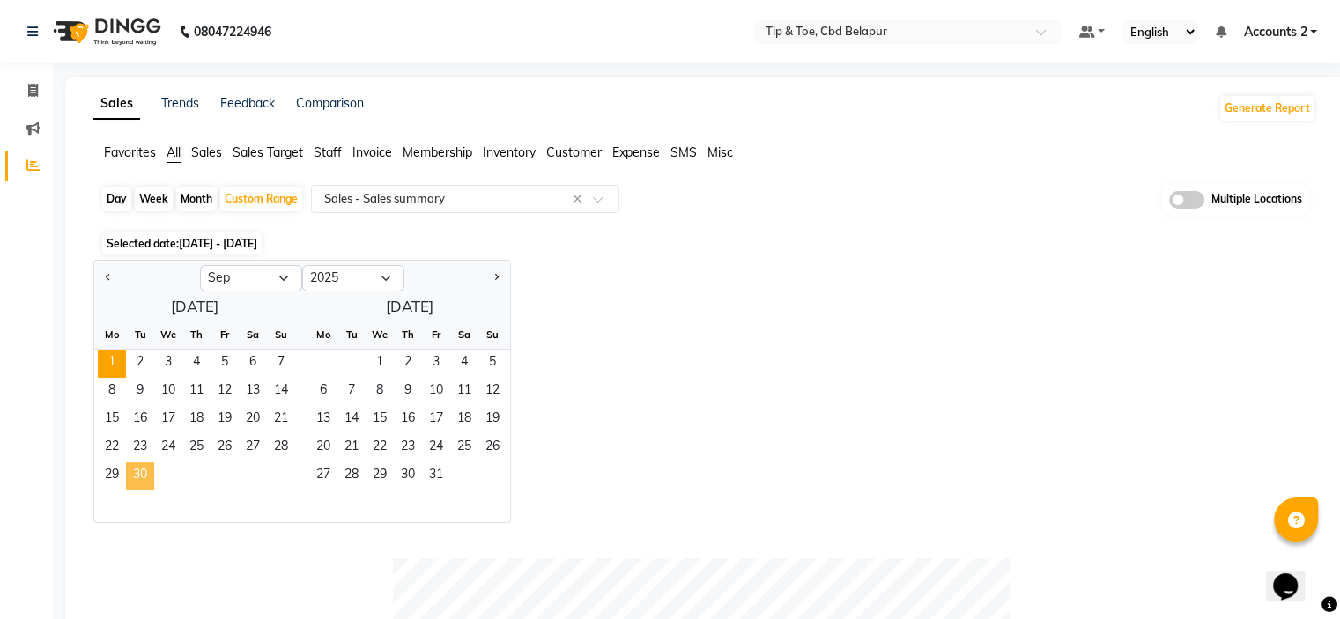
click at [144, 474] on span "30" at bounding box center [140, 477] width 28 height 28
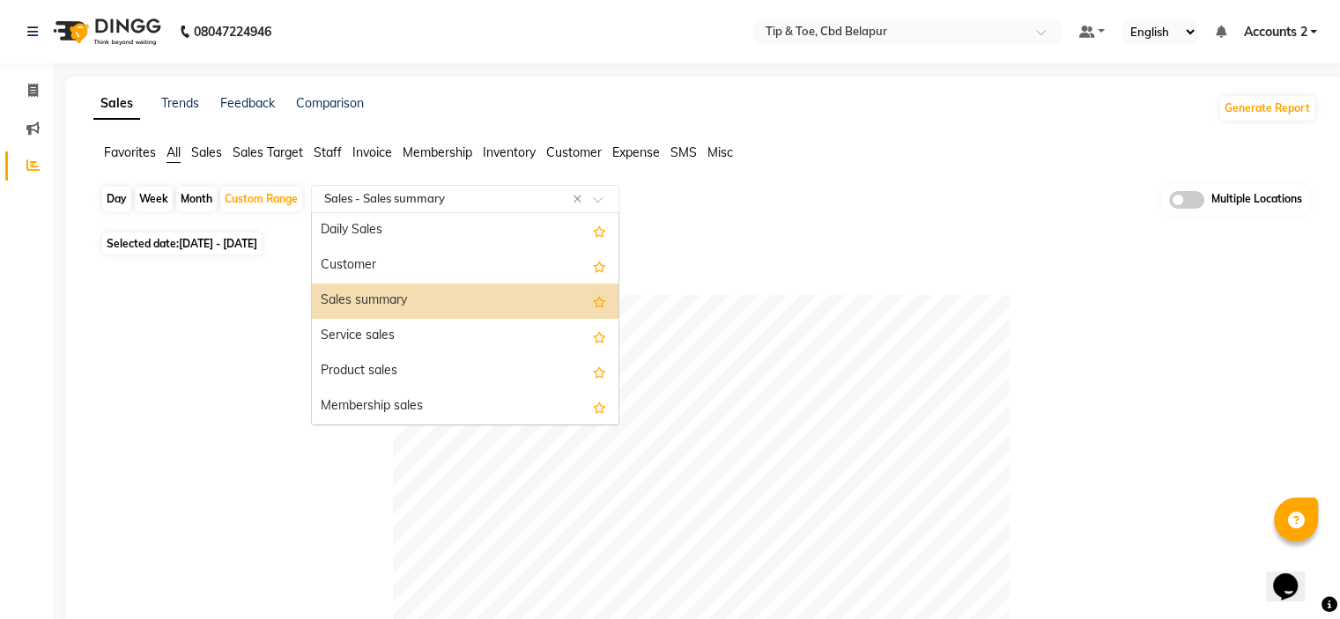
click at [413, 208] on div "Select Report Type × Sales - Sales summary ×" at bounding box center [465, 199] width 308 height 28
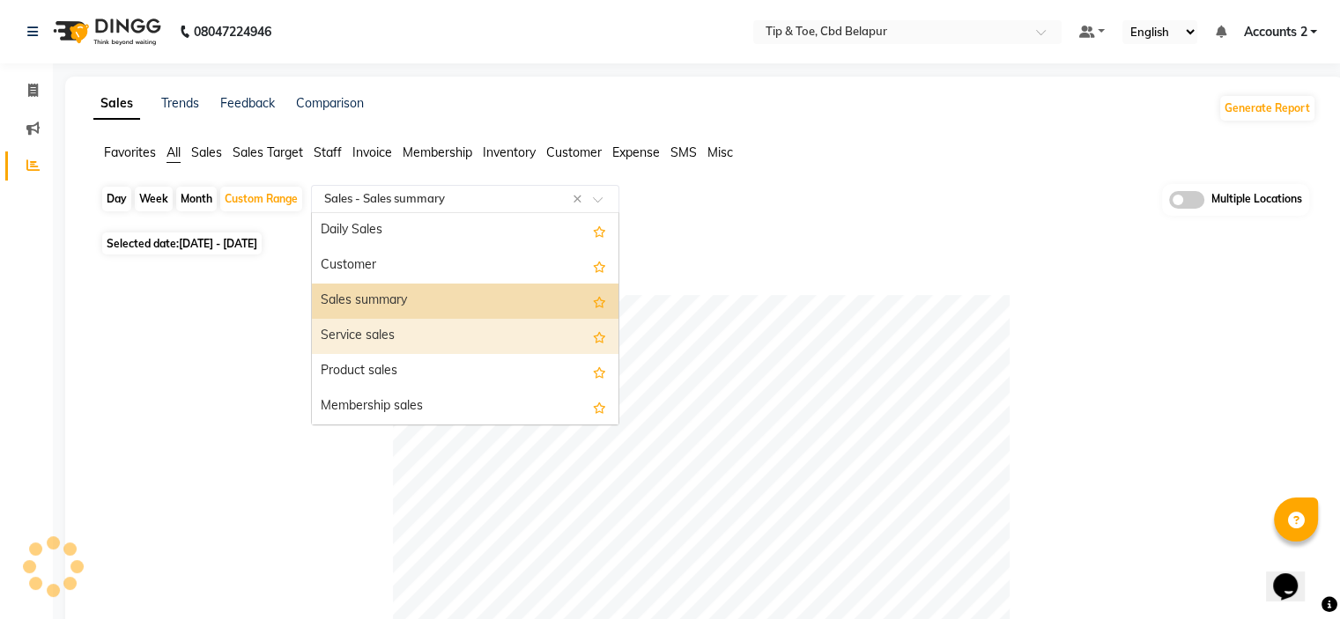
click at [377, 337] on div "Service sales" at bounding box center [465, 336] width 307 height 35
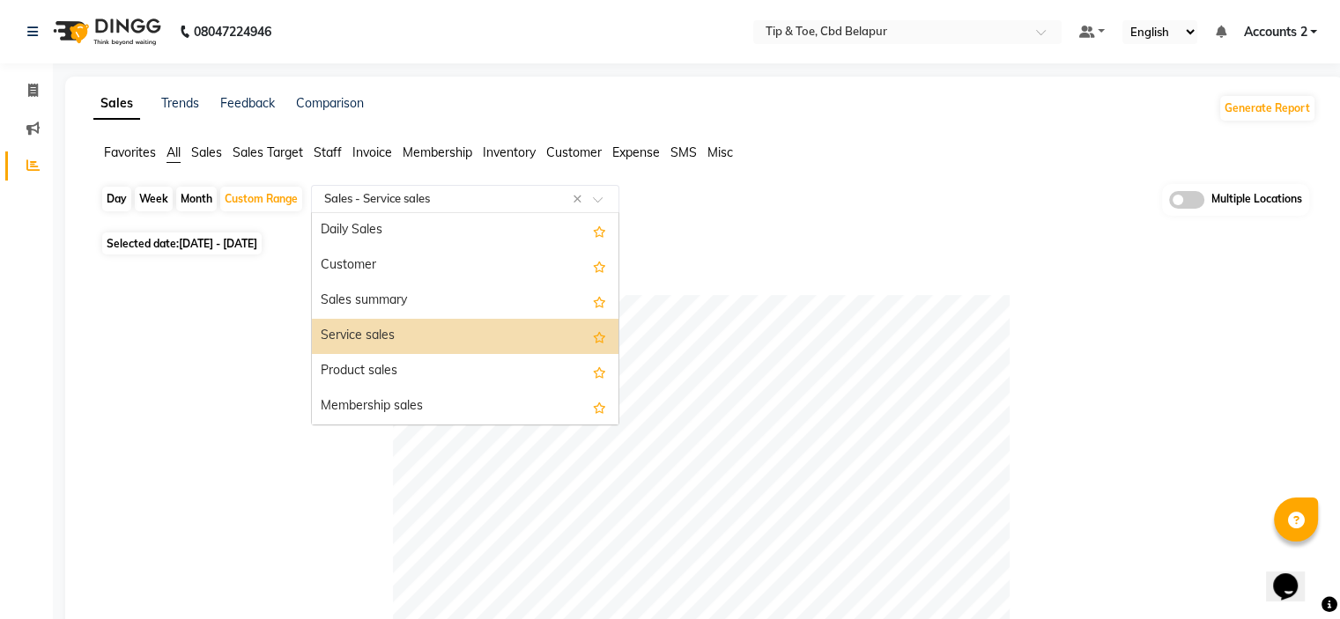
click at [419, 204] on input "text" at bounding box center [448, 199] width 254 height 18
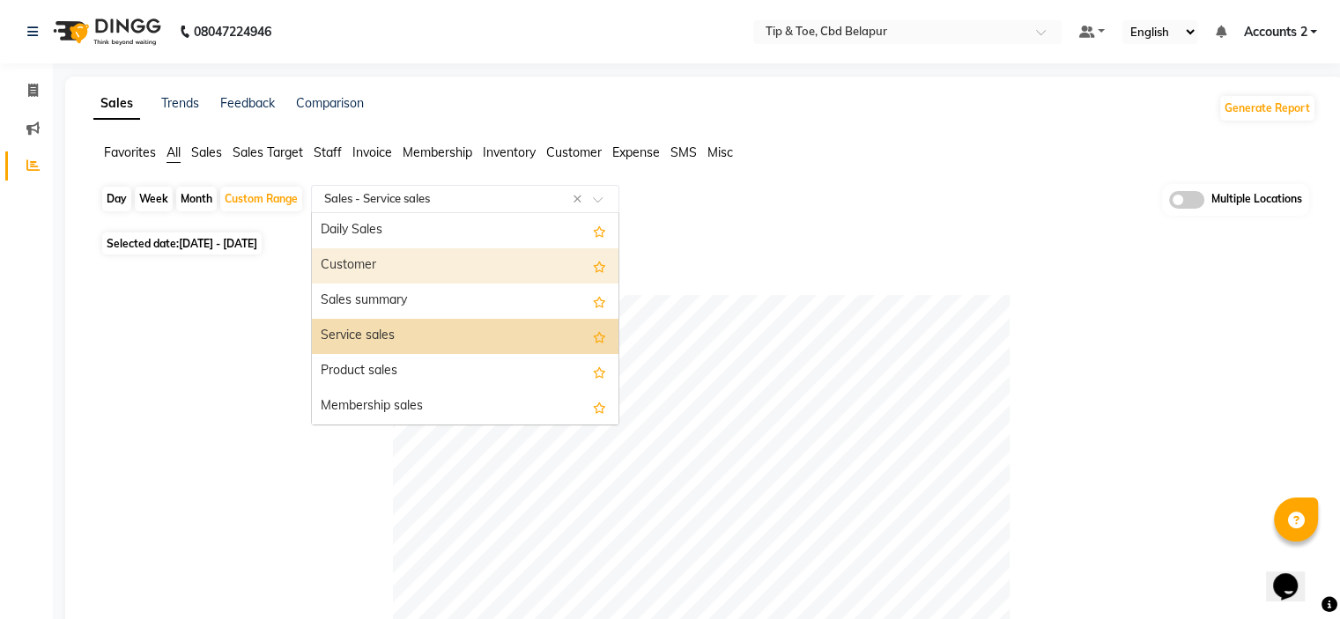
click at [382, 267] on div "Customer" at bounding box center [465, 265] width 307 height 35
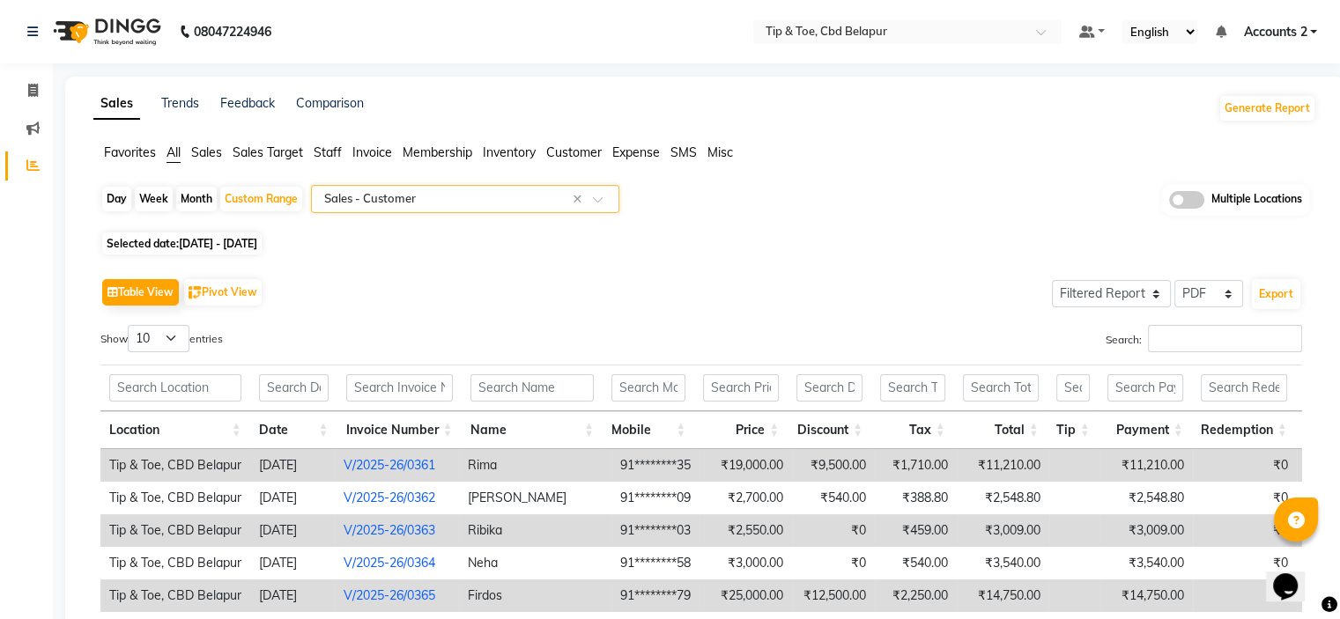
click at [405, 198] on input "text" at bounding box center [448, 199] width 254 height 18
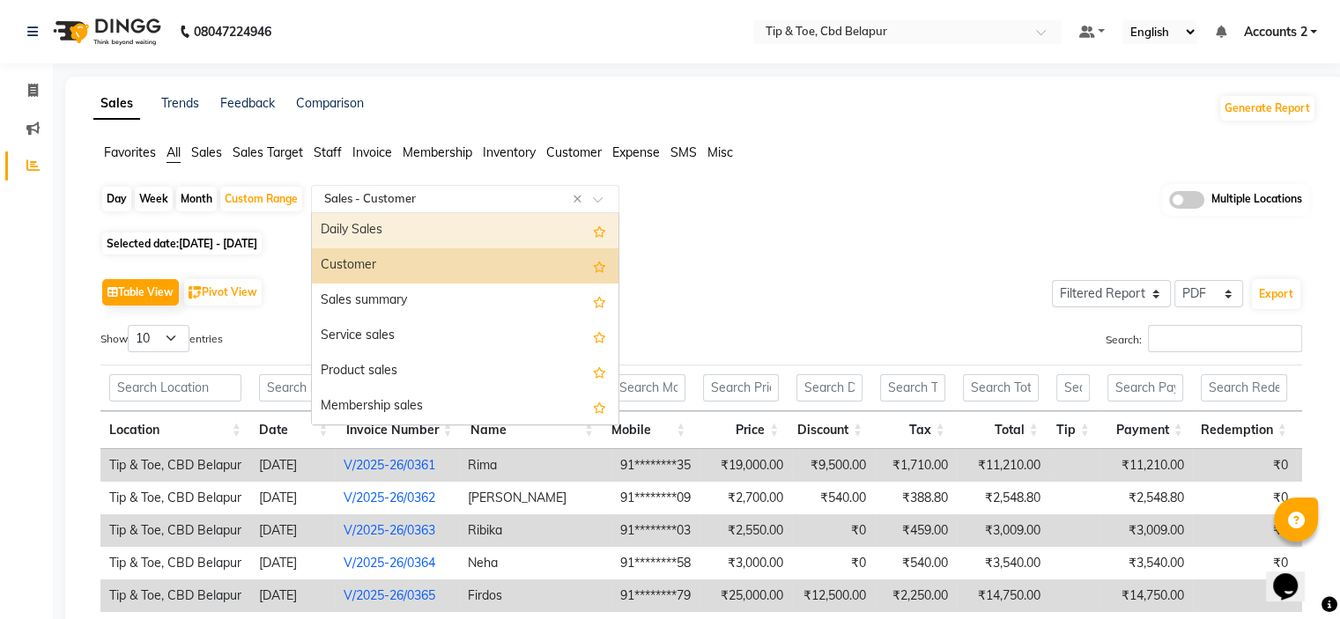
click at [350, 233] on div "Daily Sales" at bounding box center [465, 230] width 307 height 35
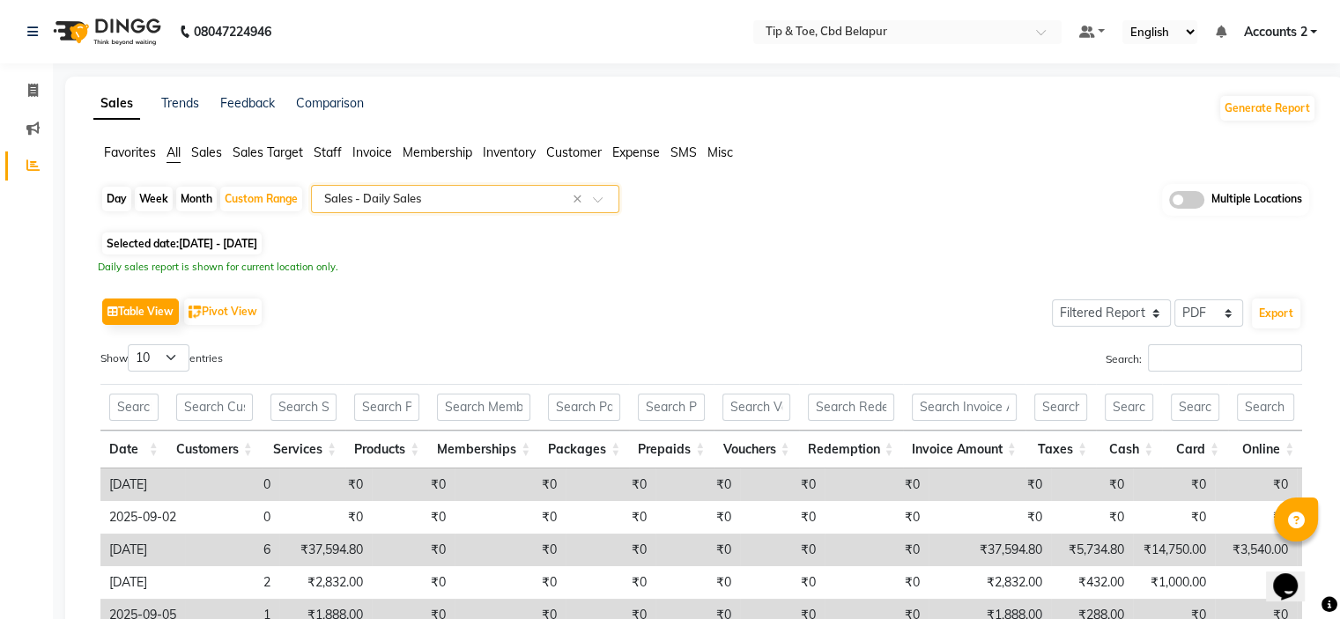
click at [390, 200] on input "text" at bounding box center [448, 199] width 254 height 18
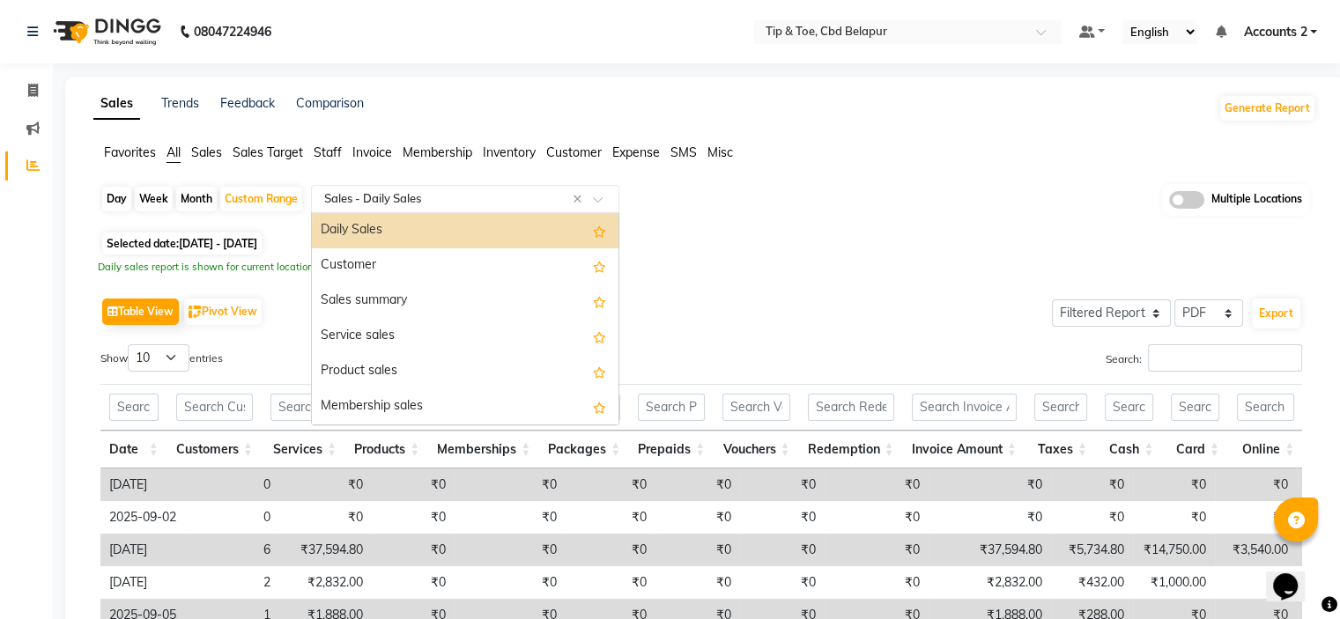
click at [341, 151] on span "Staff" at bounding box center [328, 152] width 28 height 16
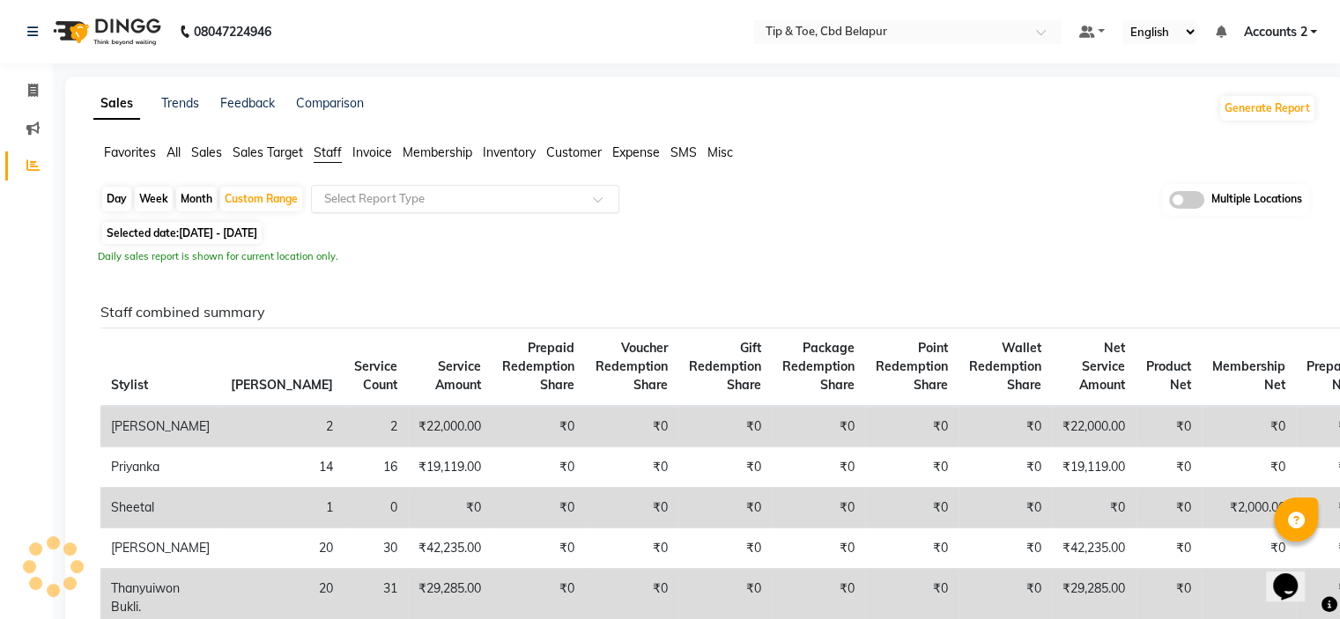
click at [365, 196] on input "text" at bounding box center [448, 199] width 254 height 18
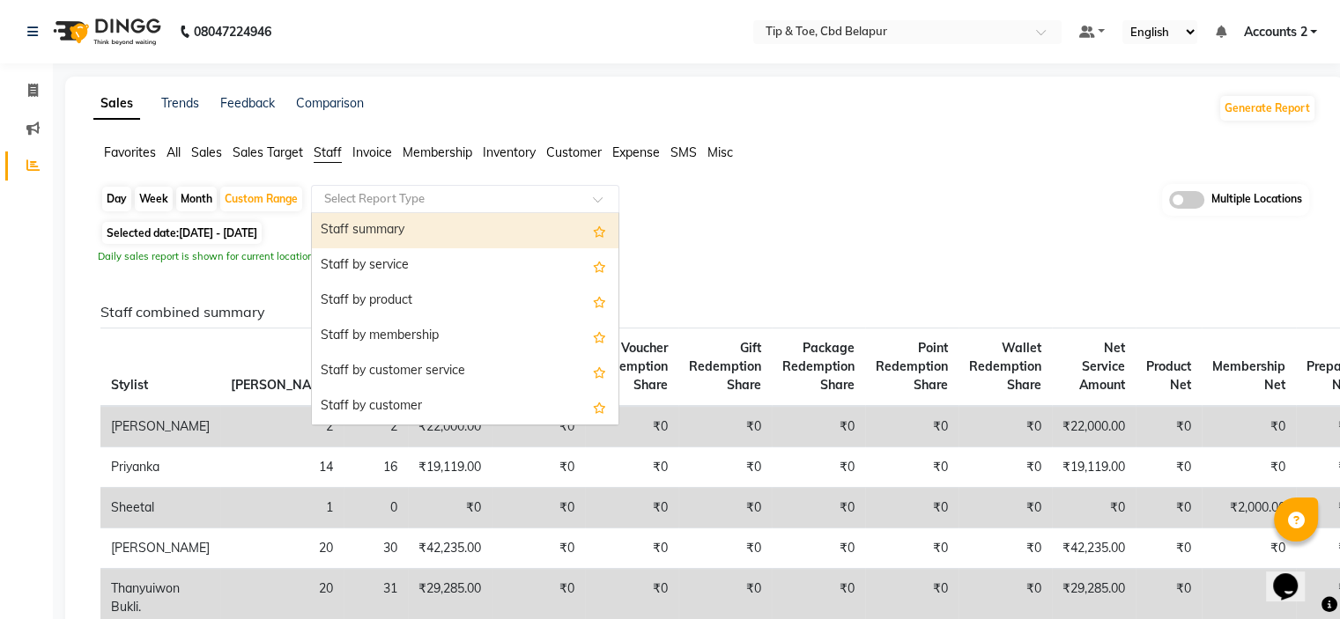
click at [367, 225] on div "Staff summary" at bounding box center [465, 230] width 307 height 35
select select "filtered_report"
select select "pdf"
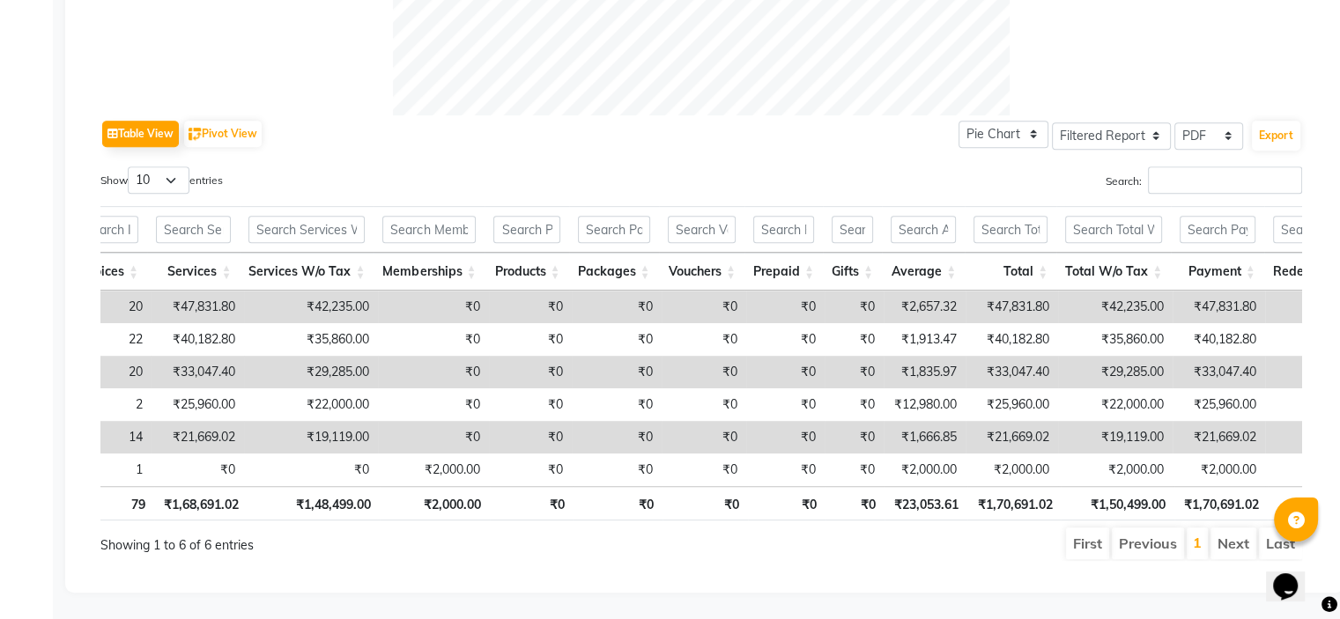
click at [315, 356] on td "₹29,285.00" at bounding box center [311, 372] width 134 height 33
click at [323, 356] on td "₹29,285.00" at bounding box center [311, 372] width 134 height 33
